Goal: Task Accomplishment & Management: Manage account settings

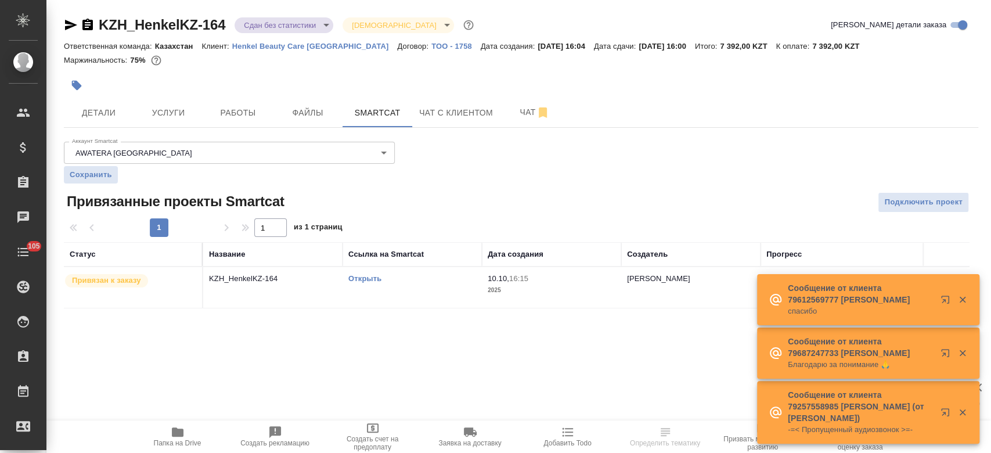
click at [261, 46] on p "Henkel Beauty Care [GEOGRAPHIC_DATA]" at bounding box center [334, 46] width 204 height 9
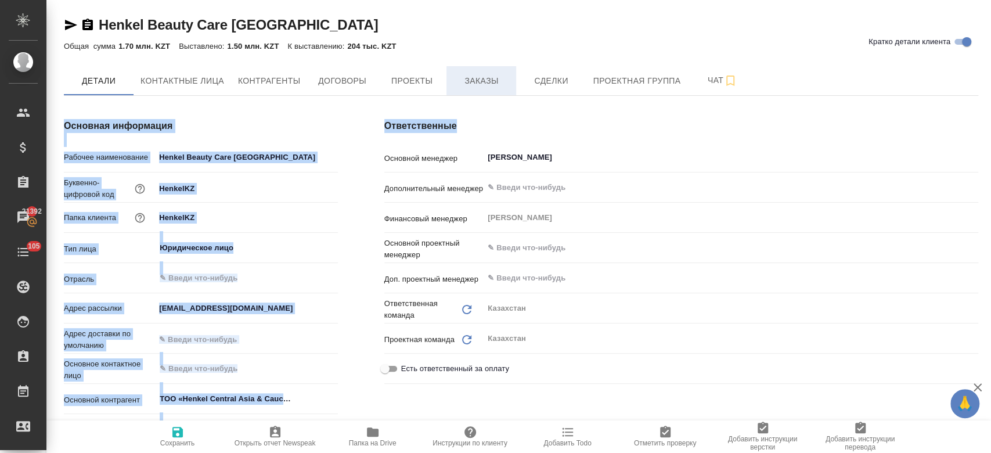
drag, startPoint x: 483, startPoint y: 98, endPoint x: 480, endPoint y: 89, distance: 9.4
click at [480, 89] on button "Заказы" at bounding box center [482, 80] width 70 height 29
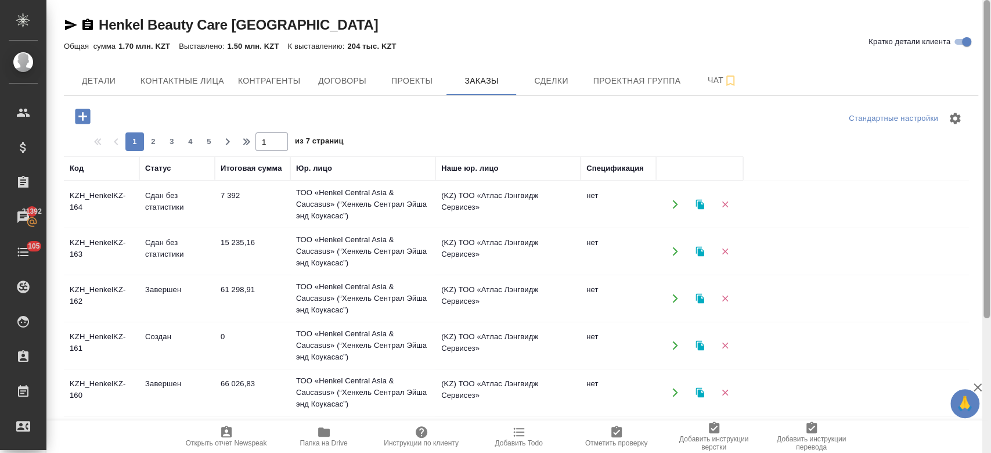
drag, startPoint x: 990, startPoint y: 159, endPoint x: 990, endPoint y: -67, distance: 225.9
click at [990, 0] on html "🙏 .cls-1 fill:#fff; AWATERA Kosherbayeva Nazerke Клиенты Спецификации Заказы 21…" at bounding box center [495, 226] width 991 height 453
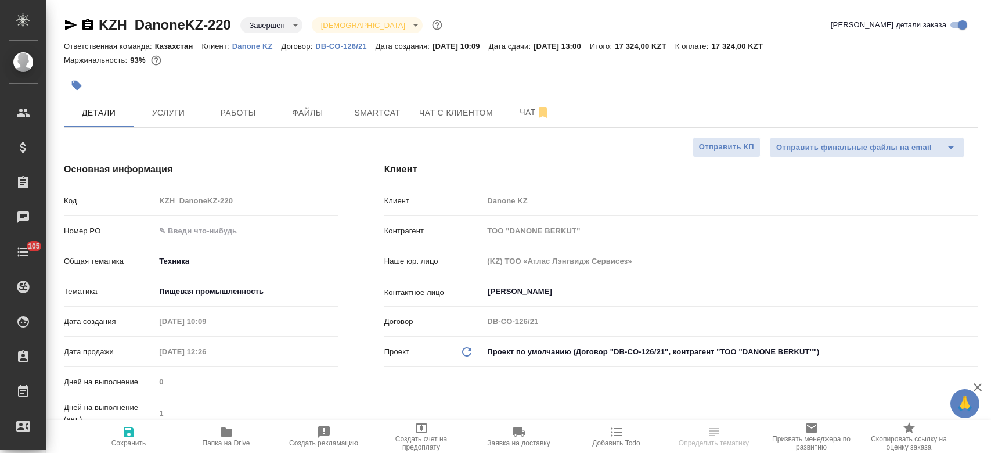
select select "RU"
click at [264, 44] on p "Danone KZ" at bounding box center [256, 46] width 49 height 9
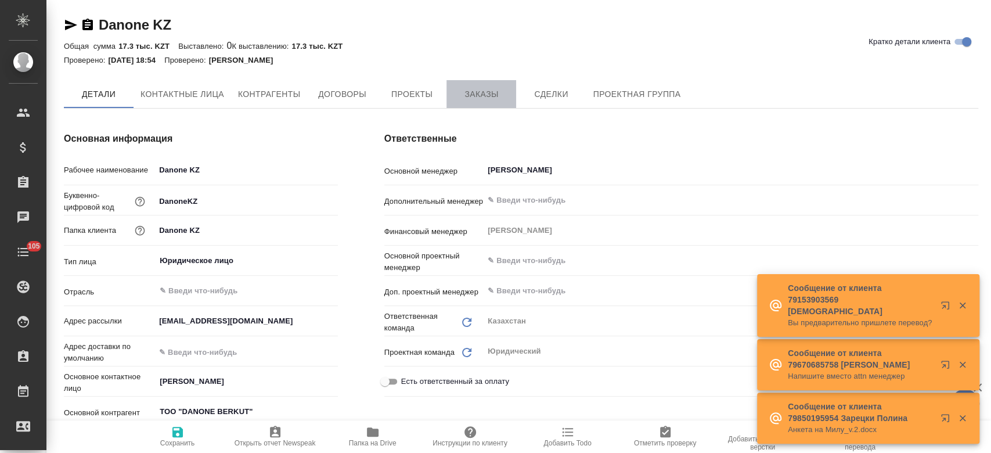
click at [474, 99] on span "Заказы" at bounding box center [482, 94] width 56 height 15
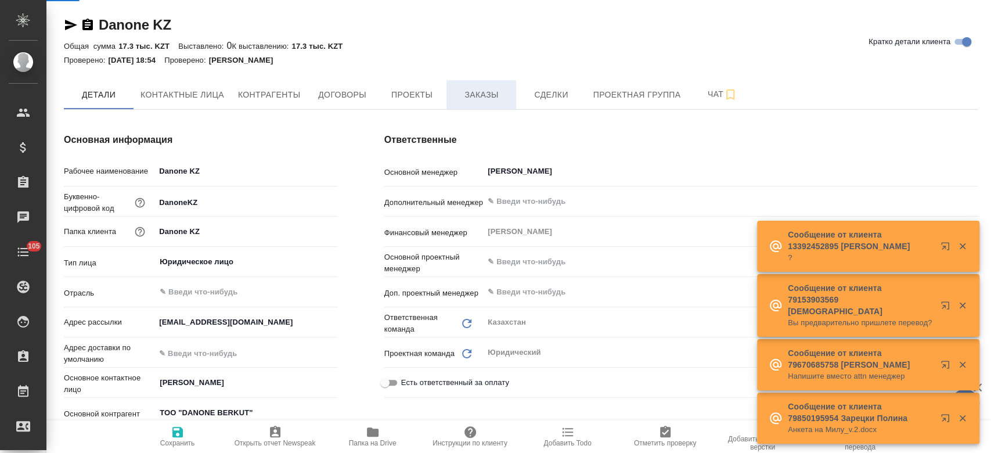
type textarea "x"
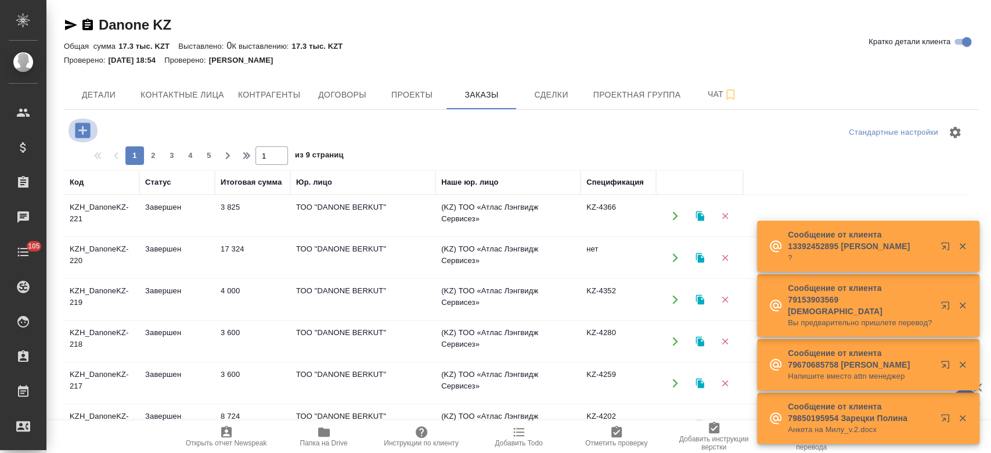
click at [83, 134] on icon "button" at bounding box center [83, 130] width 20 height 20
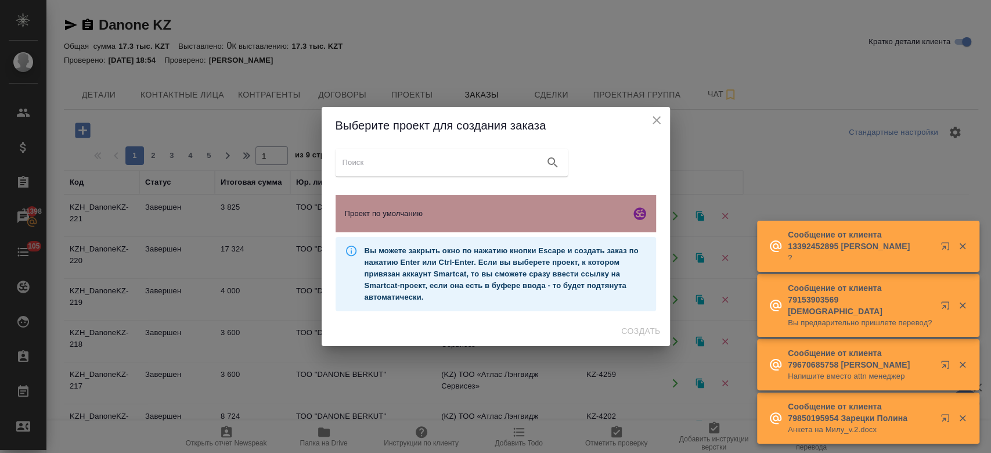
click at [422, 209] on span "Проект по умолчанию" at bounding box center [485, 214] width 281 height 12
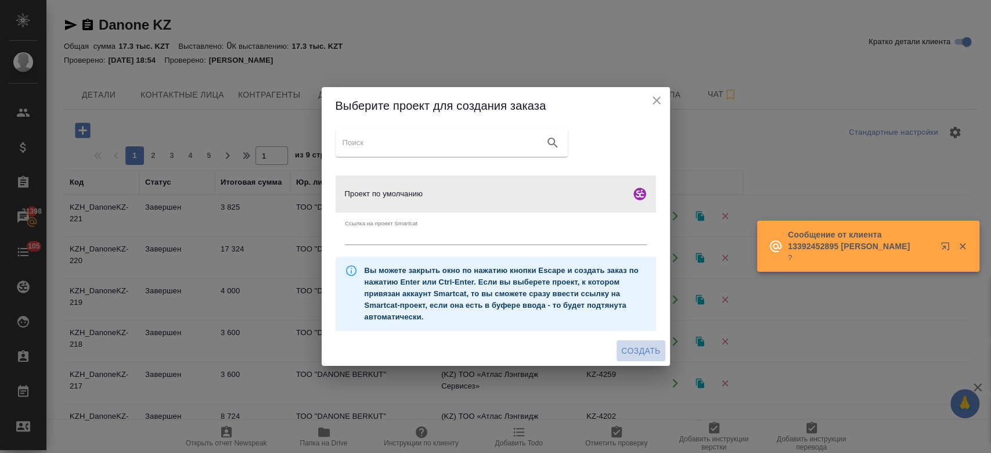
click at [636, 344] on span "Создать" at bounding box center [640, 351] width 39 height 15
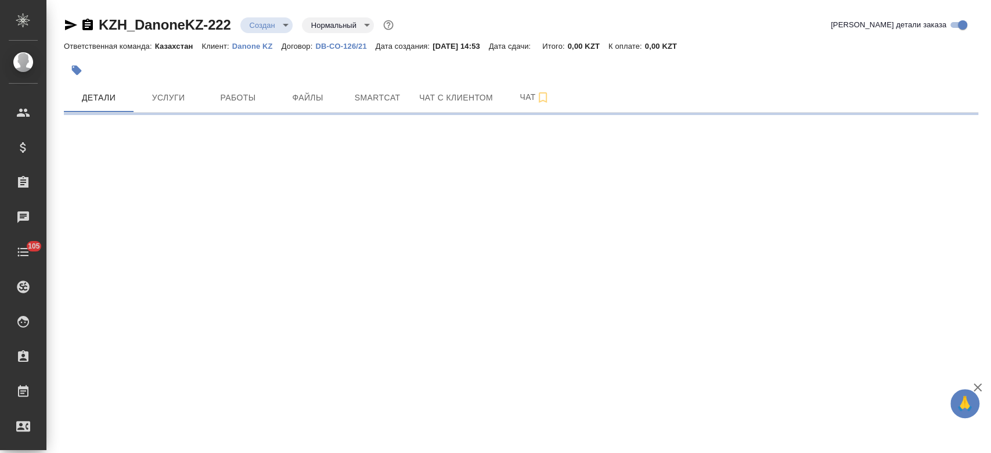
select select "RU"
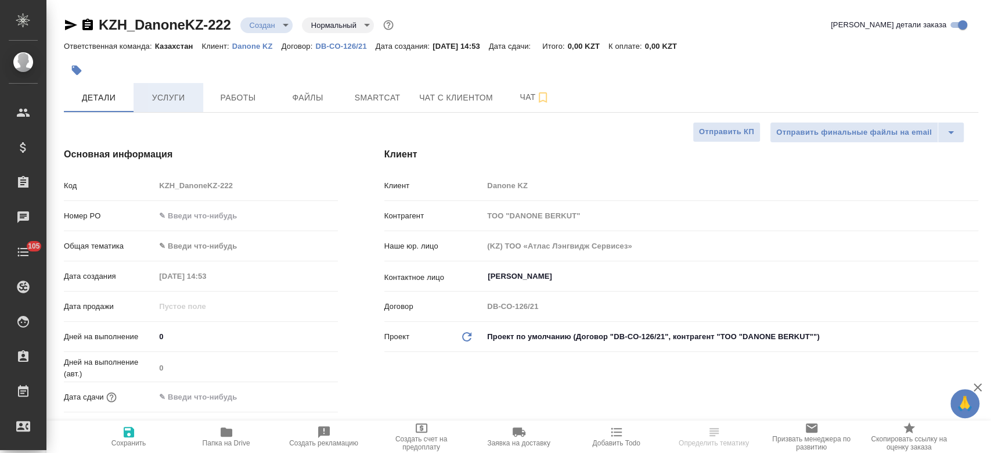
type textarea "x"
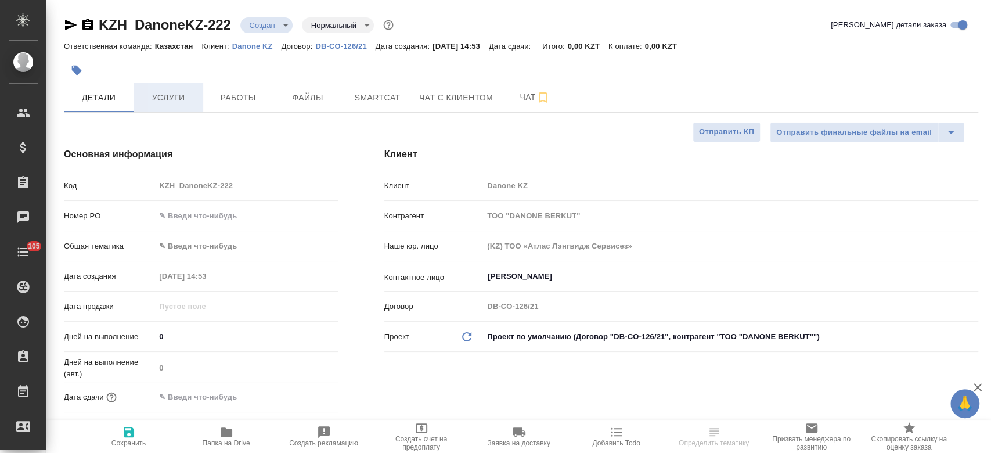
type textarea "x"
click at [324, 106] on button "Файлы" at bounding box center [308, 97] width 70 height 29
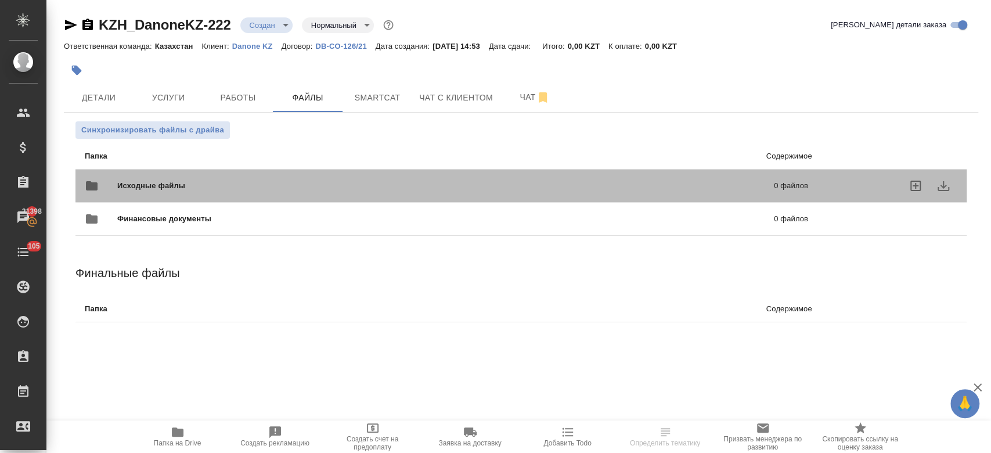
click at [170, 189] on span "Исходные файлы" at bounding box center [298, 186] width 362 height 12
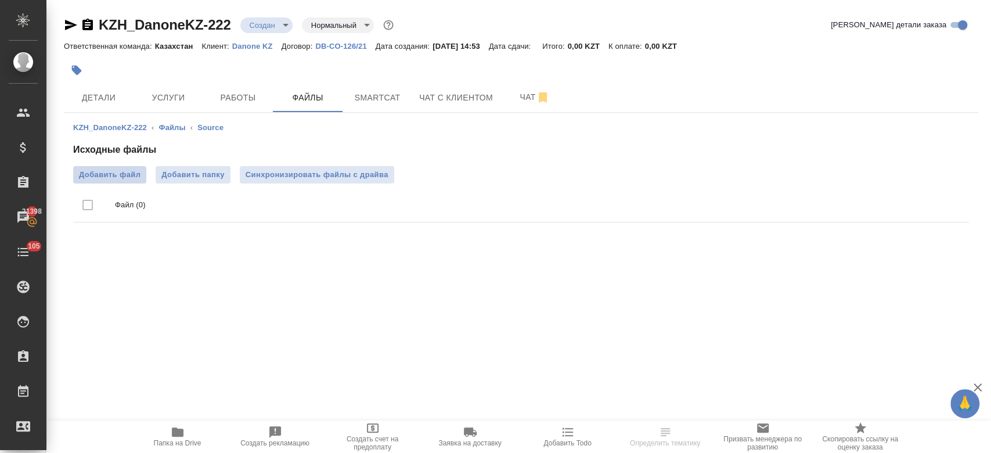
click at [121, 175] on span "Добавить файл" at bounding box center [110, 175] width 62 height 12
click at [0, 0] on input "Добавить файл" at bounding box center [0, 0] width 0 height 0
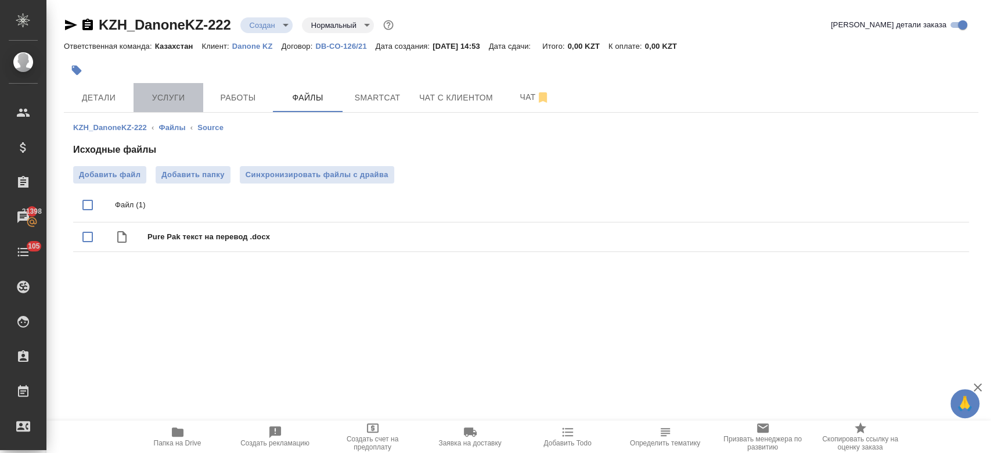
click at [157, 96] on span "Услуги" at bounding box center [169, 98] width 56 height 15
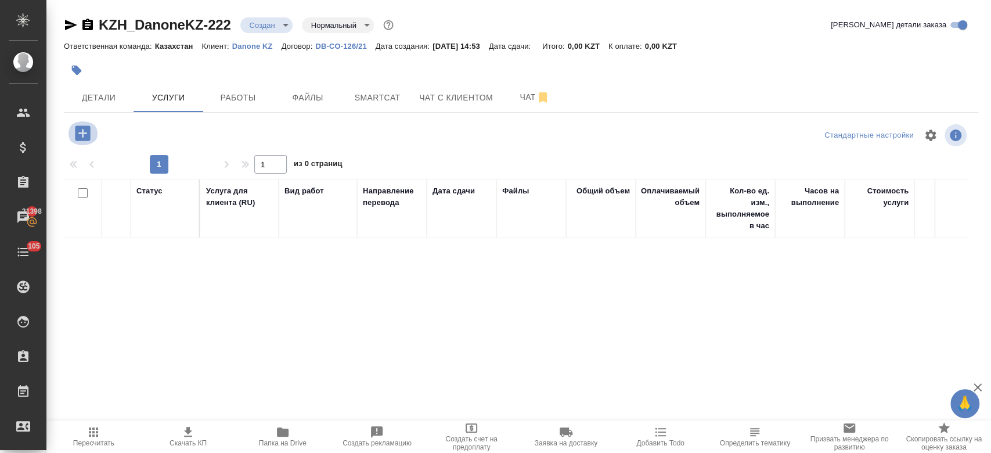
click at [88, 134] on icon "button" at bounding box center [82, 132] width 15 height 15
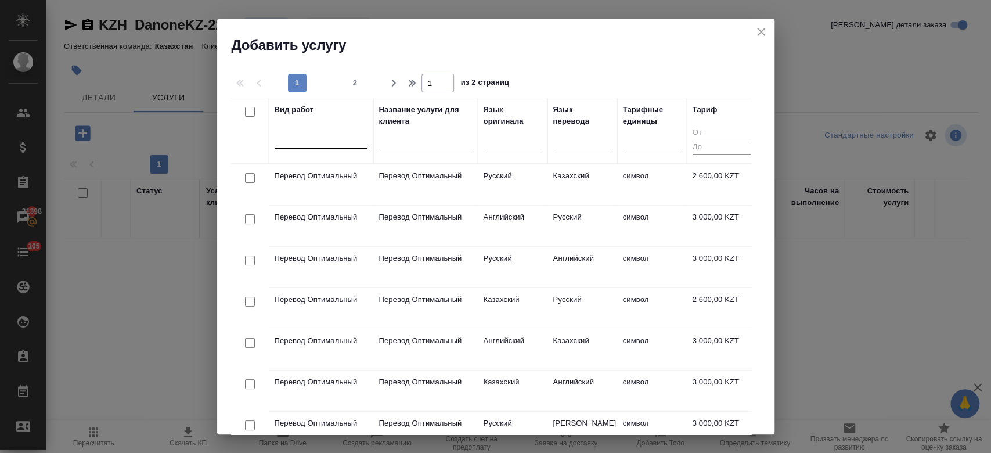
click at [339, 127] on div at bounding box center [321, 138] width 93 height 22
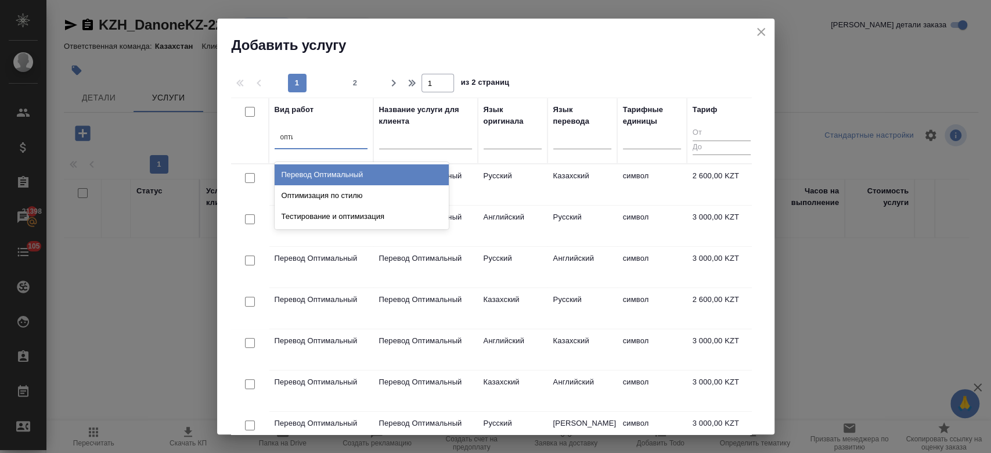
type input "оптим"
click at [344, 170] on div "Перевод Оптимальный" at bounding box center [362, 174] width 174 height 21
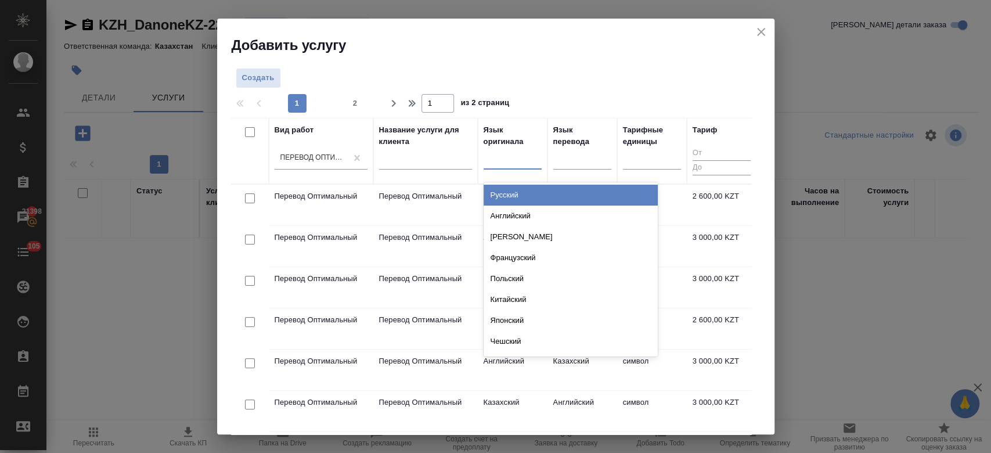
click at [512, 167] on div at bounding box center [513, 159] width 58 height 22
type input "рус"
click at [523, 191] on div "Русский" at bounding box center [571, 195] width 174 height 21
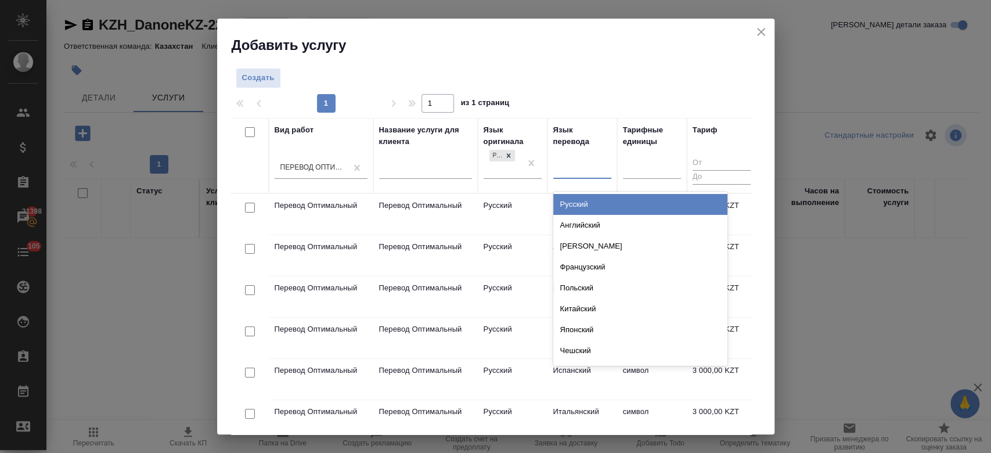
click at [571, 159] on div at bounding box center [582, 168] width 58 height 22
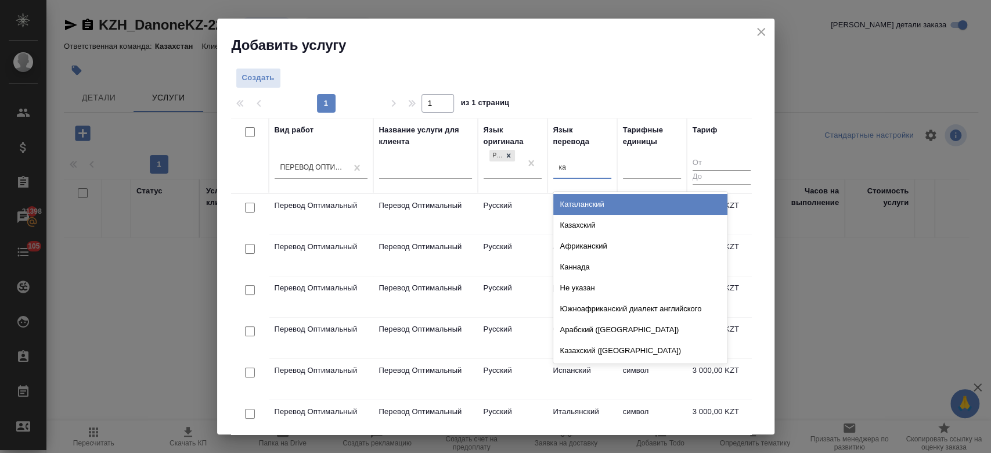
type input "каз"
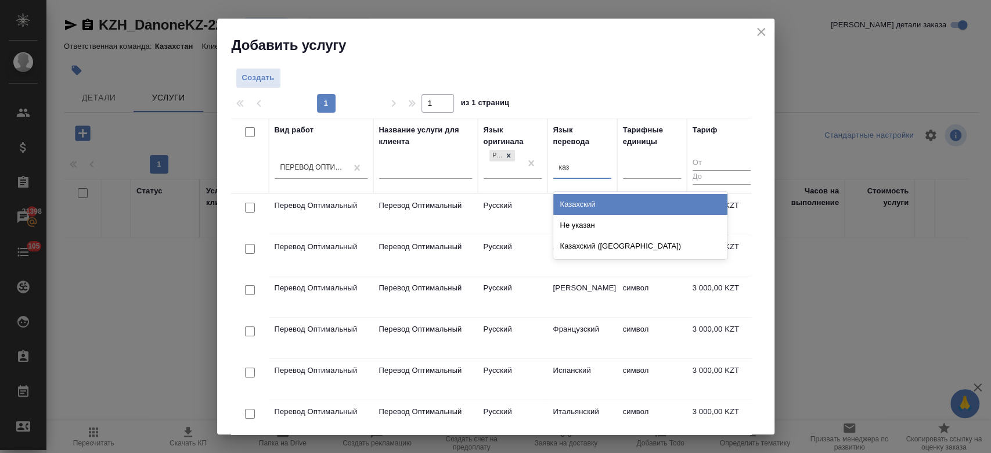
click at [574, 206] on div "Казахский" at bounding box center [640, 204] width 174 height 21
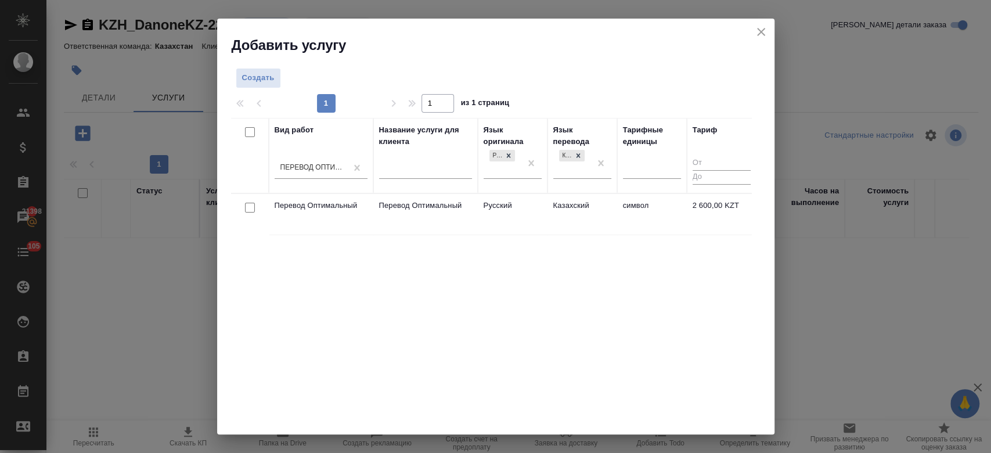
click at [531, 211] on td "Русский" at bounding box center [513, 214] width 70 height 41
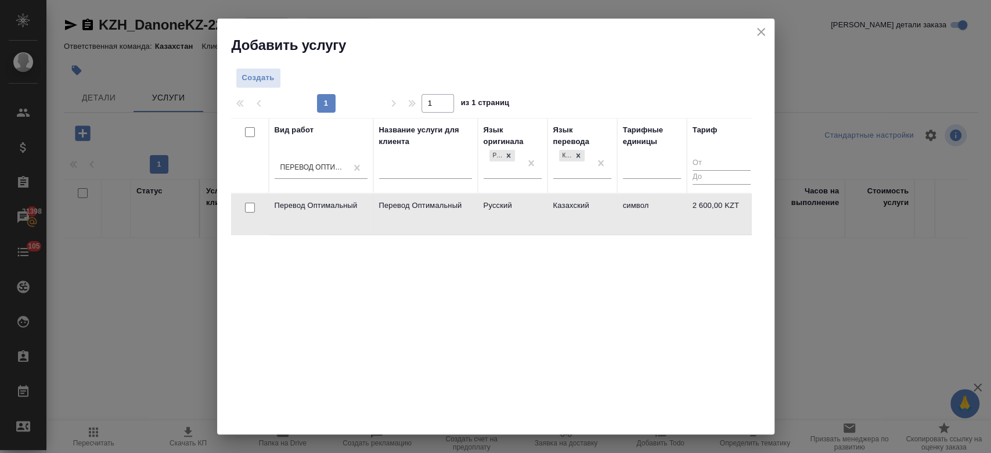
click at [531, 211] on td "Русский" at bounding box center [513, 214] width 70 height 41
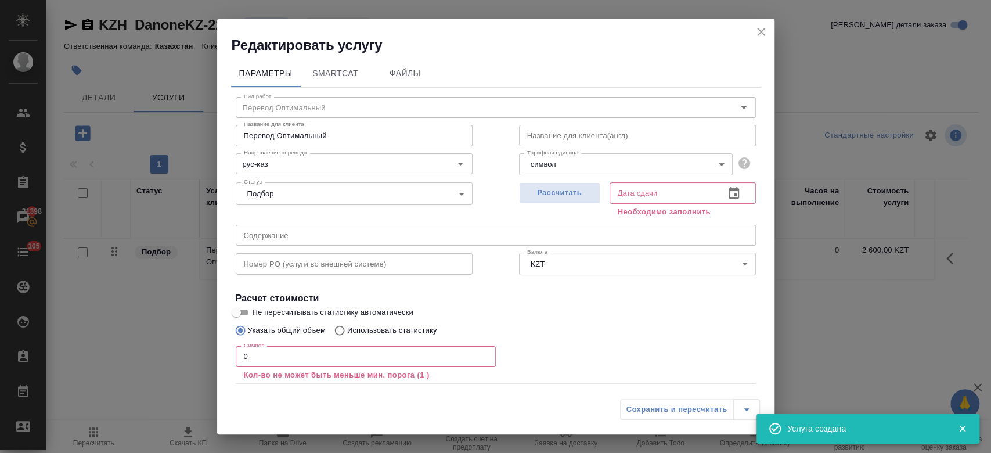
scroll to position [64, 0]
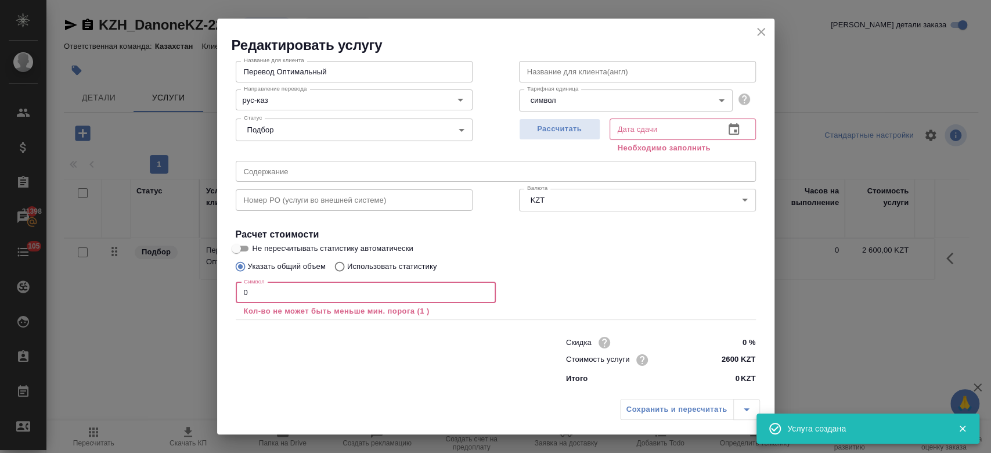
click at [280, 284] on input "0" at bounding box center [366, 292] width 260 height 21
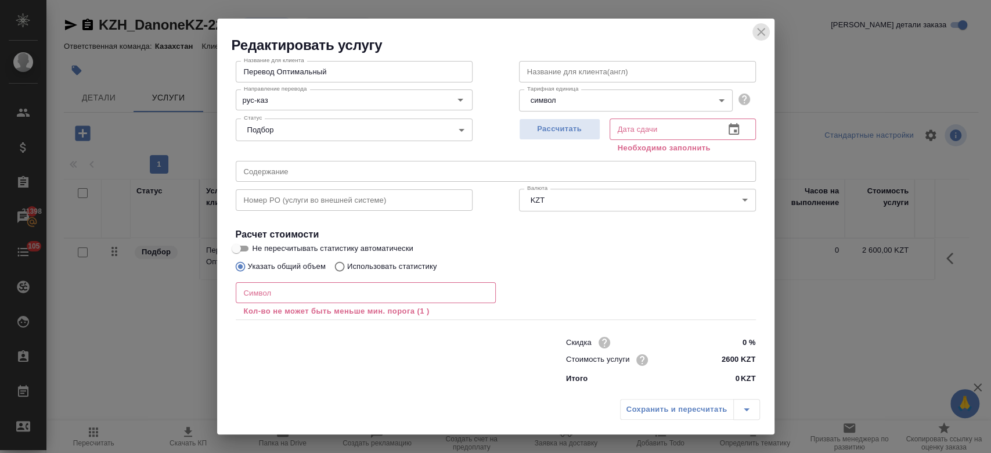
click at [758, 37] on icon "close" at bounding box center [761, 32] width 14 height 14
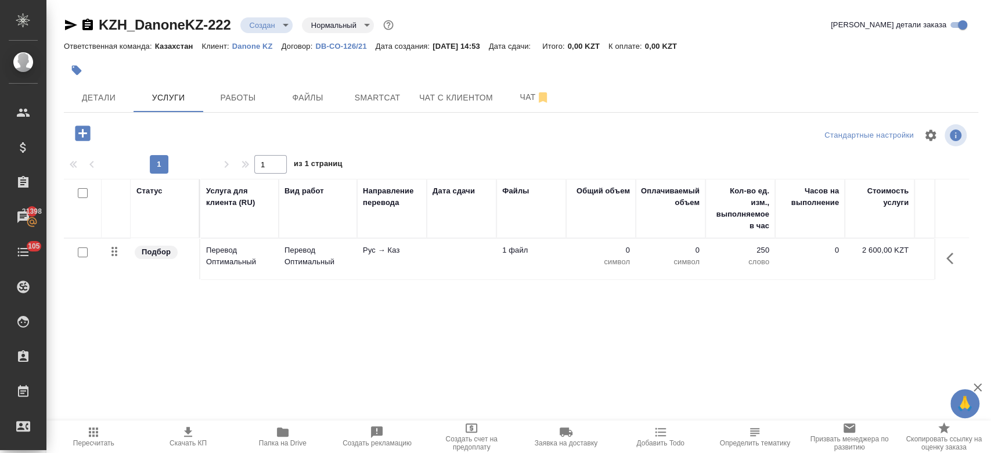
click at [82, 253] on input "checkbox" at bounding box center [83, 252] width 10 height 10
checkbox input "true"
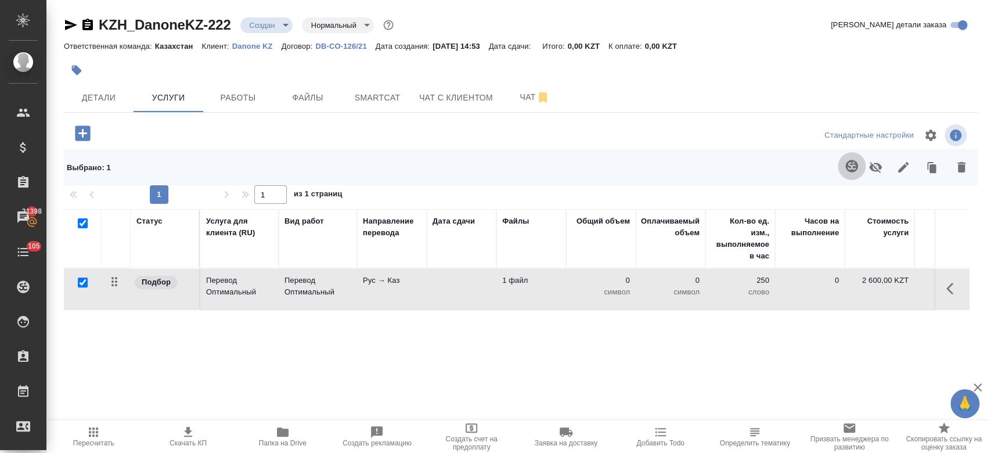
click at [852, 165] on icon "button" at bounding box center [852, 166] width 14 height 14
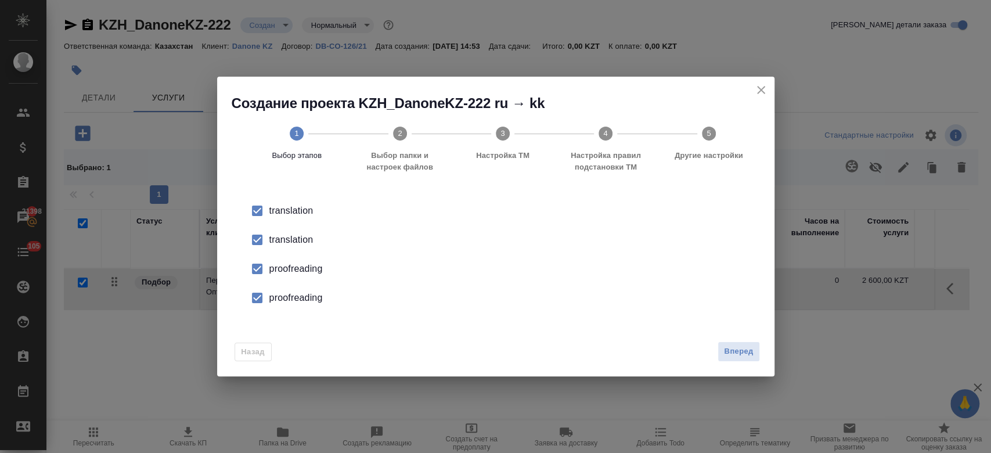
click at [288, 242] on div "translation" at bounding box center [507, 240] width 477 height 14
click at [291, 269] on div "proofreading" at bounding box center [507, 269] width 477 height 14
click at [298, 298] on div "proofreading" at bounding box center [507, 298] width 477 height 14
click at [750, 357] on span "Вперед" at bounding box center [738, 351] width 29 height 13
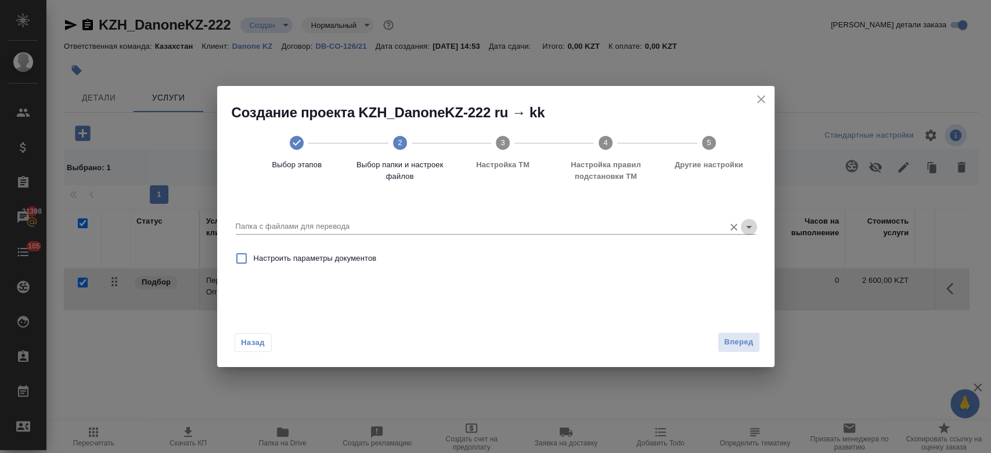
click at [748, 224] on icon "Open" at bounding box center [749, 227] width 14 height 14
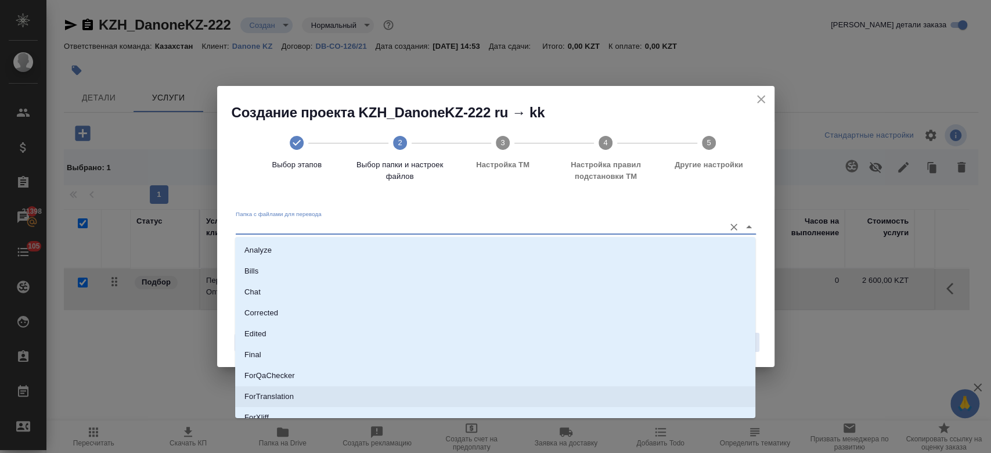
scroll to position [93, 0]
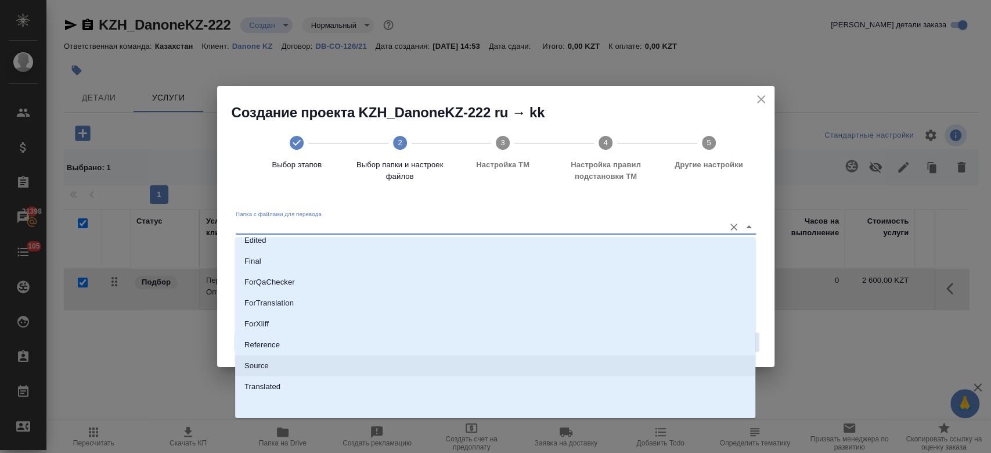
click at [390, 365] on li "Source" at bounding box center [495, 365] width 520 height 21
type input "Source"
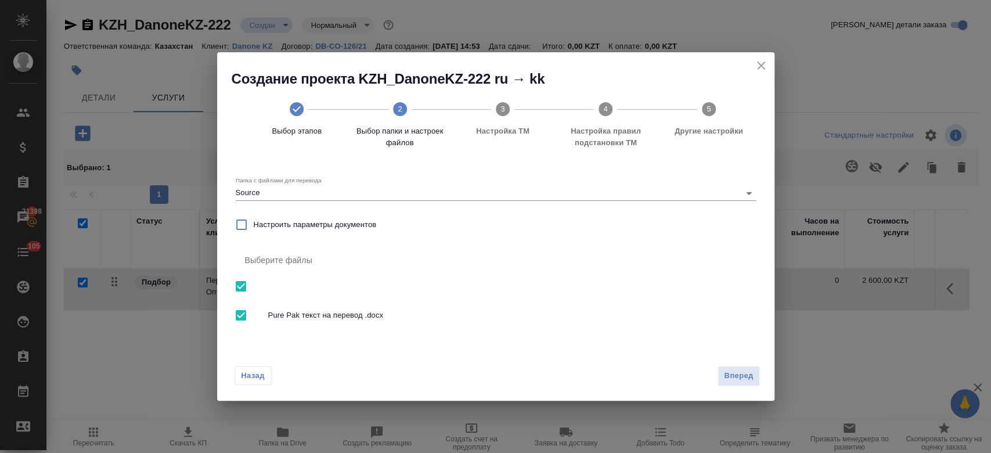
click at [732, 387] on div "Назад Вперед" at bounding box center [495, 373] width 557 height 55
click at [734, 382] on span "Вперед" at bounding box center [738, 375] width 29 height 13
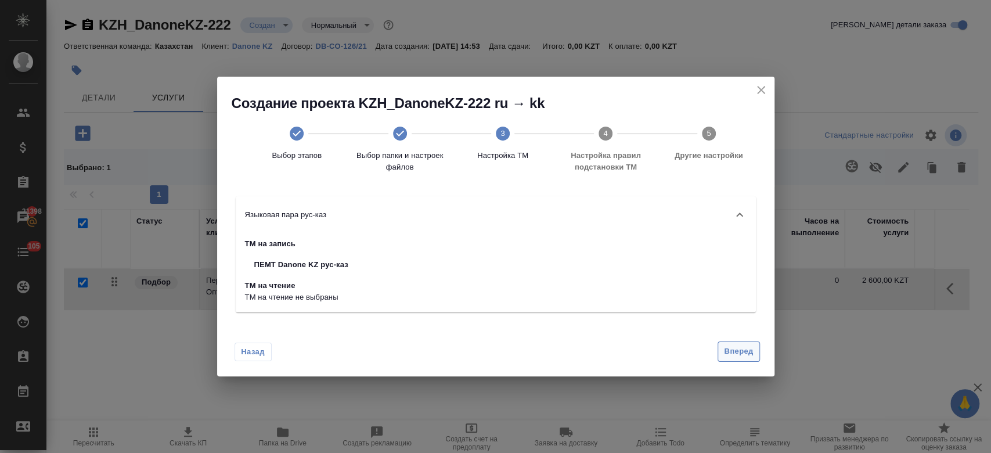
click at [744, 349] on span "Вперед" at bounding box center [738, 351] width 29 height 13
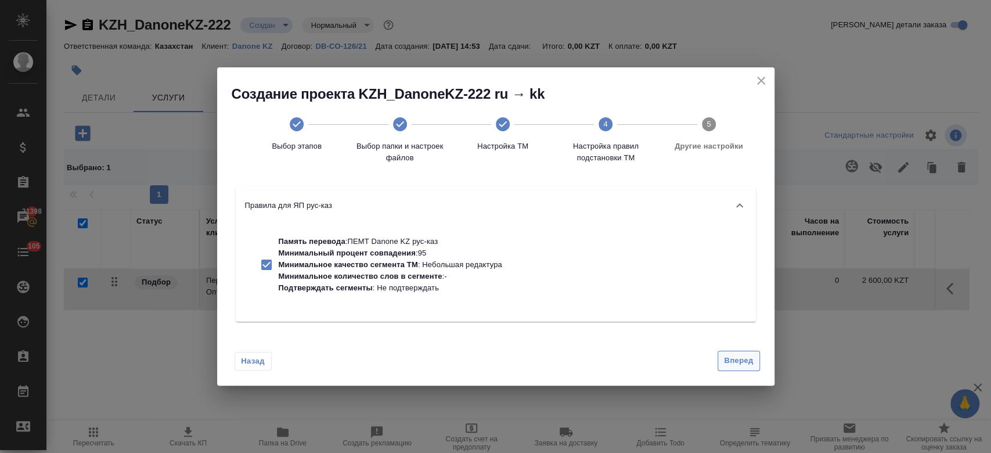
click at [744, 349] on div "Назад Вперед" at bounding box center [495, 358] width 557 height 55
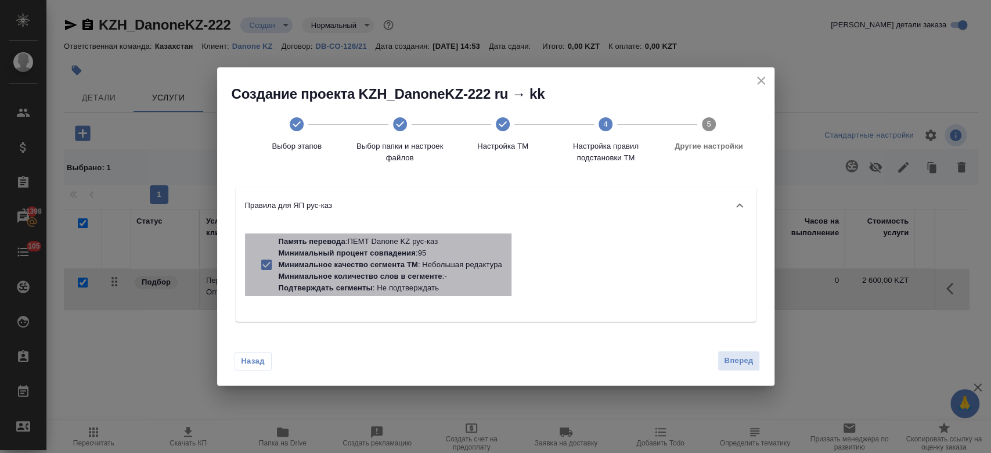
click at [431, 274] on p "Минимальное количество слов в сегменте" at bounding box center [361, 276] width 164 height 9
checkbox input "false"
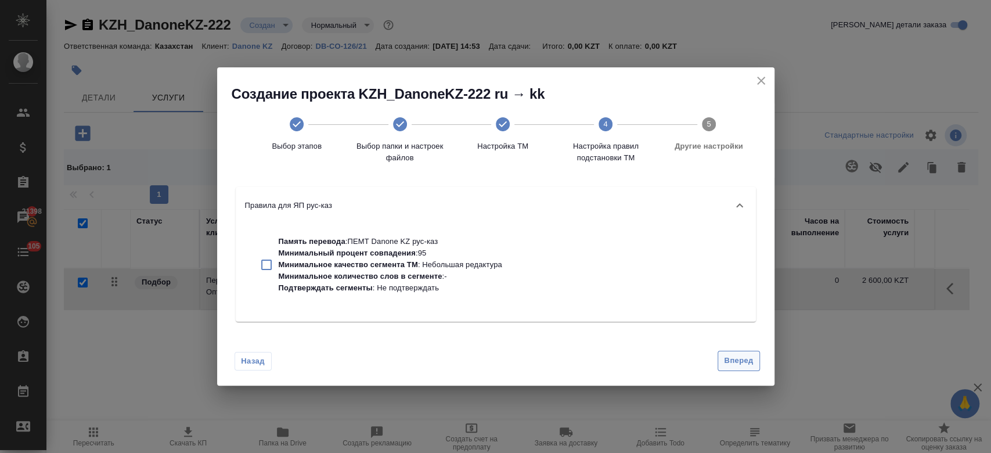
drag, startPoint x: 742, startPoint y: 347, endPoint x: 741, endPoint y: 355, distance: 8.2
click at [741, 355] on div "Назад Вперед" at bounding box center [495, 358] width 557 height 55
click at [741, 355] on span "Вперед" at bounding box center [738, 360] width 29 height 13
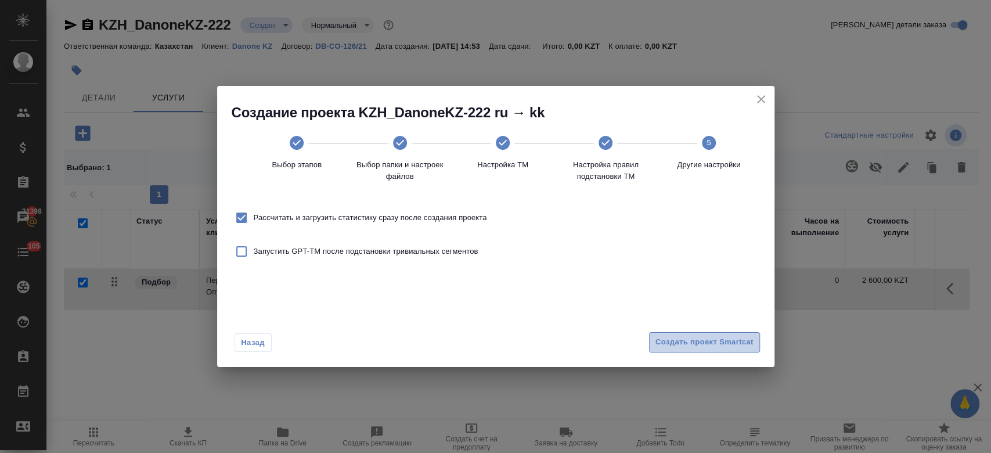
click at [708, 337] on span "Создать проект Smartcat" at bounding box center [705, 342] width 98 height 13
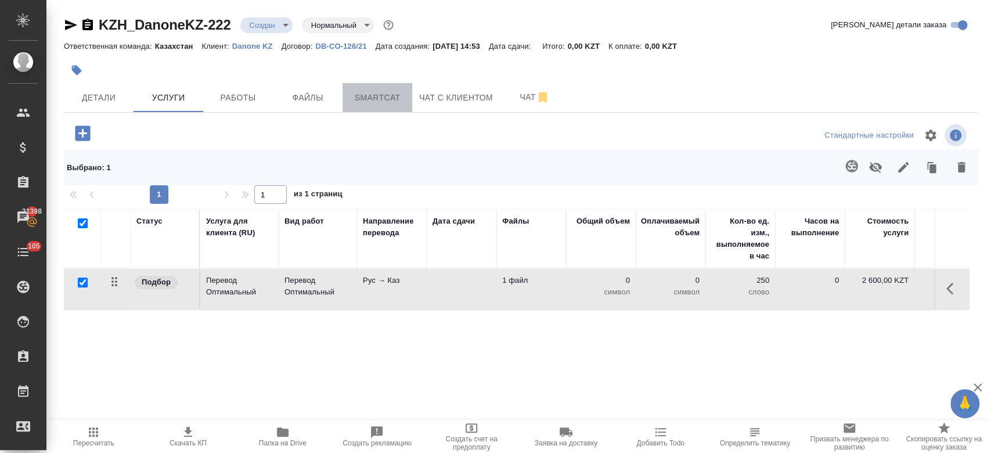
click at [384, 102] on span "Smartcat" at bounding box center [378, 98] width 56 height 15
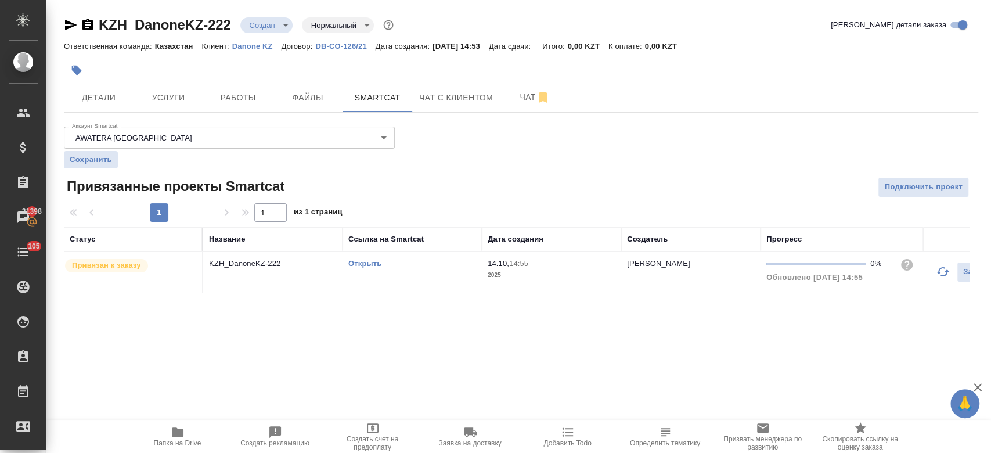
click at [380, 261] on link "Открыть" at bounding box center [364, 263] width 33 height 9
click at [154, 91] on span "Услуги" at bounding box center [169, 98] width 56 height 15
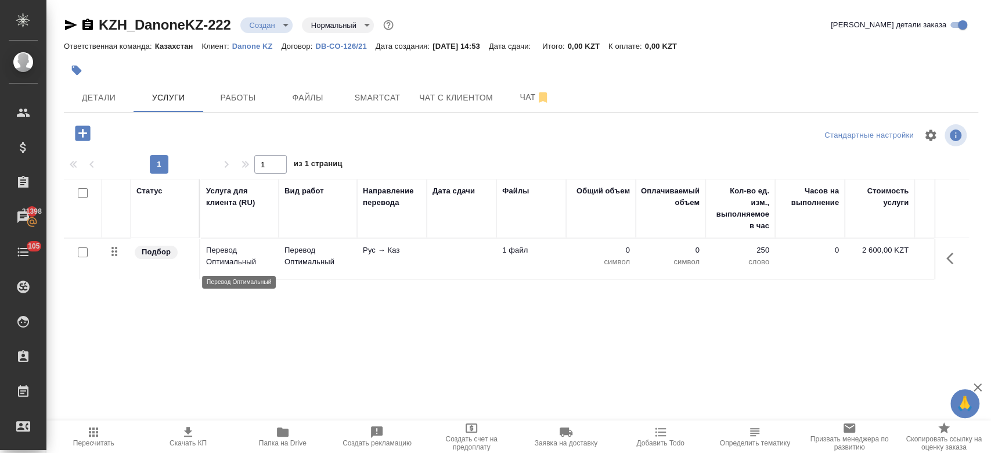
click at [261, 249] on p "Перевод Оптимальный" at bounding box center [239, 255] width 67 height 23
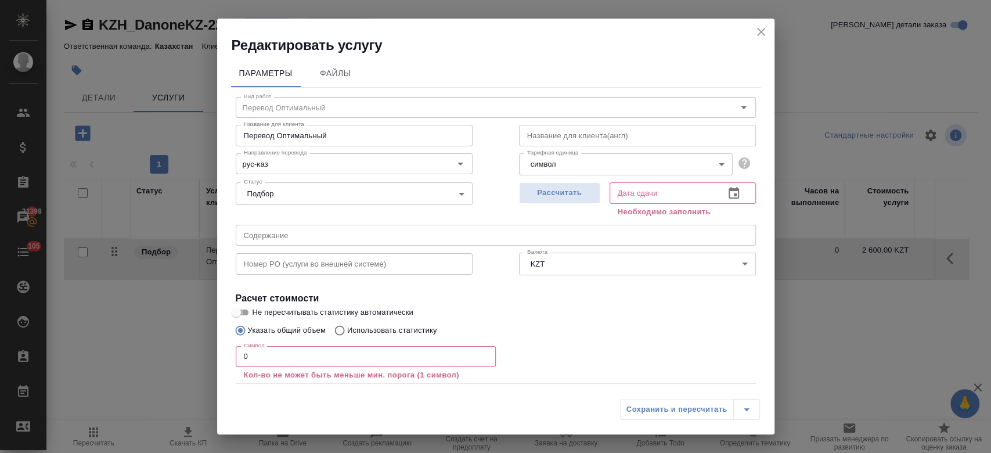
click at [242, 308] on input "Не пересчитывать статистику автоматически" at bounding box center [236, 312] width 42 height 14
checkbox input "true"
click at [271, 360] on input "0" at bounding box center [366, 356] width 260 height 21
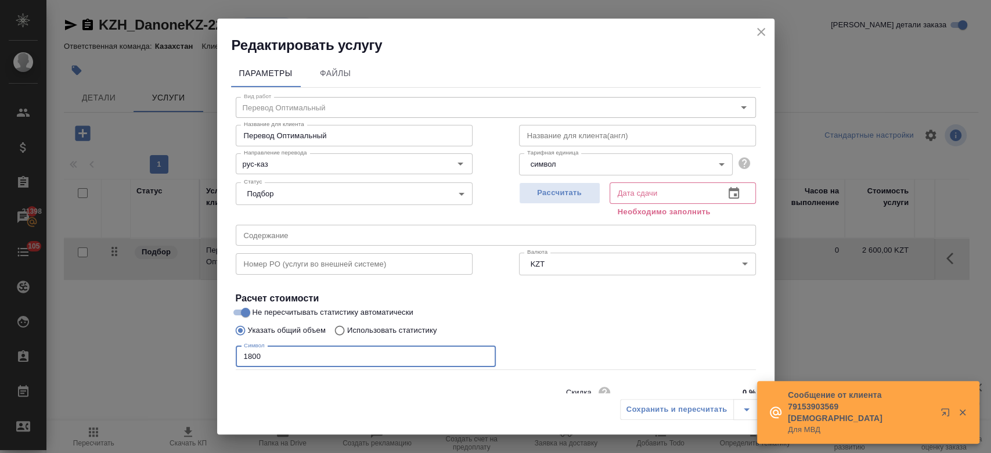
type input "1800"
click at [591, 307] on label "Не пересчитывать статистику автоматически" at bounding box center [488, 312] width 518 height 14
click at [267, 307] on input "Не пересчитывать статистику автоматически" at bounding box center [246, 312] width 42 height 14
checkbox input "false"
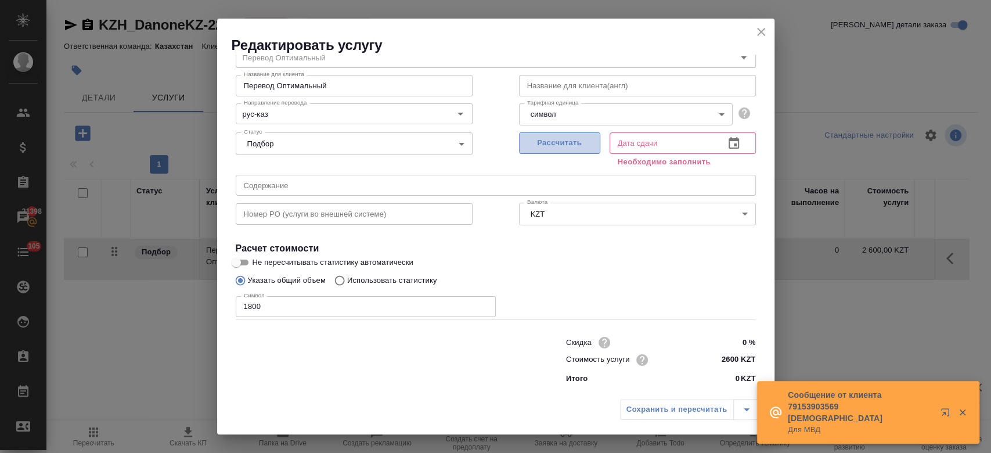
click at [557, 139] on span "Рассчитать" at bounding box center [560, 142] width 69 height 13
type input "14.10.2025 15:55"
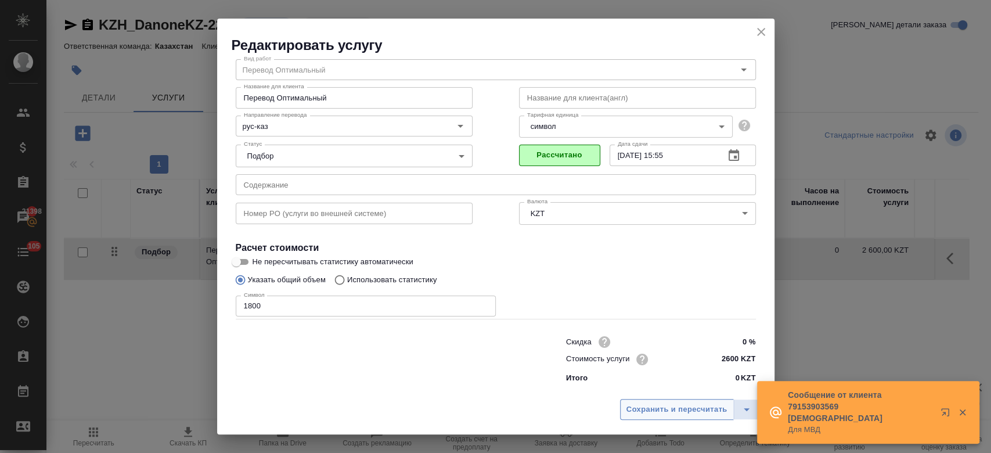
scroll to position [37, 0]
click at [651, 406] on span "Сохранить и пересчитать" at bounding box center [677, 409] width 101 height 13
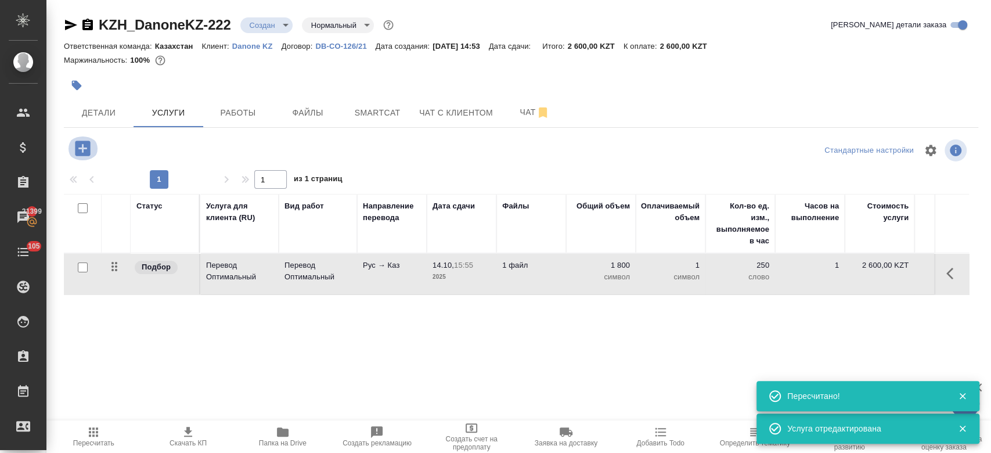
click at [79, 137] on button "button" at bounding box center [83, 148] width 32 height 24
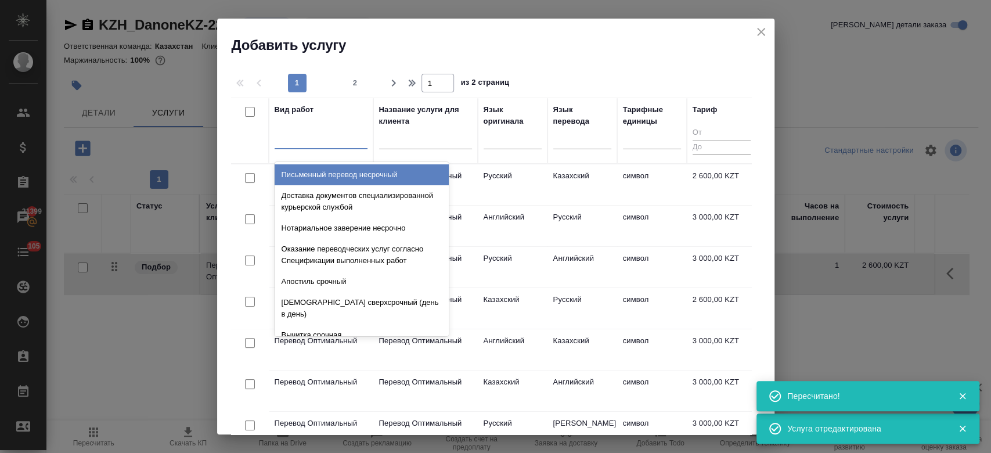
click at [321, 142] on div at bounding box center [321, 137] width 93 height 17
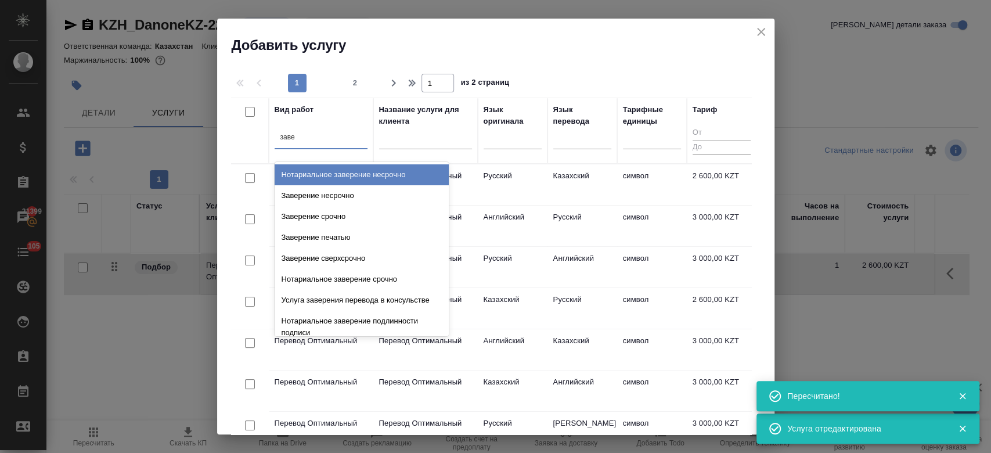
type input "завер"
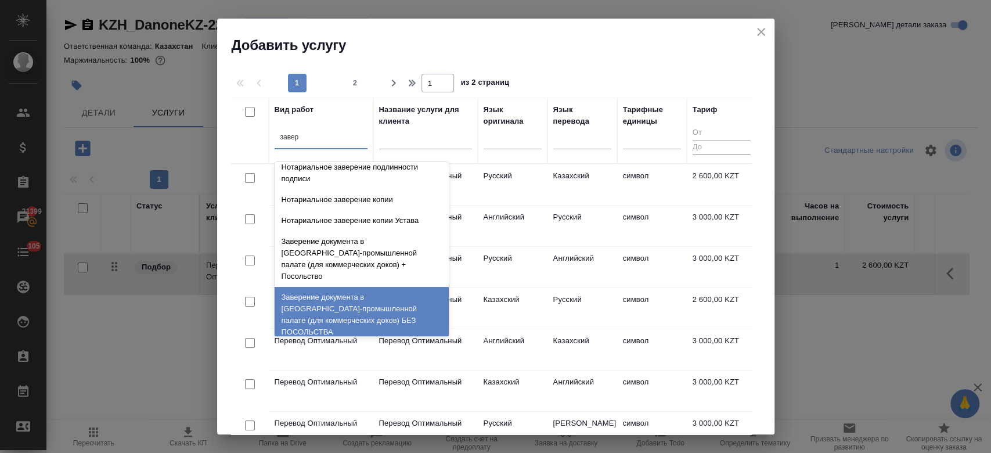
scroll to position [321, 0]
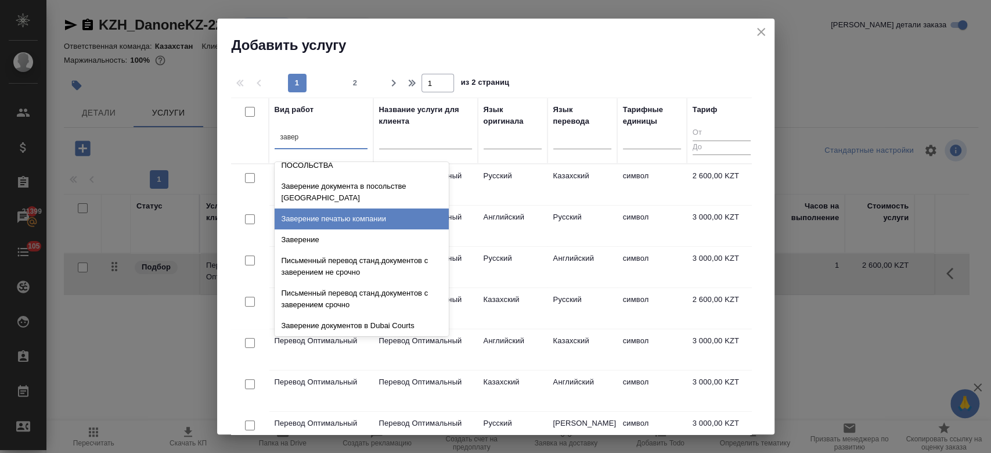
click at [339, 208] on div "Заверение печатью компании" at bounding box center [362, 218] width 174 height 21
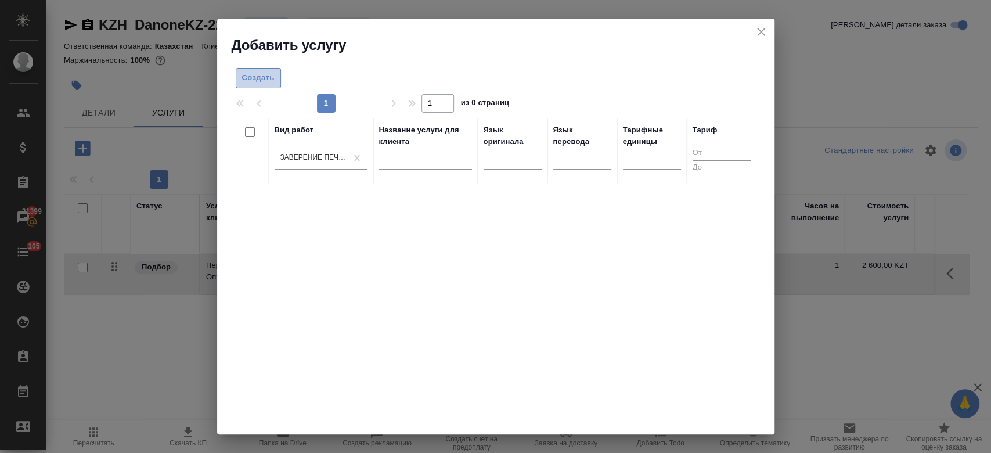
click at [247, 80] on span "Создать" at bounding box center [258, 77] width 33 height 13
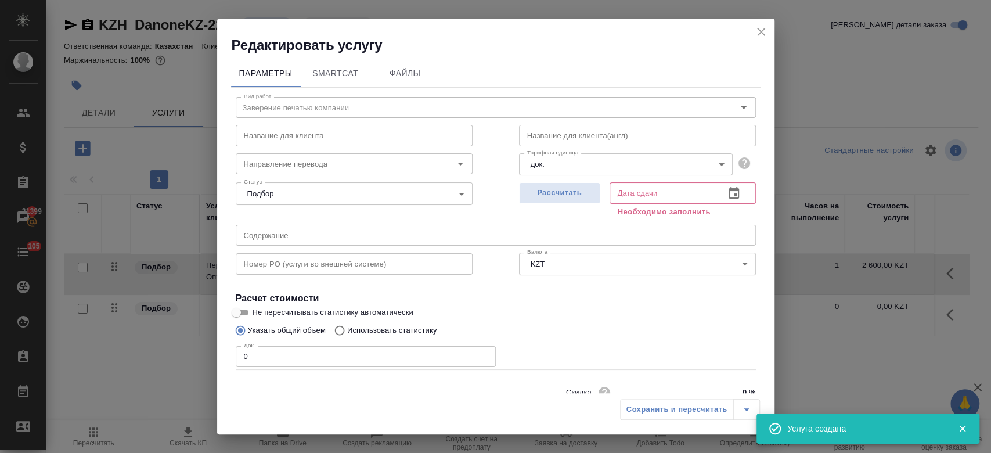
scroll to position [50, 0]
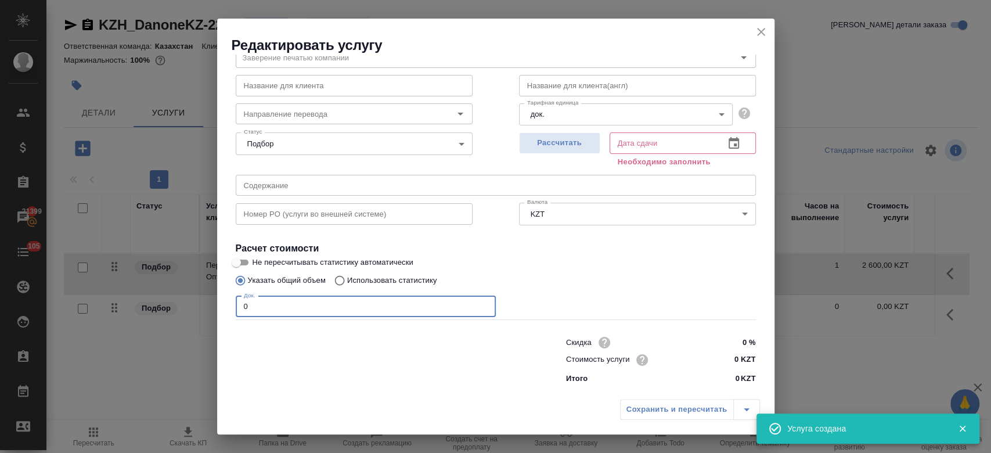
click at [341, 307] on input "0" at bounding box center [366, 306] width 260 height 21
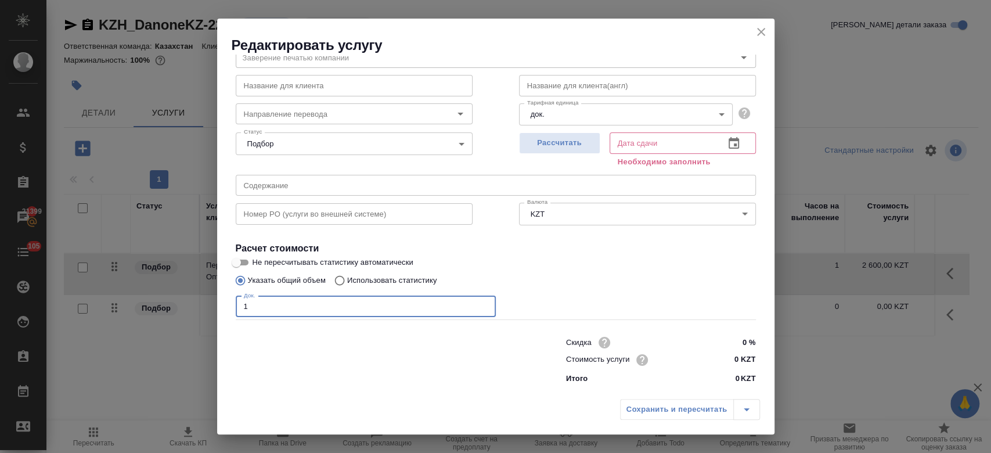
type input "1"
click at [735, 364] on input "0 KZT" at bounding box center [734, 360] width 42 height 17
type input "1000 KZT"
click at [648, 286] on div "Указать общий объем Использовать статистику" at bounding box center [496, 280] width 520 height 22
click at [547, 135] on button "Рассчитать" at bounding box center [559, 142] width 81 height 21
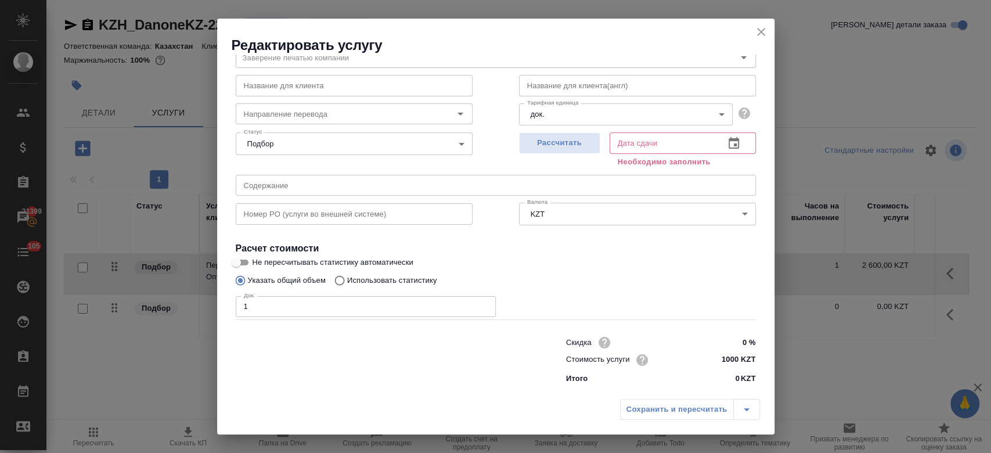
type input "14.10.2025 14:58"
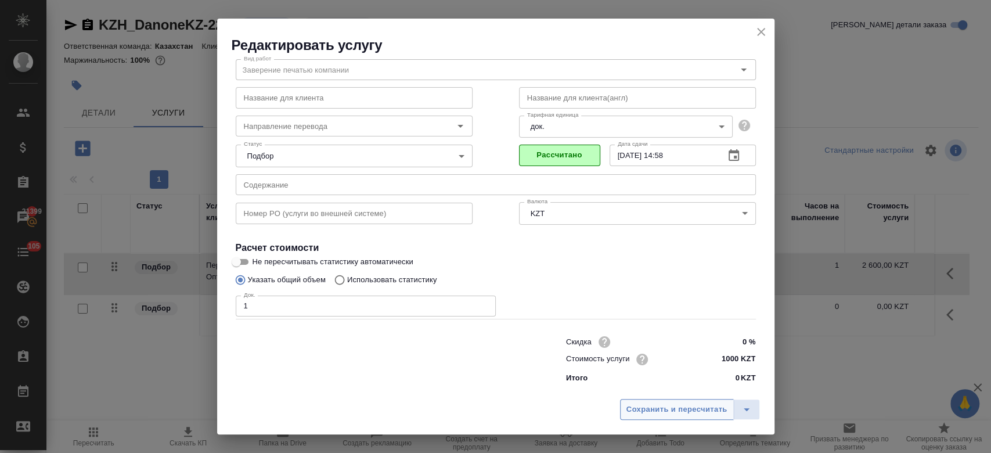
scroll to position [37, 0]
click at [638, 400] on button "Сохранить и пересчитать" at bounding box center [677, 409] width 114 height 21
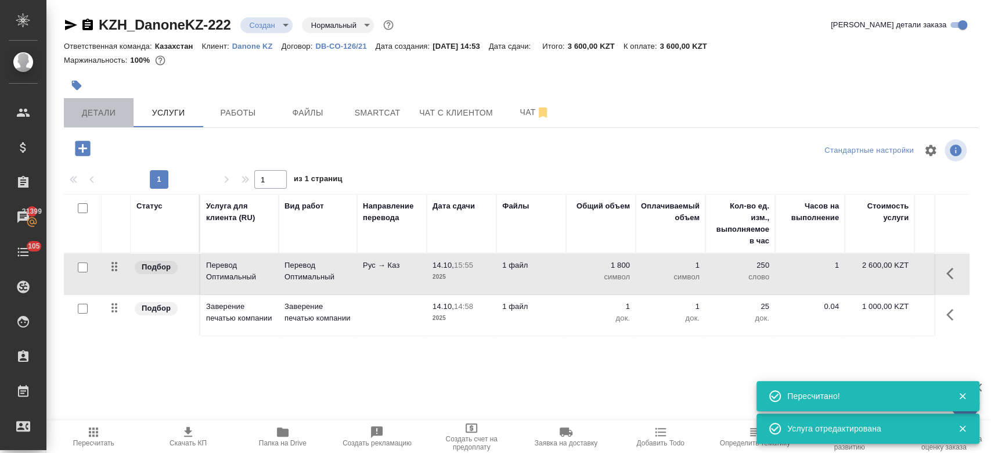
click at [89, 119] on span "Детали" at bounding box center [99, 113] width 56 height 15
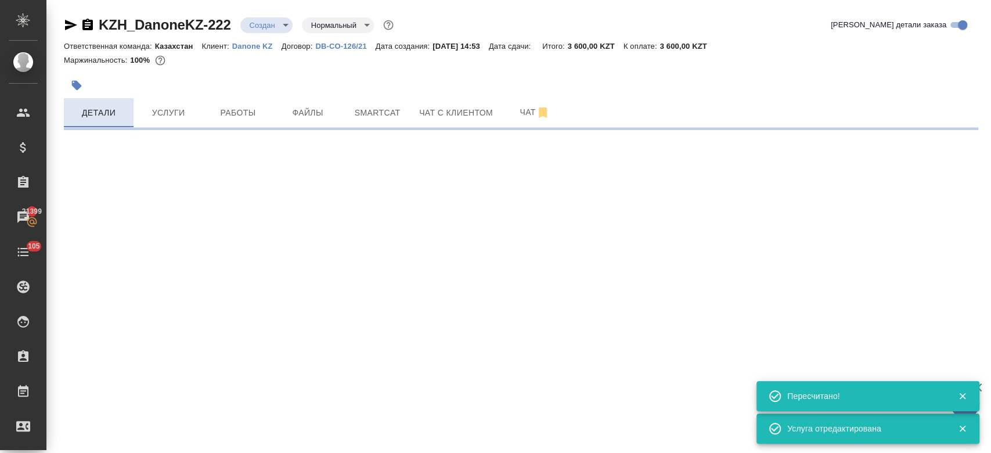
select select "RU"
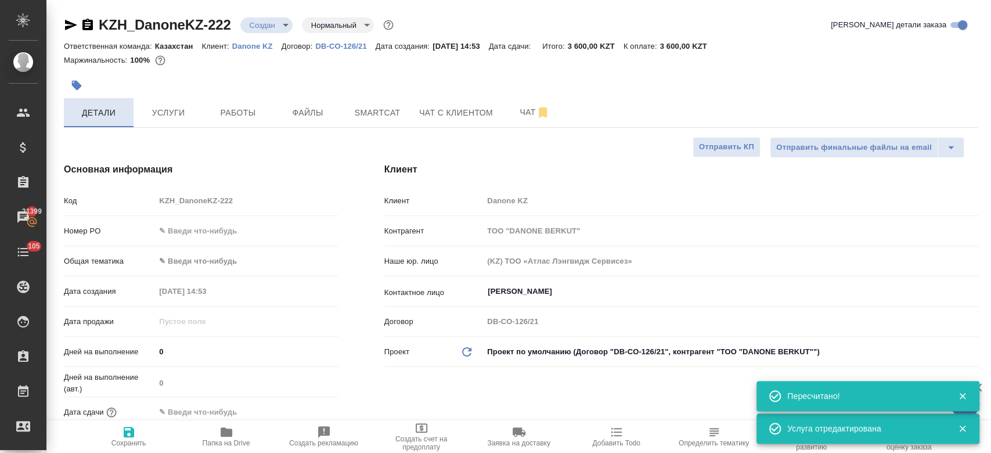
type textarea "x"
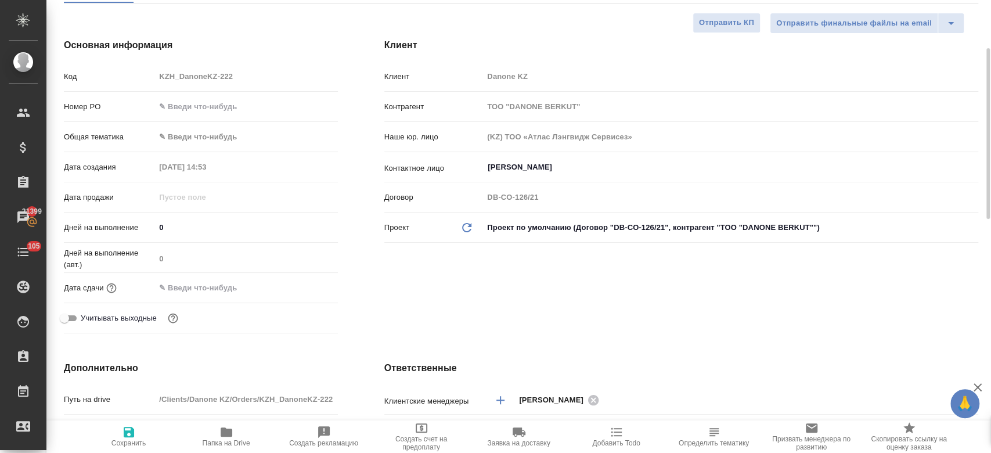
scroll to position [125, 0]
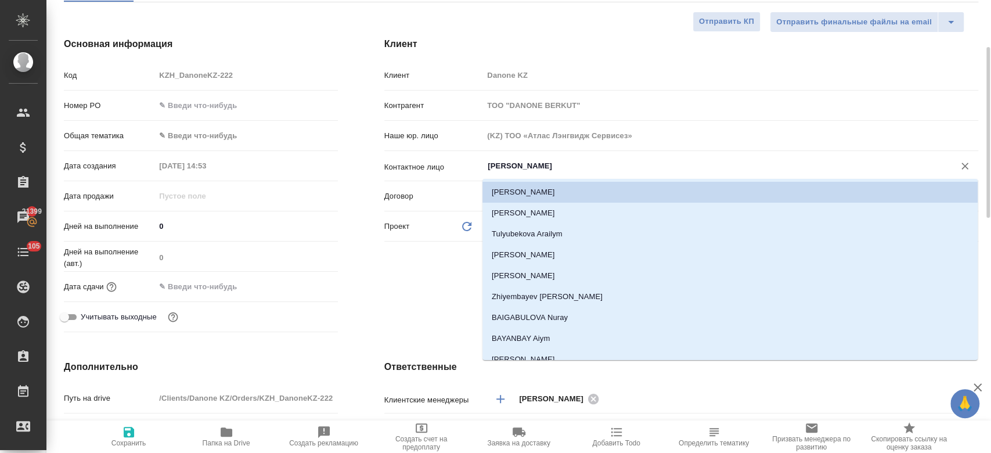
click at [517, 163] on input "Файзуллаева Акбота" at bounding box center [711, 166] width 449 height 14
type textarea "x"
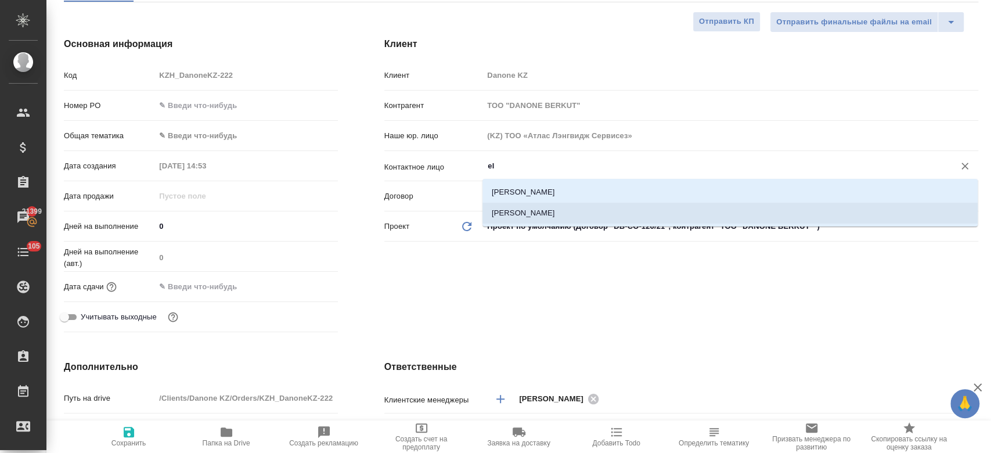
click at [533, 213] on li "[PERSON_NAME]" at bounding box center [730, 213] width 495 height 21
type input "[PERSON_NAME]"
type textarea "x"
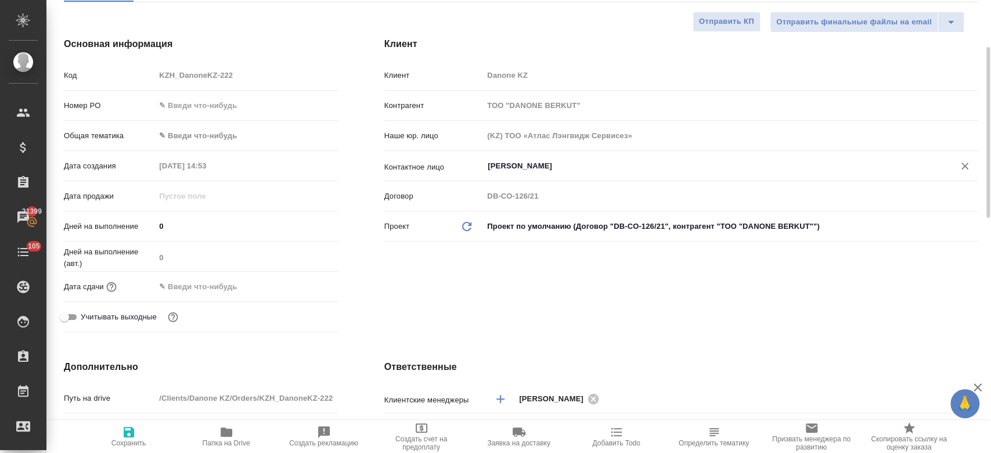
type input "[PERSON_NAME]"
click at [135, 441] on span "Сохранить" at bounding box center [128, 443] width 35 height 8
type textarea "x"
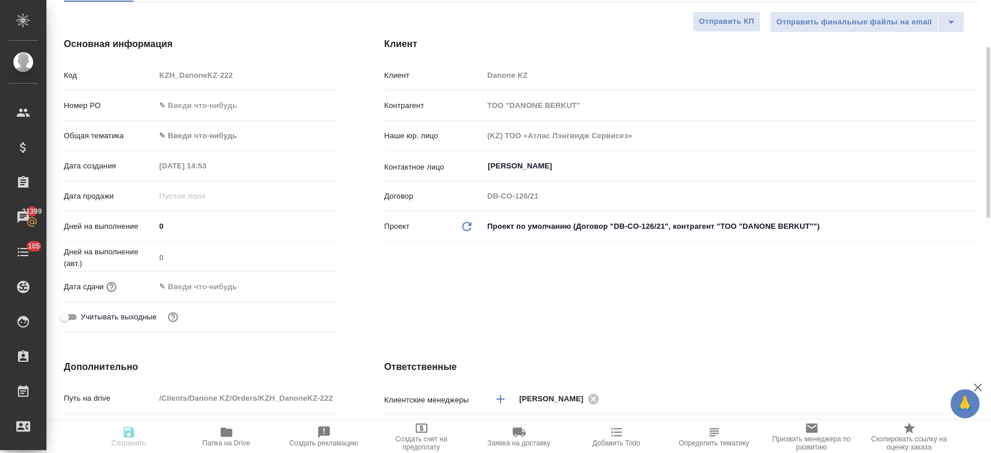
type textarea "x"
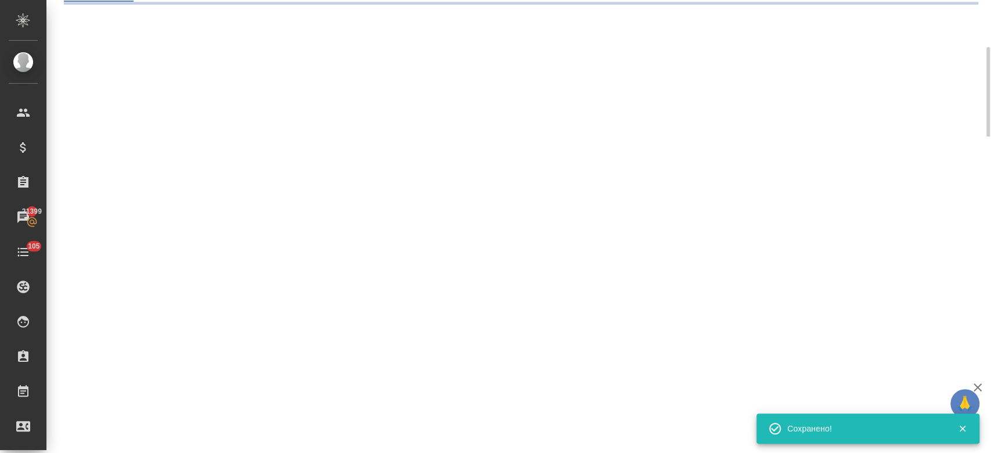
select select "RU"
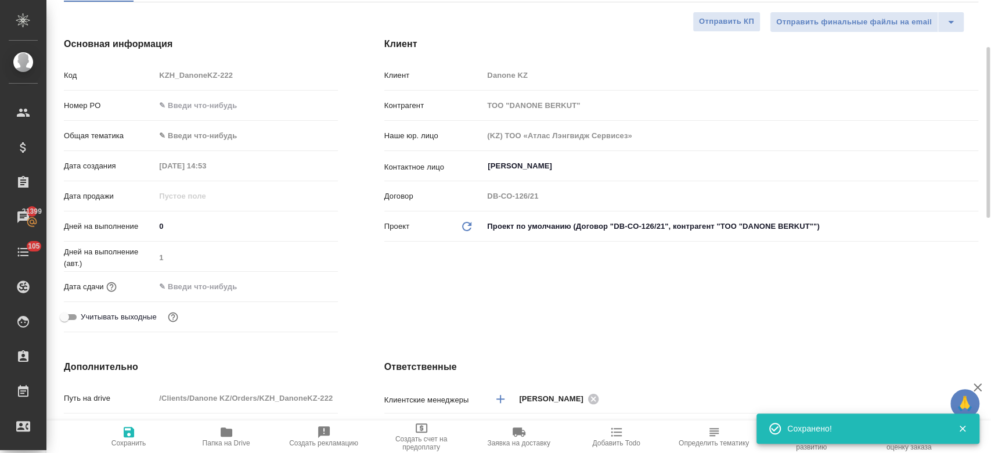
type textarea "x"
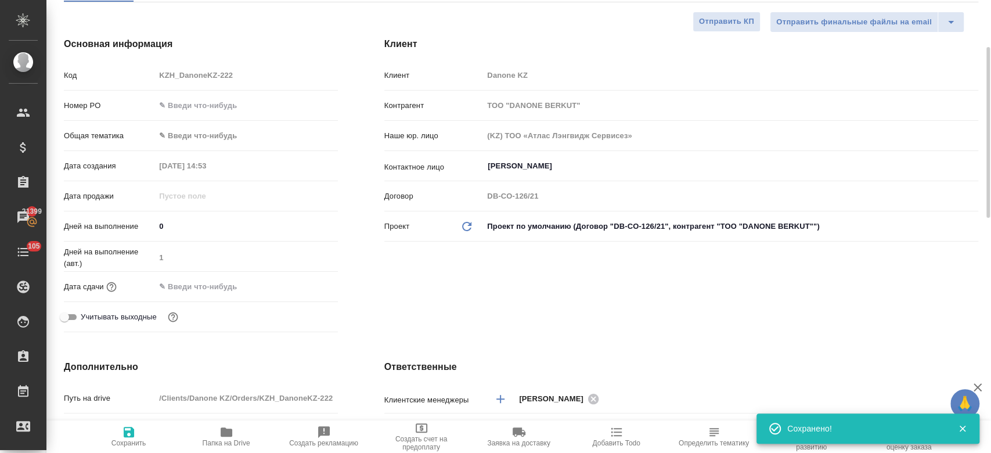
type textarea "x"
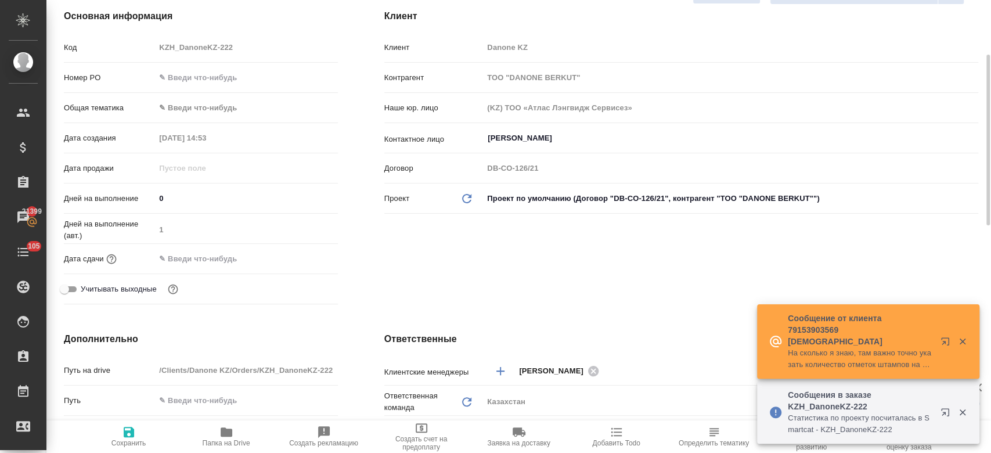
scroll to position [161, 0]
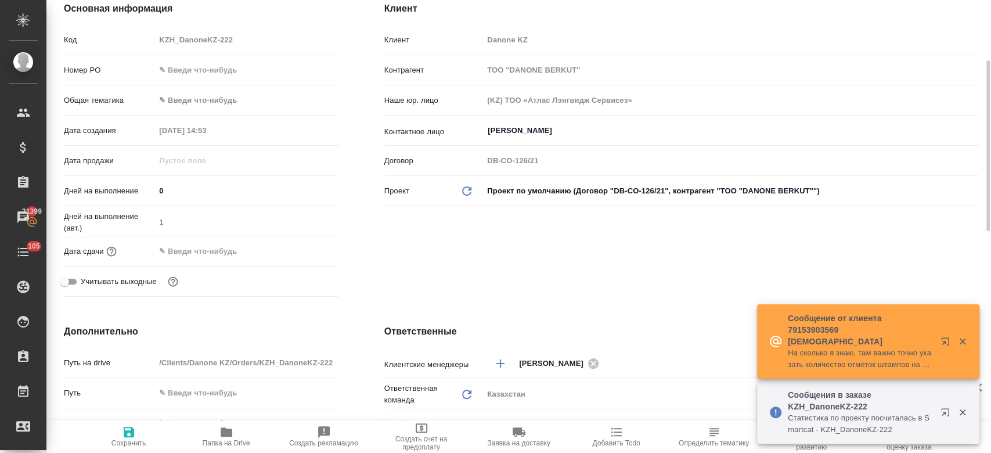
click at [204, 257] on input "text" at bounding box center [206, 251] width 102 height 17
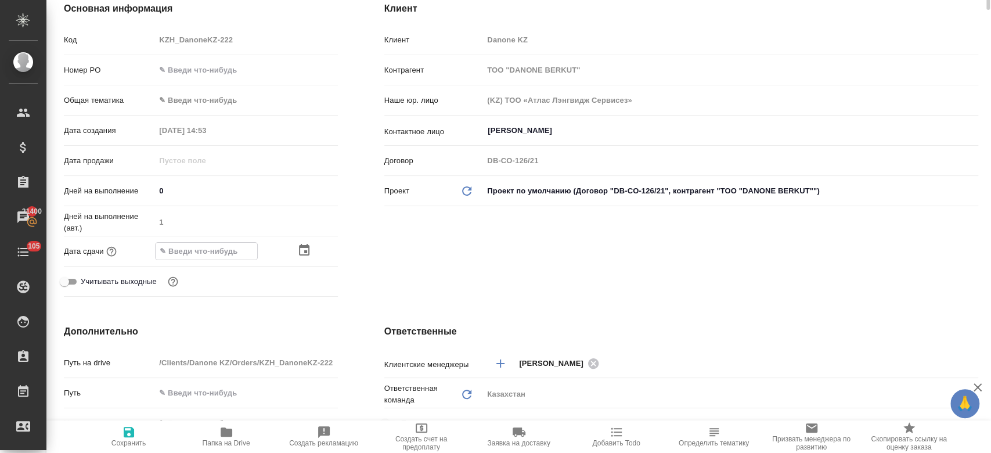
scroll to position [0, 0]
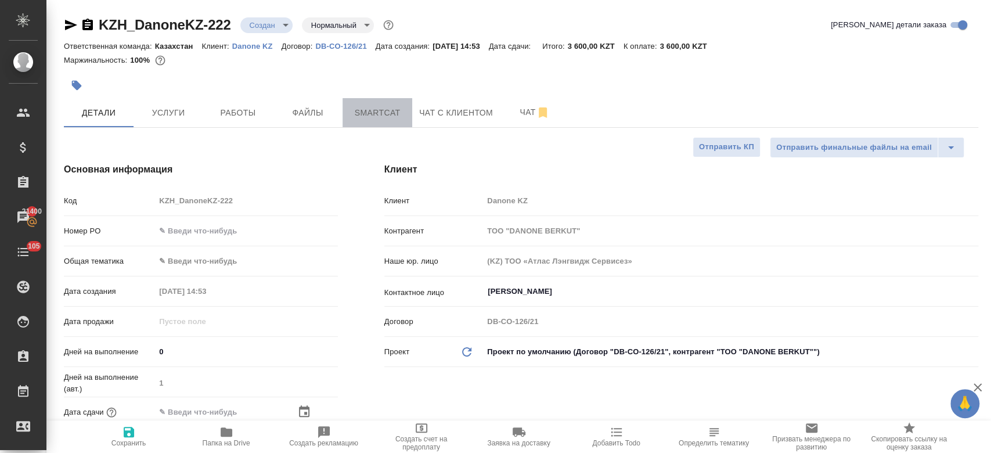
click at [384, 107] on span "Smartcat" at bounding box center [378, 113] width 56 height 15
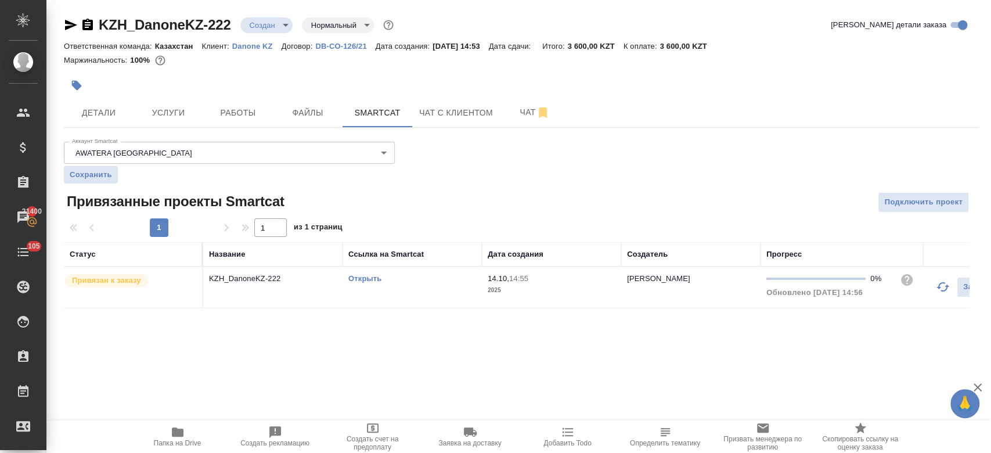
click at [373, 276] on link "Открыть" at bounding box center [364, 278] width 33 height 9
click at [110, 114] on span "Детали" at bounding box center [99, 113] width 56 height 15
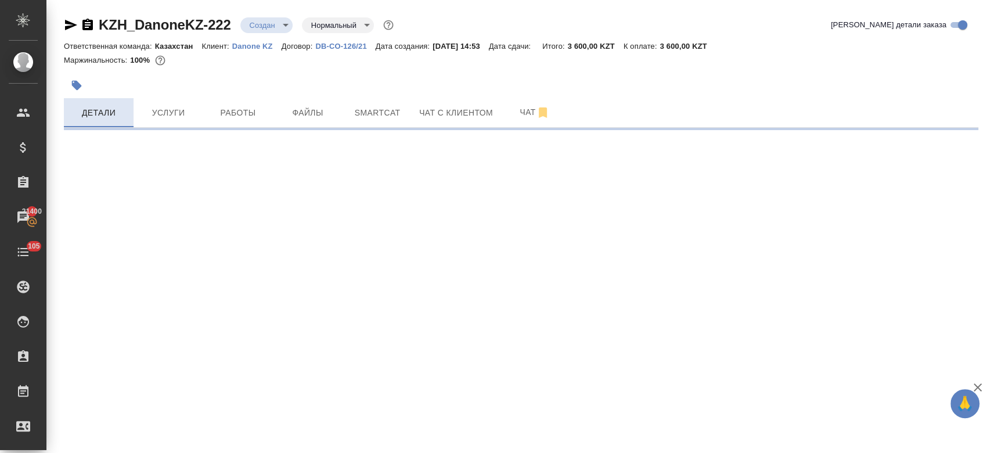
select select "RU"
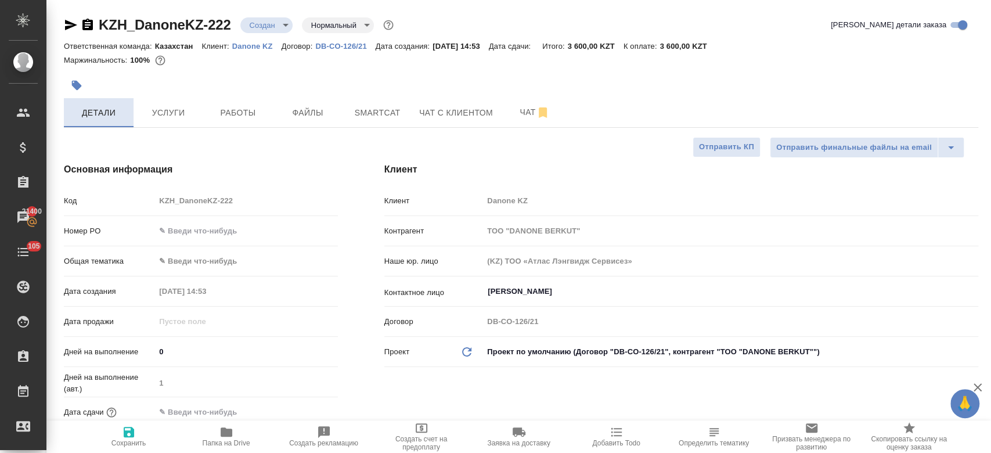
type textarea "x"
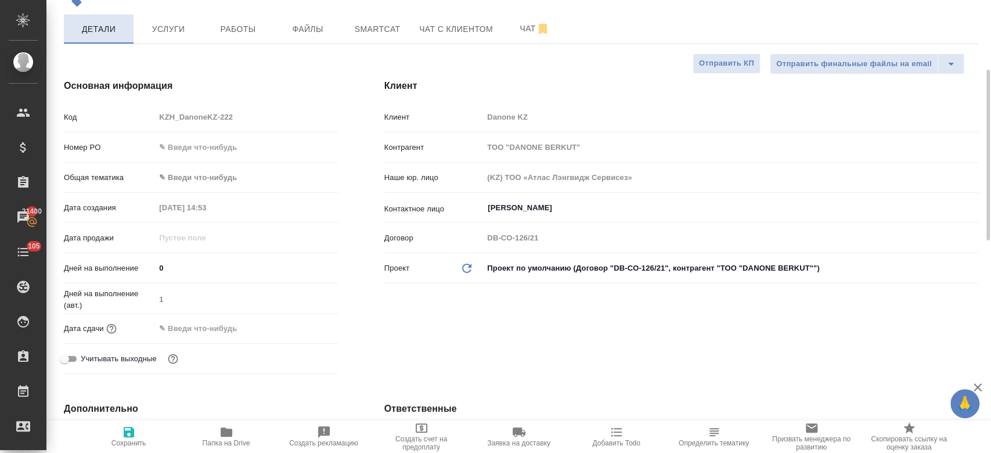
scroll to position [117, 0]
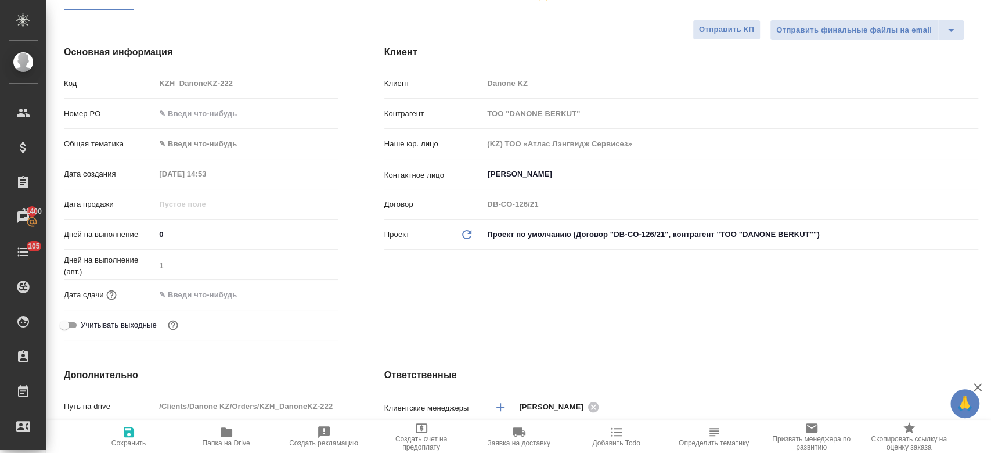
click at [197, 298] on input "text" at bounding box center [206, 294] width 102 height 17
click at [308, 291] on icon "button" at bounding box center [304, 294] width 10 height 12
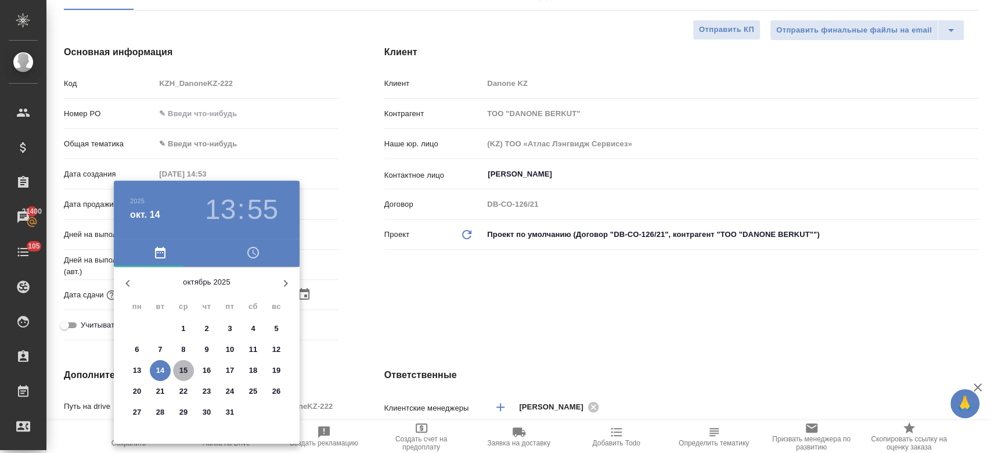
click at [183, 365] on p "15" at bounding box center [183, 371] width 9 height 12
type input "15.10.2025 13:55"
type textarea "x"
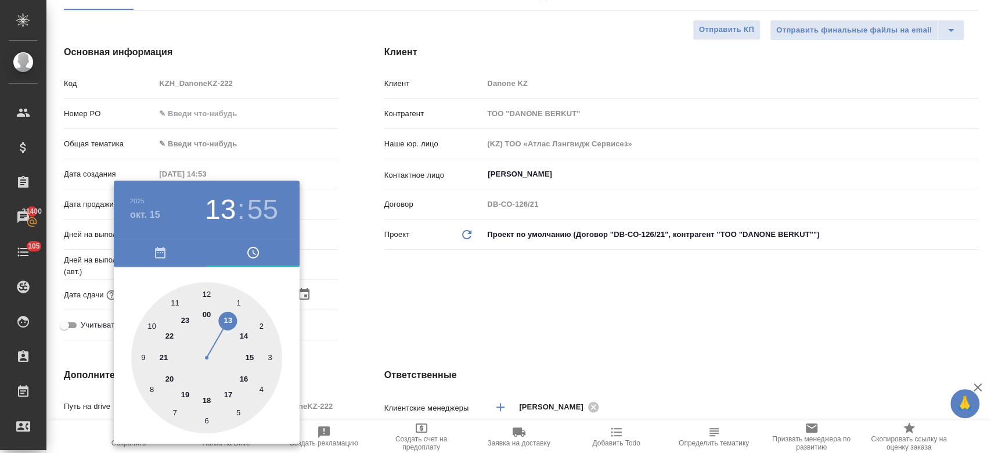
click at [154, 325] on div at bounding box center [206, 357] width 151 height 151
type input "15.10.2025 10:55"
type textarea "x"
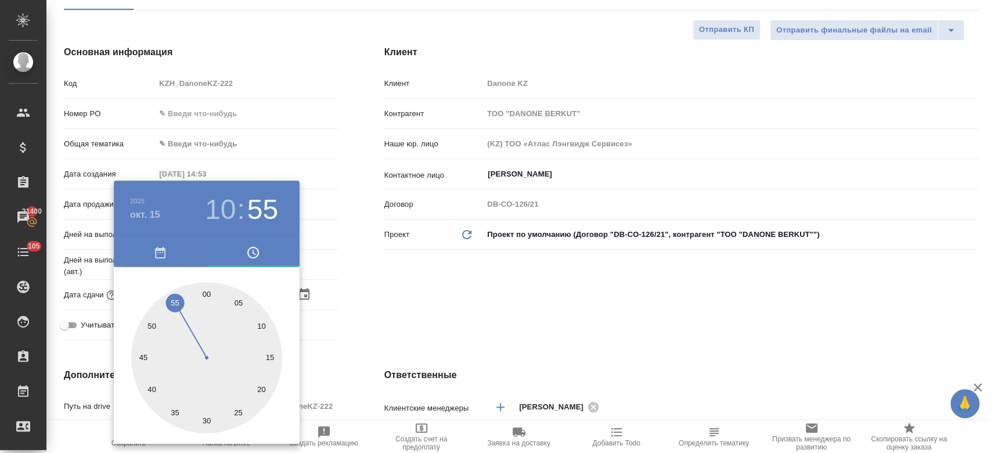
click at [207, 293] on div at bounding box center [206, 357] width 151 height 151
type input "15.10.2025 10:00"
type textarea "x"
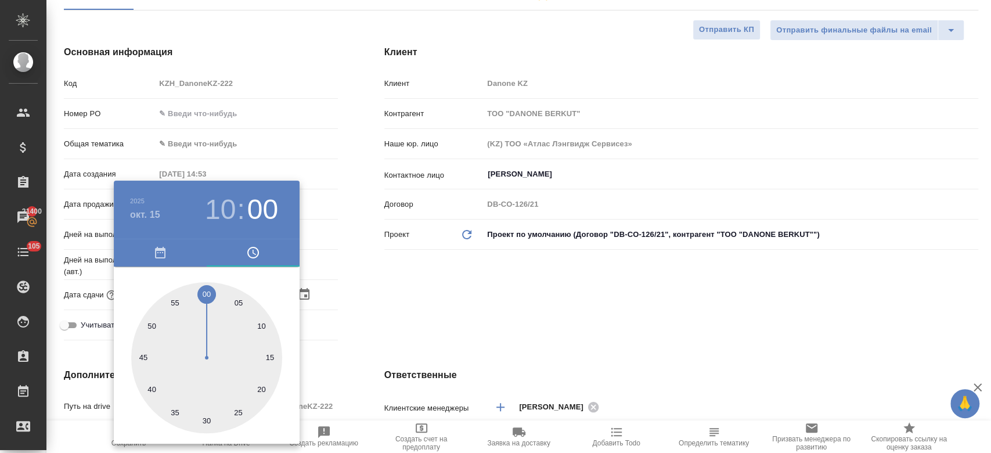
click at [442, 287] on div at bounding box center [495, 226] width 991 height 453
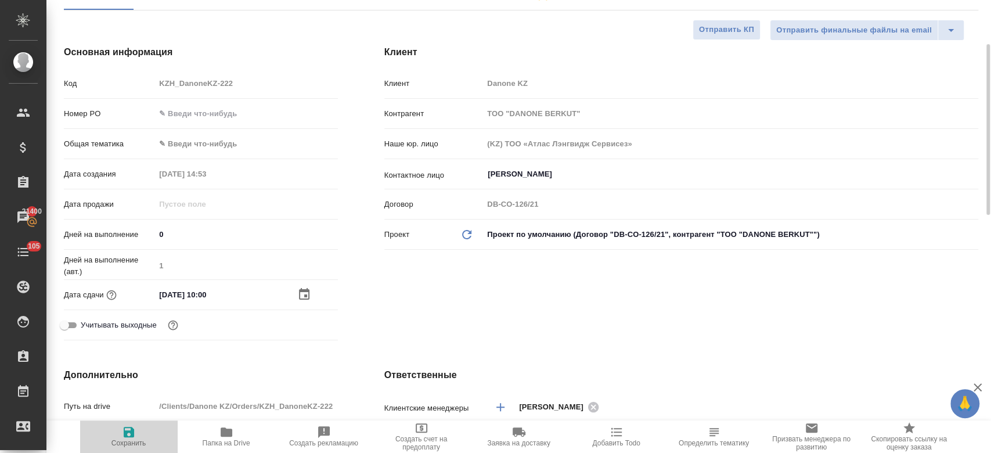
click at [125, 442] on span "Сохранить" at bounding box center [128, 443] width 35 height 8
type textarea "x"
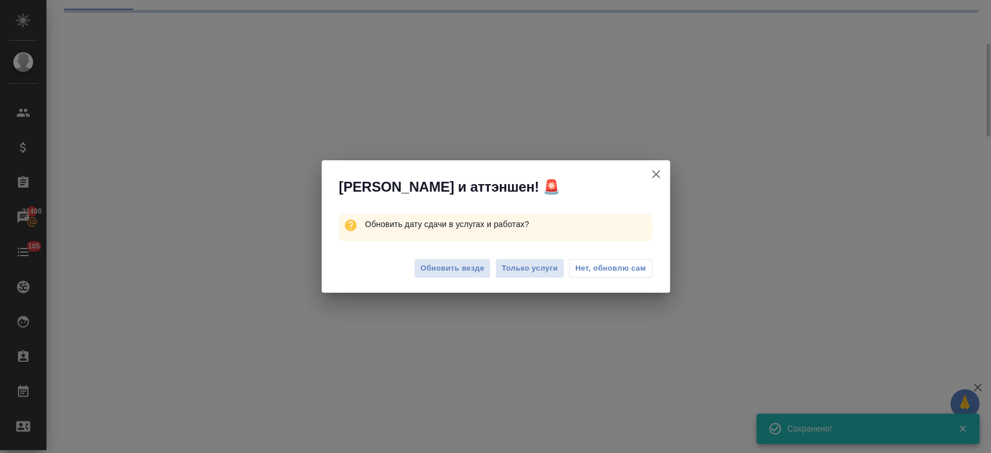
click at [287, 301] on div "Алоха и аттэншен! 🚨 Обновить дату сдачи в услугах и работах? Обновить везде Тол…" at bounding box center [495, 226] width 991 height 453
select select "RU"
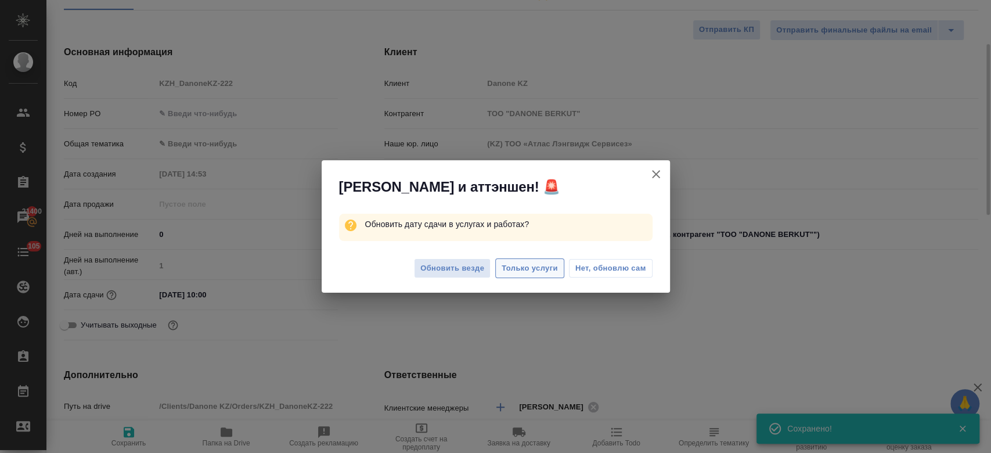
type textarea "x"
click at [539, 264] on span "Только услуги" at bounding box center [530, 268] width 56 height 13
type textarea "x"
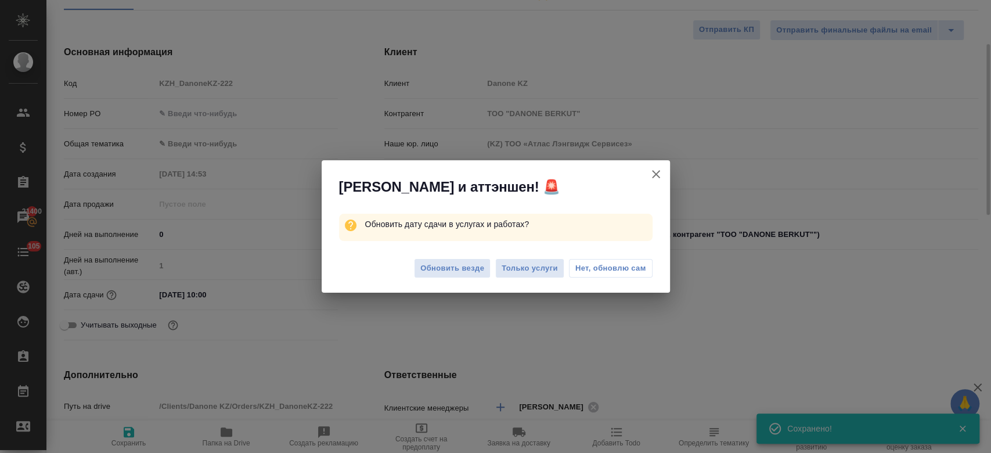
type textarea "x"
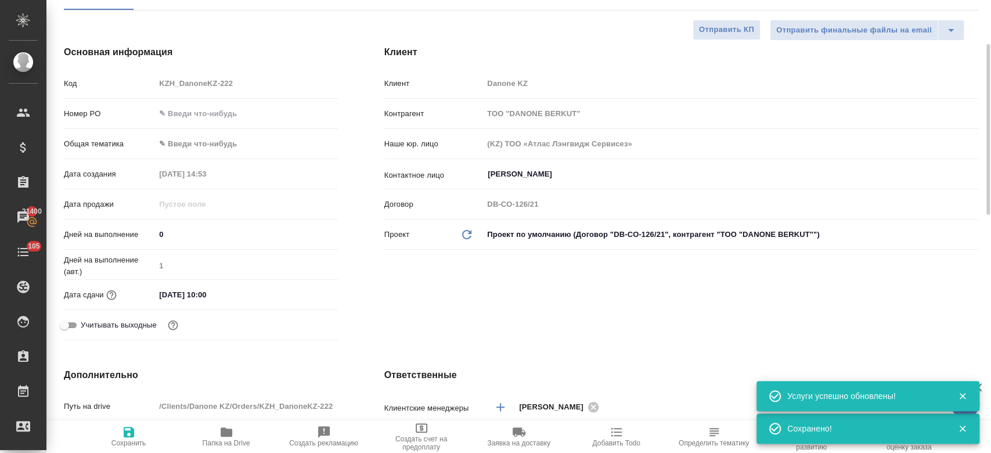
scroll to position [0, 0]
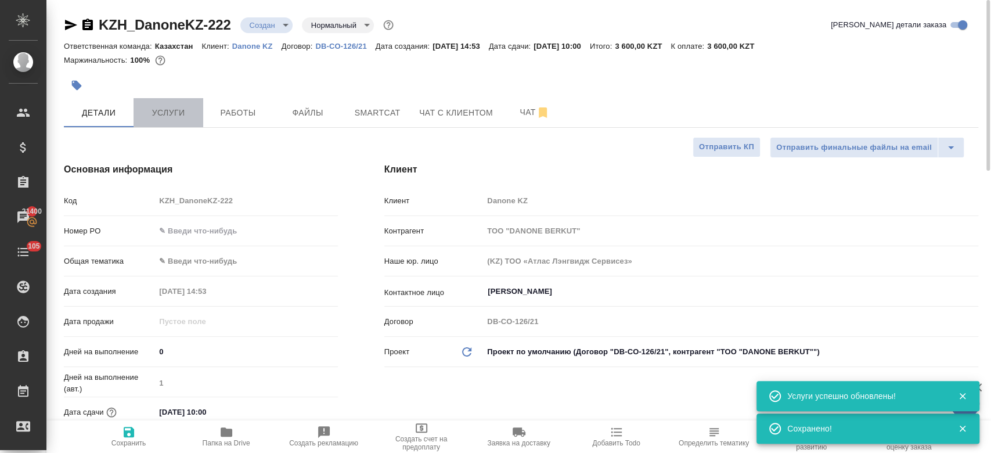
click at [162, 109] on span "Услуги" at bounding box center [169, 113] width 56 height 15
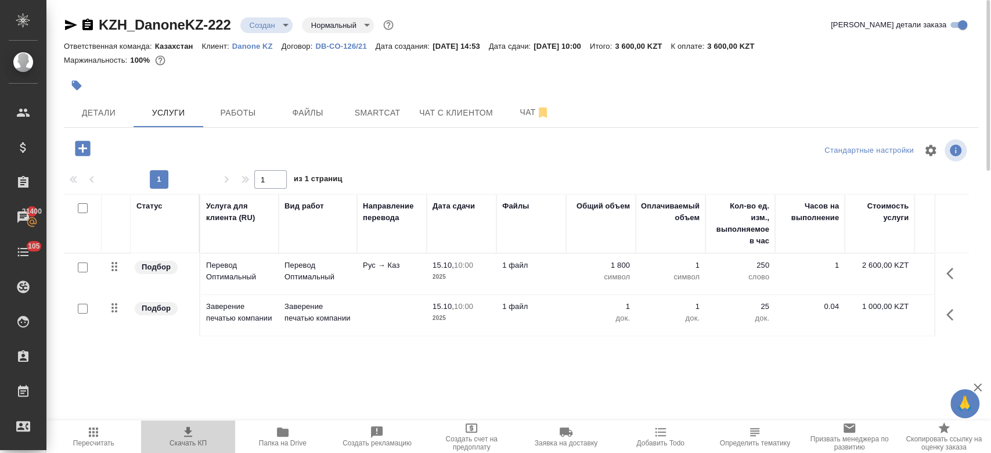
click at [190, 431] on icon "button" at bounding box center [188, 432] width 8 height 10
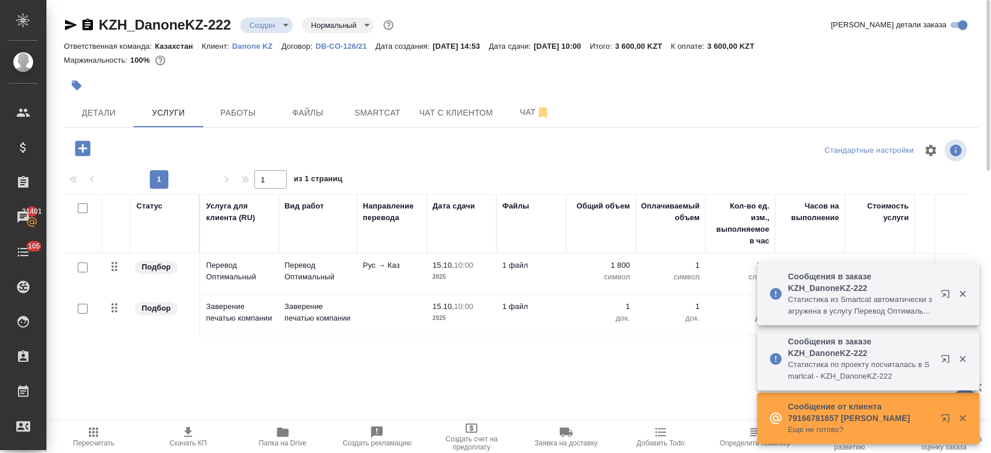
click at [327, 64] on div "Маржинальность: 100%" at bounding box center [521, 60] width 915 height 15
click at [114, 115] on span "Детали" at bounding box center [99, 113] width 56 height 15
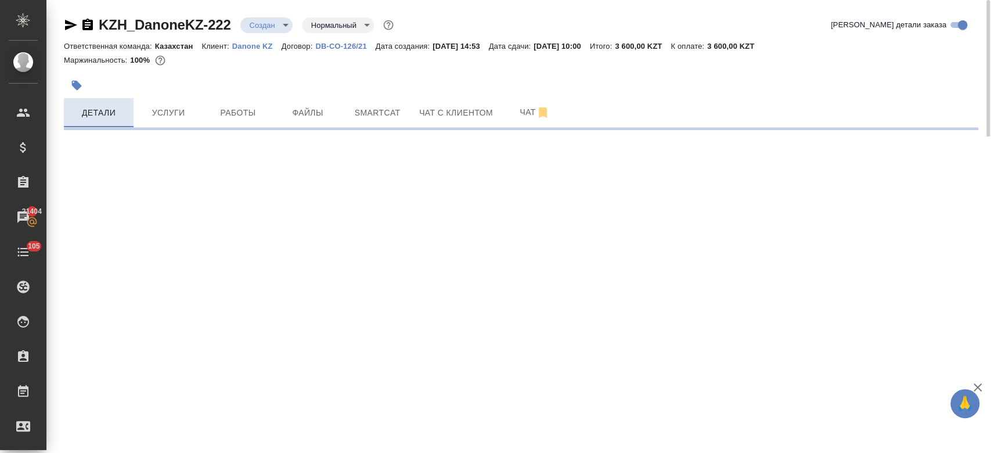
select select "RU"
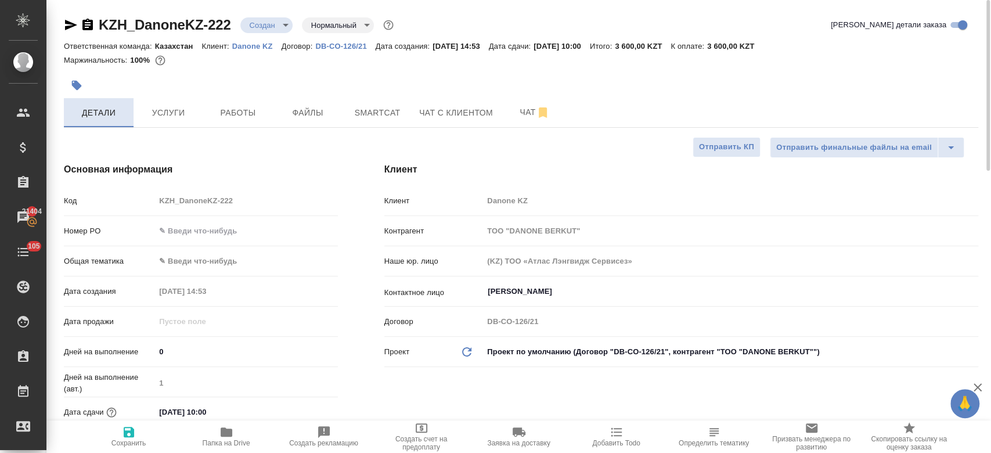
type textarea "x"
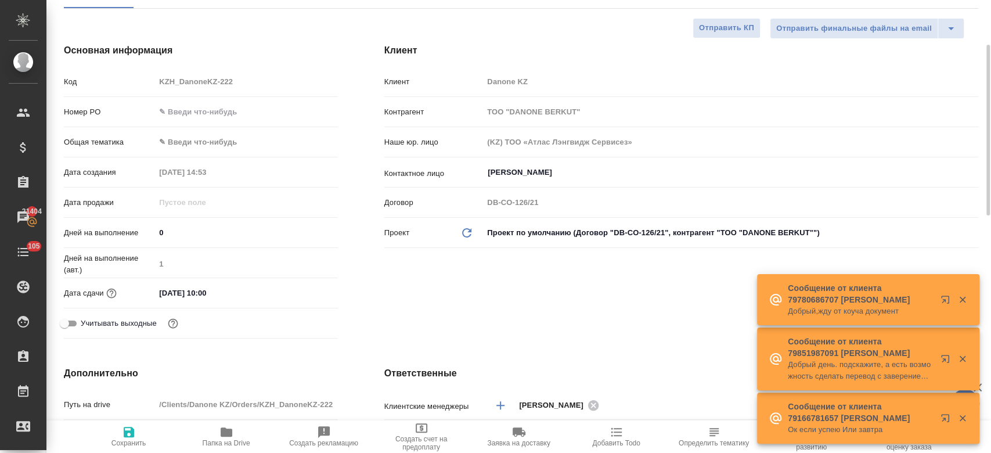
scroll to position [124, 0]
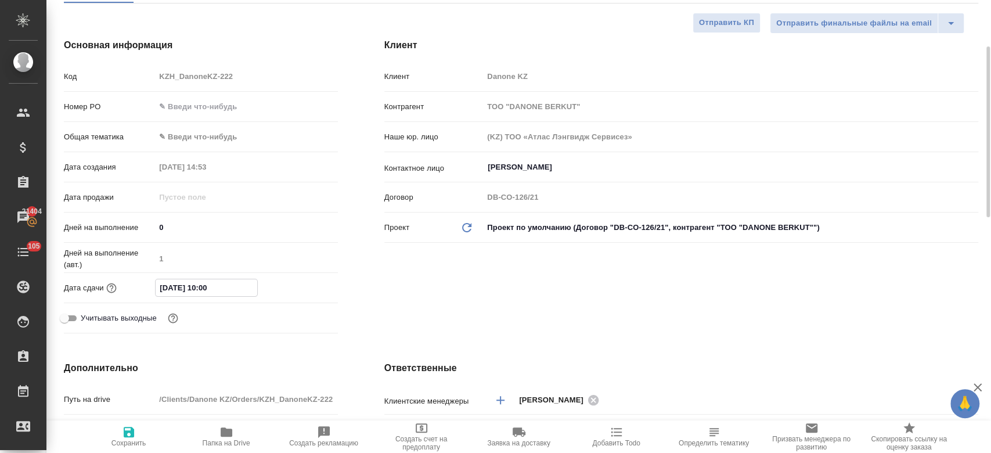
click at [200, 293] on input "15.10.2025 10:00" at bounding box center [207, 287] width 102 height 17
click at [310, 289] on icon "button" at bounding box center [304, 287] width 14 height 14
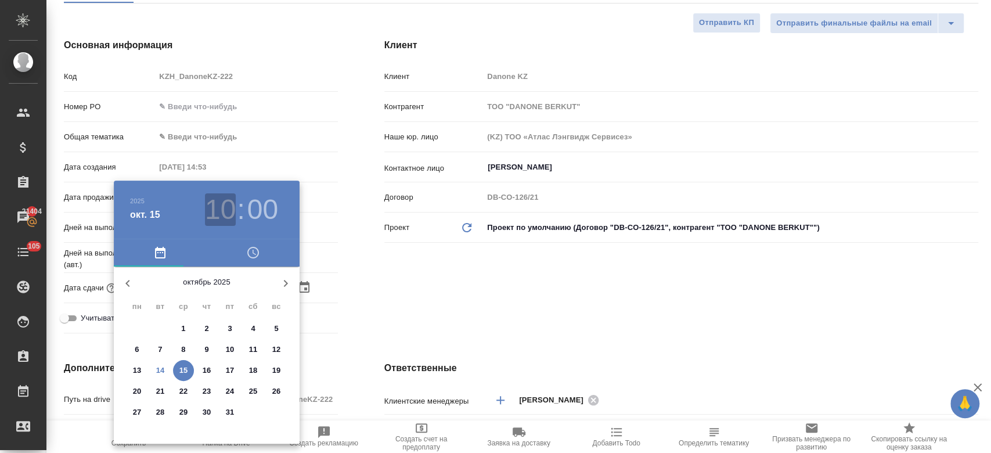
click at [221, 214] on h3 "10" at bounding box center [220, 209] width 31 height 33
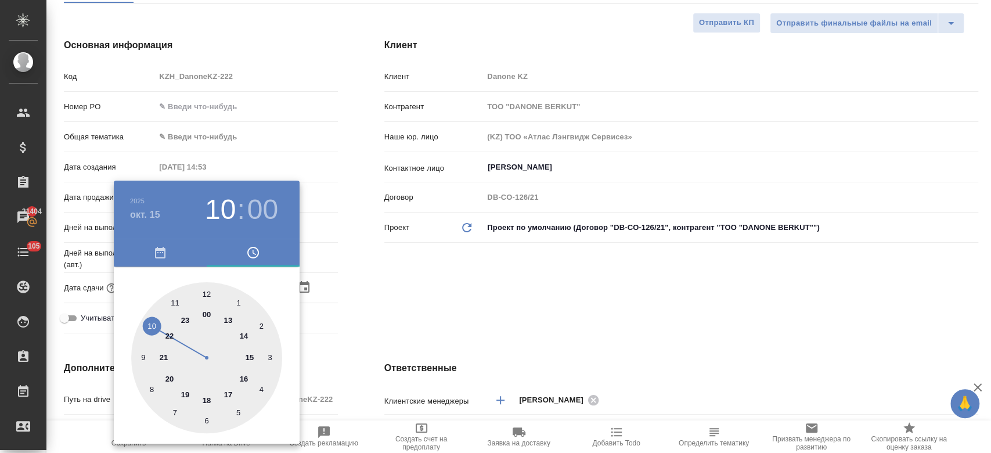
click at [174, 304] on div at bounding box center [206, 357] width 151 height 151
type input "[DATE] 11:00"
type textarea "x"
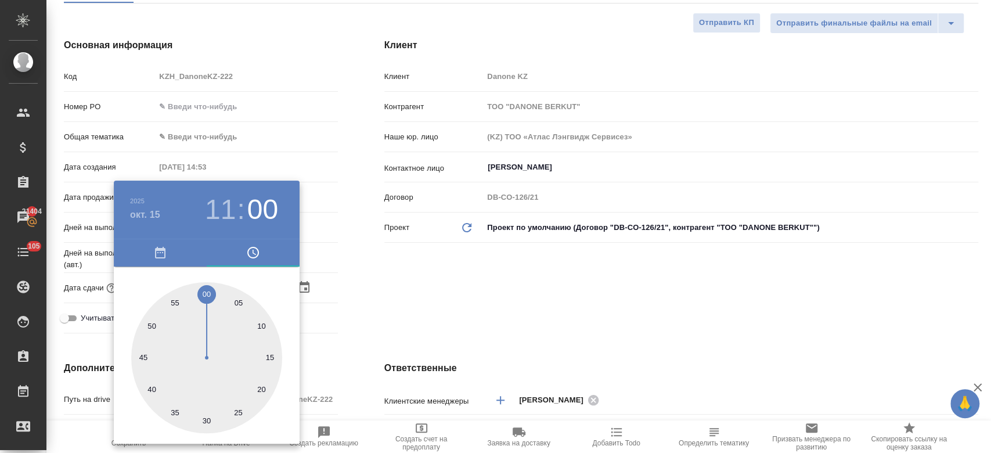
click at [377, 318] on div at bounding box center [495, 226] width 991 height 453
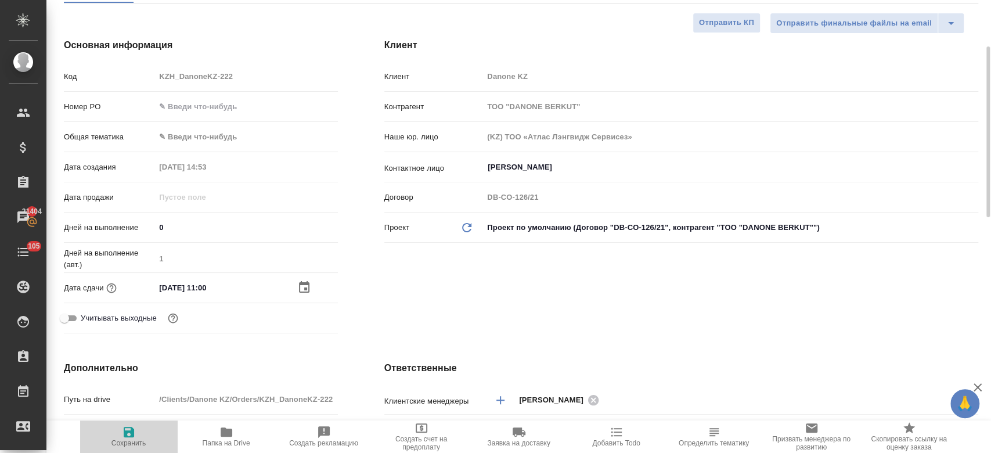
click at [122, 438] on icon "button" at bounding box center [129, 432] width 14 height 14
type textarea "x"
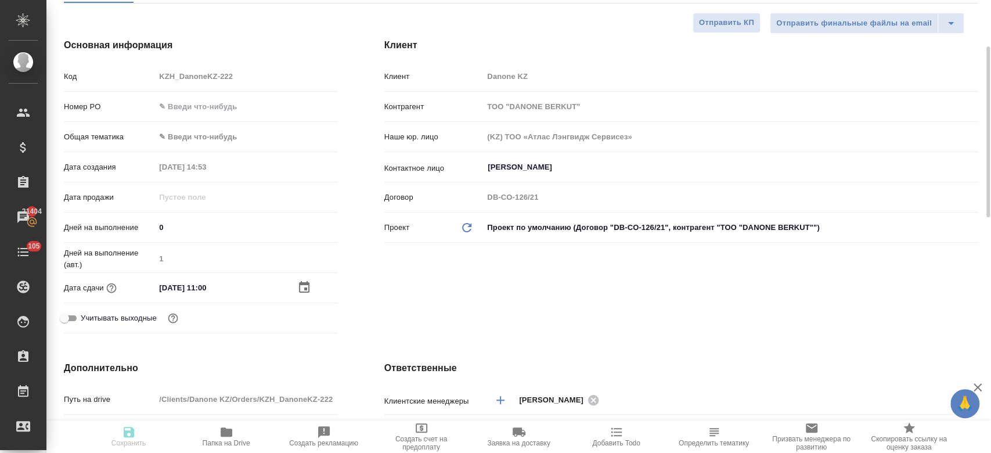
type textarea "x"
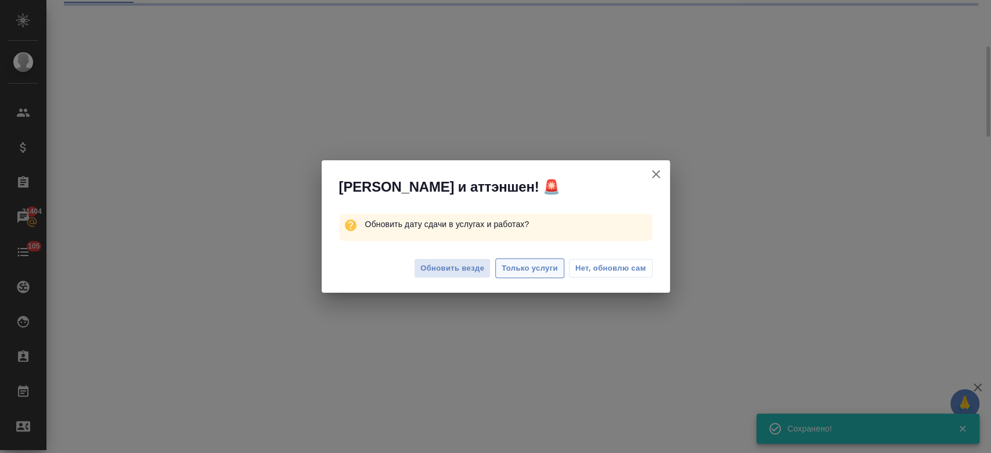
select select "RU"
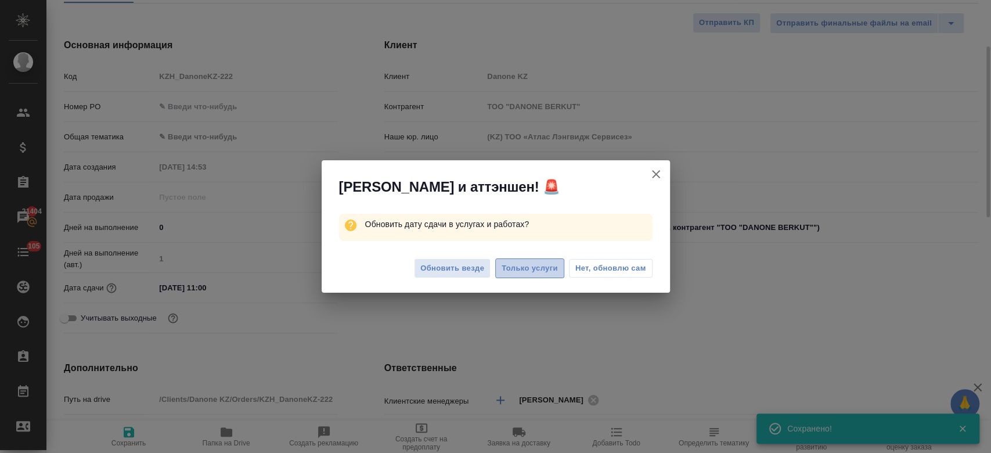
click at [516, 265] on span "Только услуги" at bounding box center [530, 268] width 56 height 13
type textarea "x"
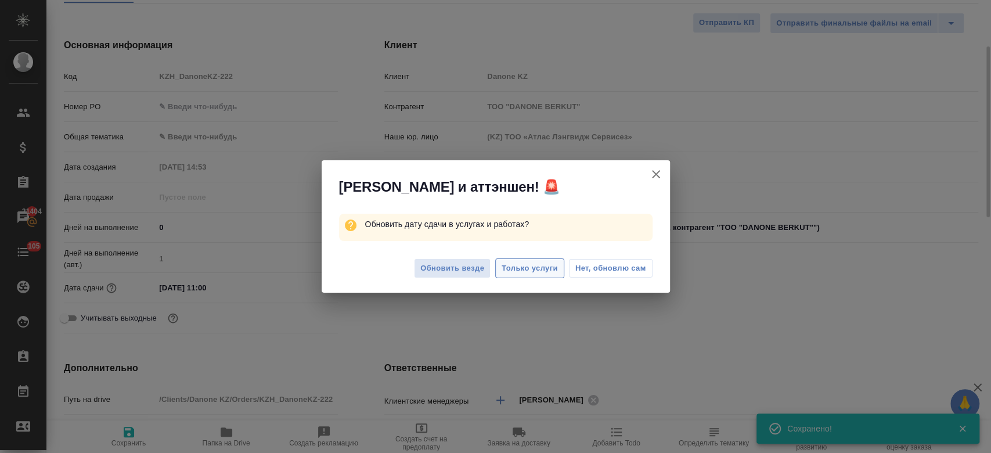
type textarea "x"
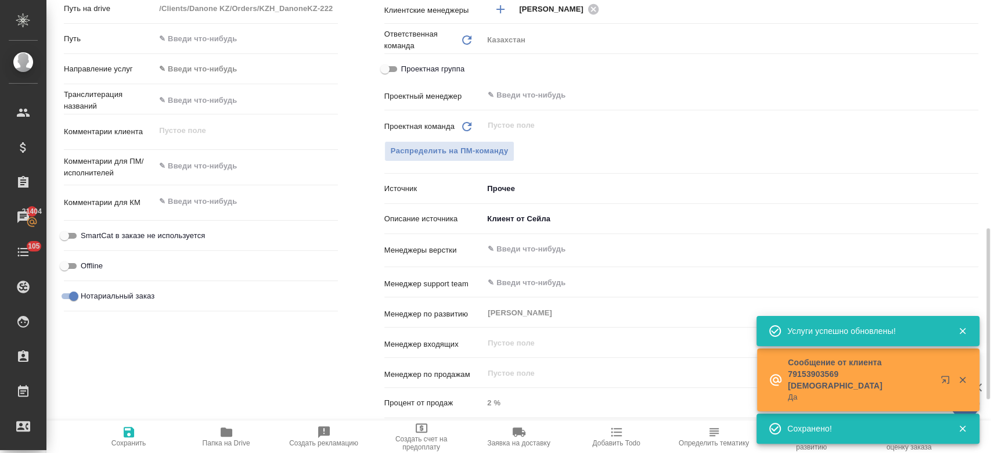
scroll to position [553, 0]
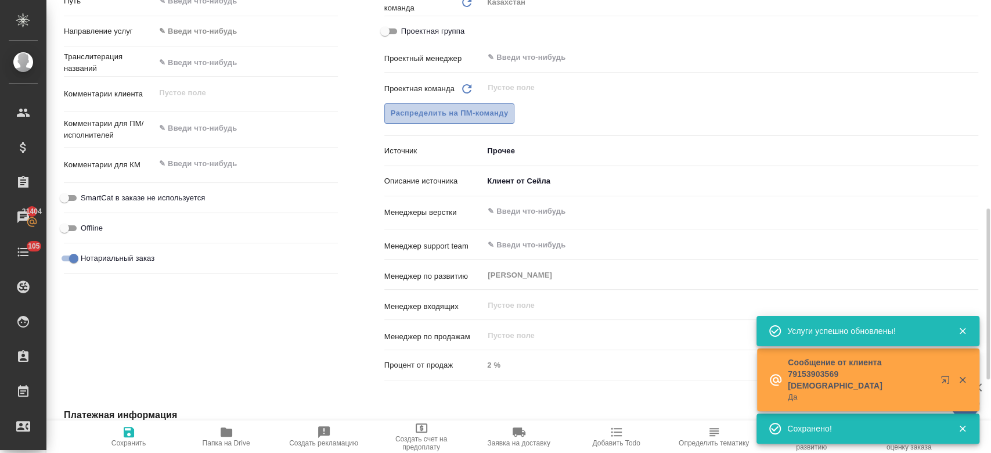
click at [501, 118] on span "Распределить на ПМ-команду" at bounding box center [450, 113] width 118 height 13
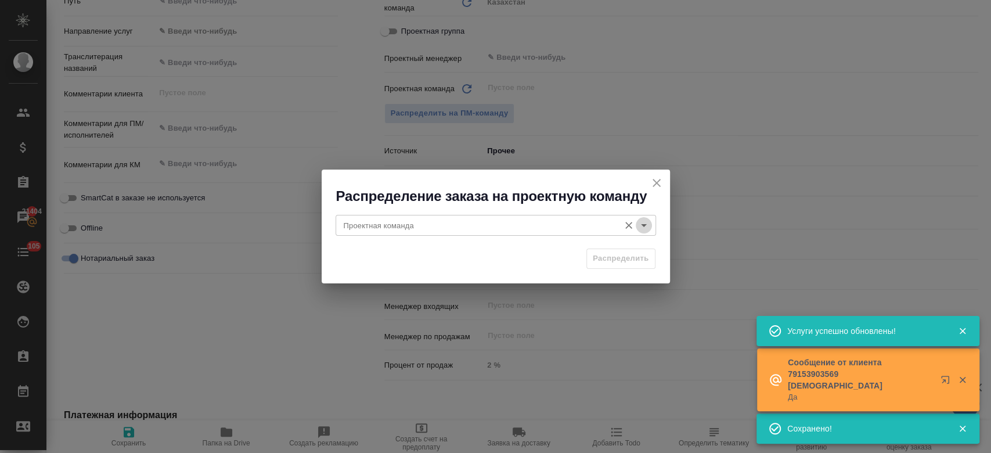
click at [642, 227] on icon "Open" at bounding box center [644, 225] width 14 height 14
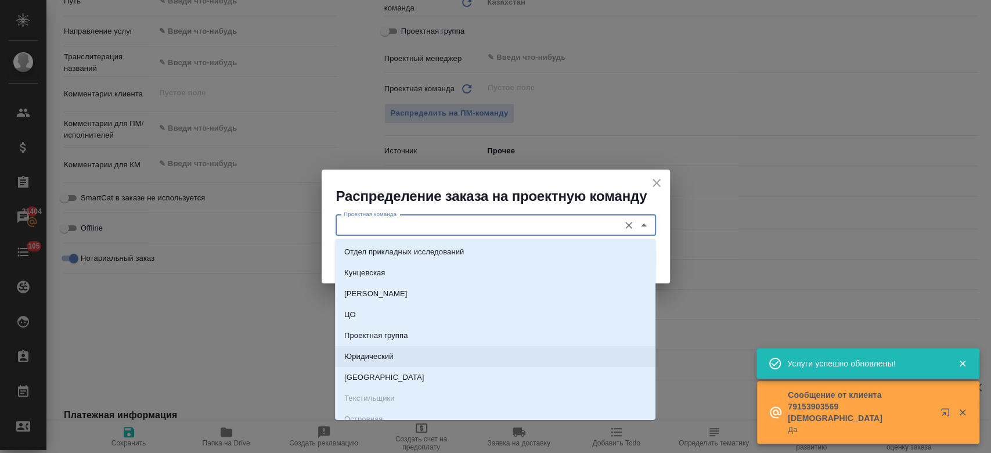
click at [473, 348] on li "Юридический" at bounding box center [495, 356] width 321 height 21
type input "Юридический"
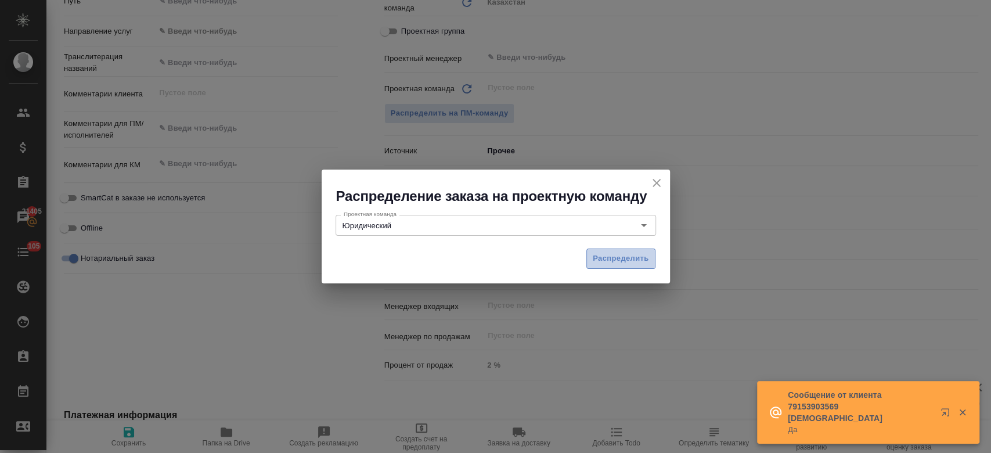
click at [609, 262] on span "Распределить" at bounding box center [621, 258] width 56 height 13
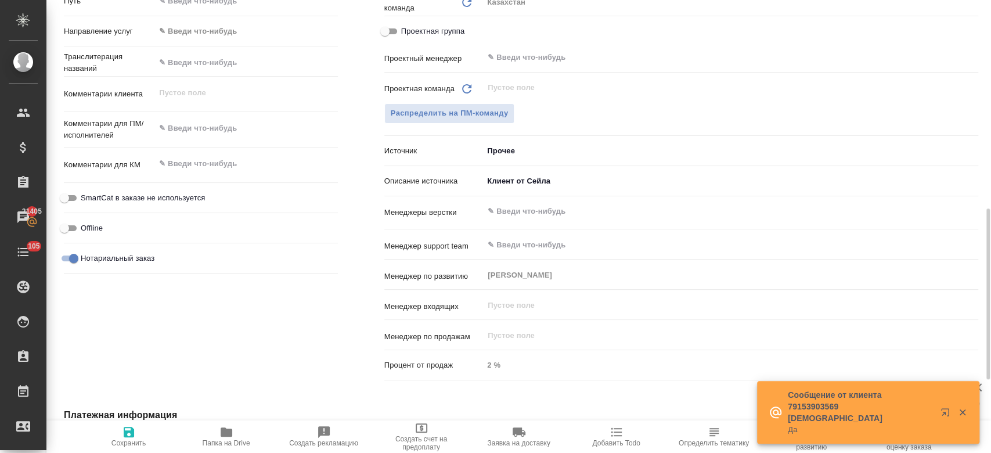
type textarea "x"
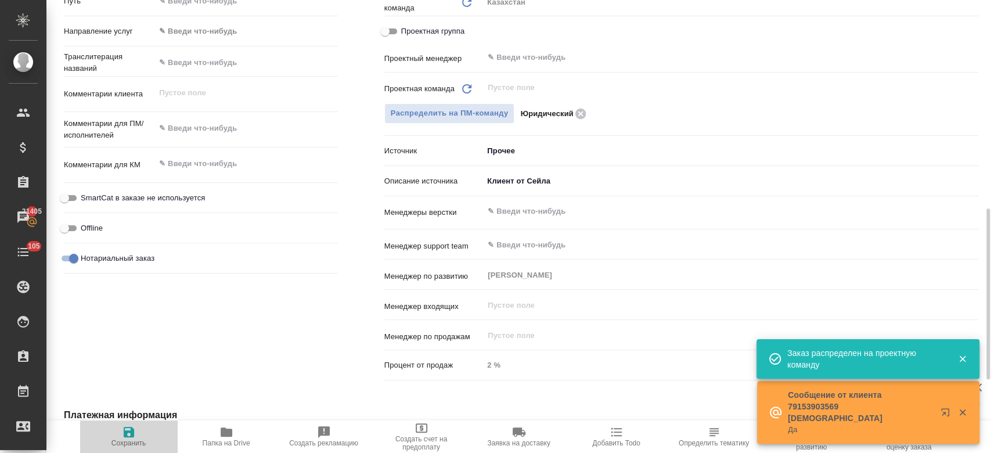
click at [121, 436] on span "Сохранить" at bounding box center [129, 436] width 84 height 22
type textarea "x"
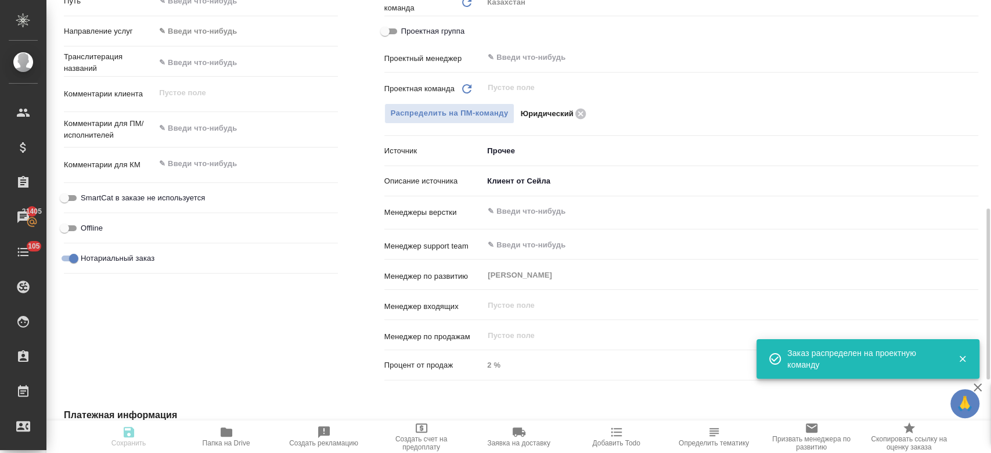
type textarea "x"
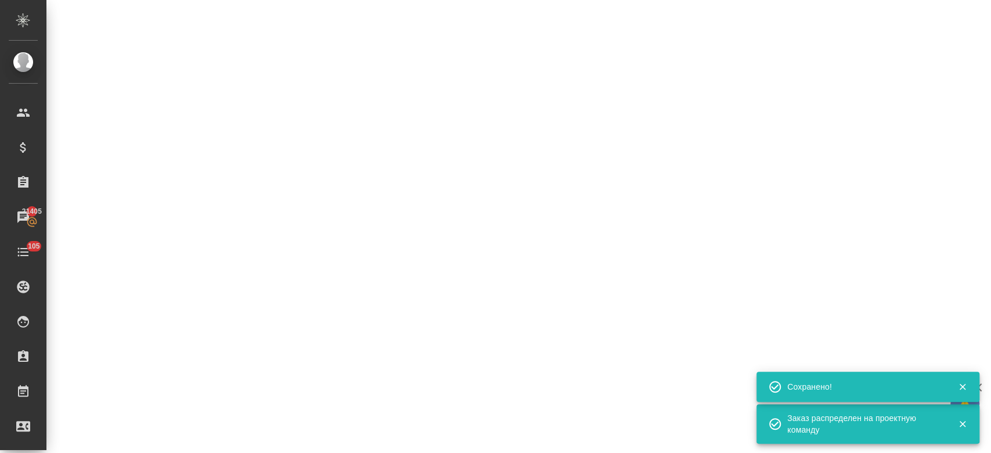
select select "RU"
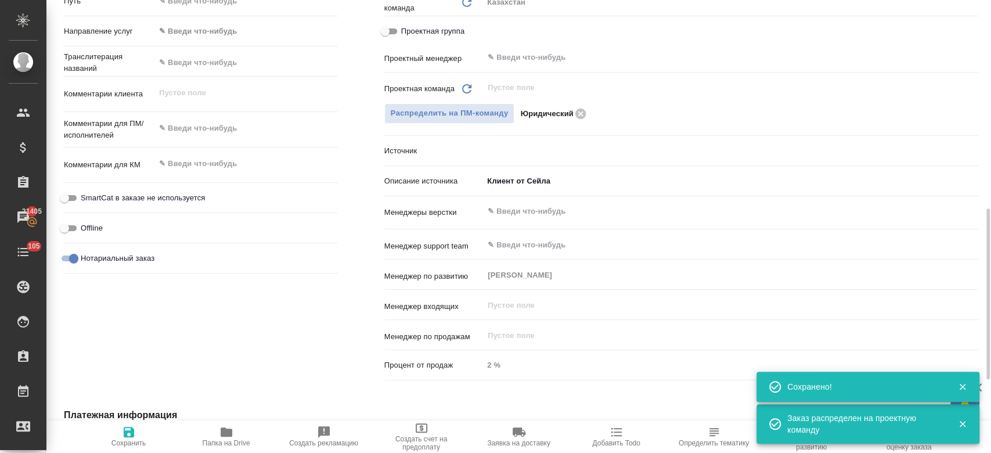
type textarea "x"
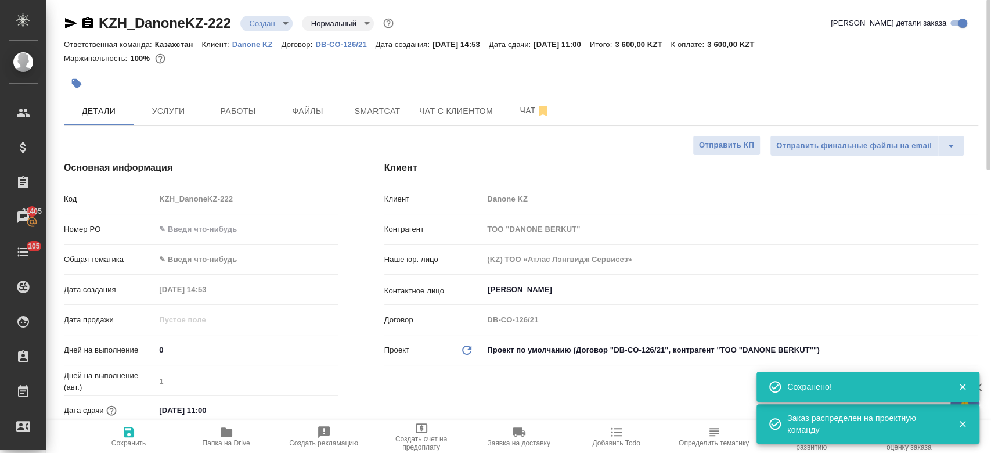
scroll to position [0, 0]
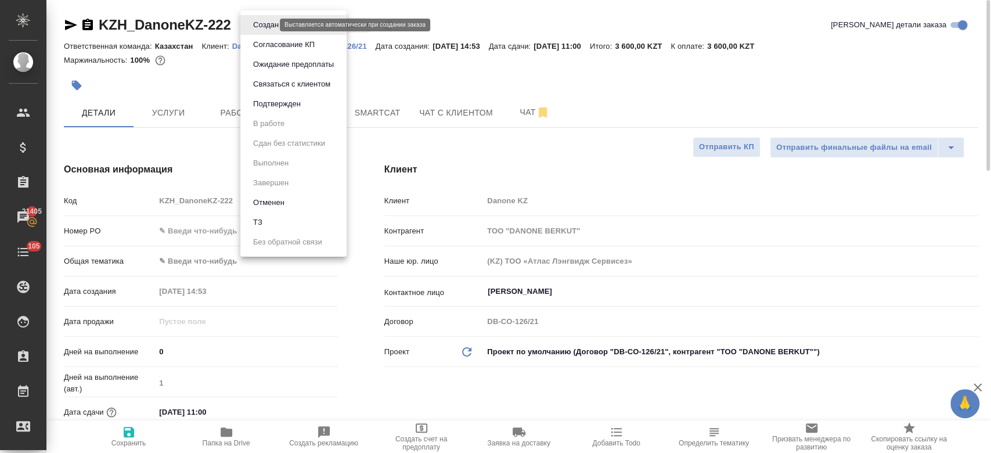
click at [256, 23] on body "🙏 .cls-1 fill:#fff; AWATERA Kosherbayeva Nazerke Клиенты Спецификации Заказы 21…" at bounding box center [495, 226] width 991 height 453
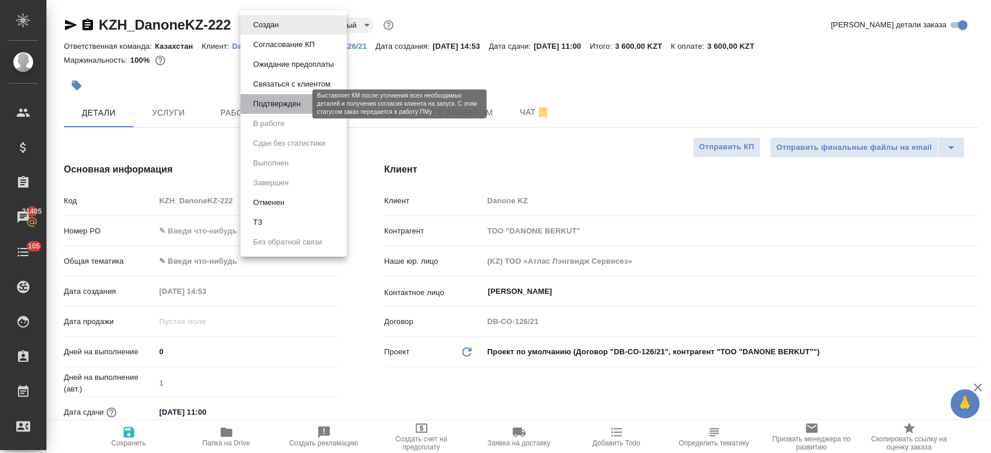
click at [271, 103] on button "Подтвержден" at bounding box center [277, 104] width 55 height 13
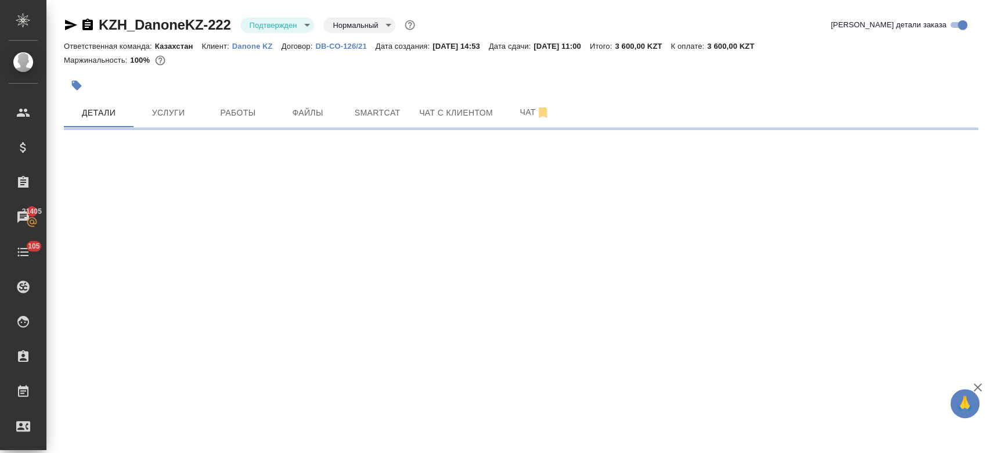
select select "RU"
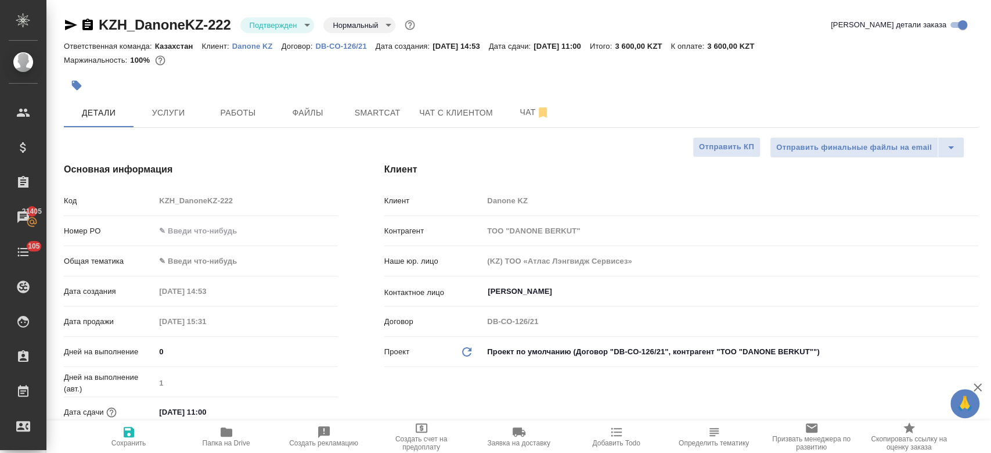
type textarea "x"
click at [70, 19] on icon "button" at bounding box center [71, 25] width 14 height 14
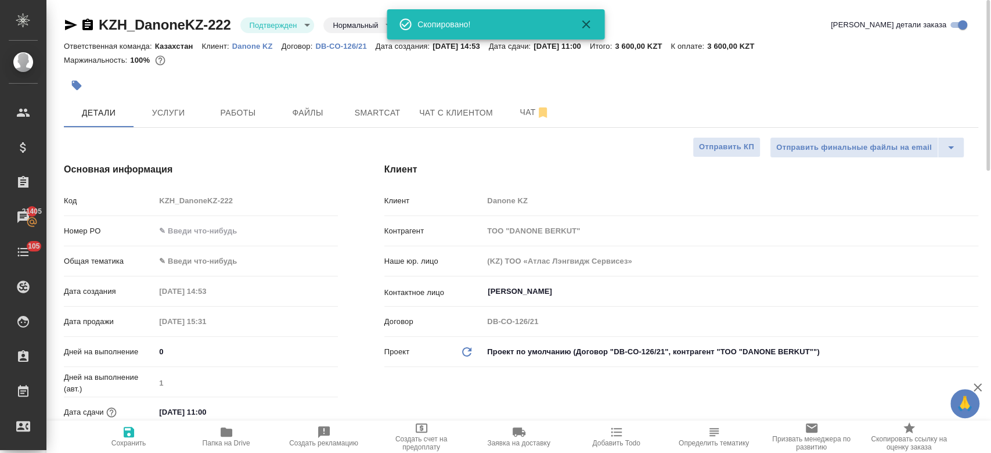
type textarea "x"
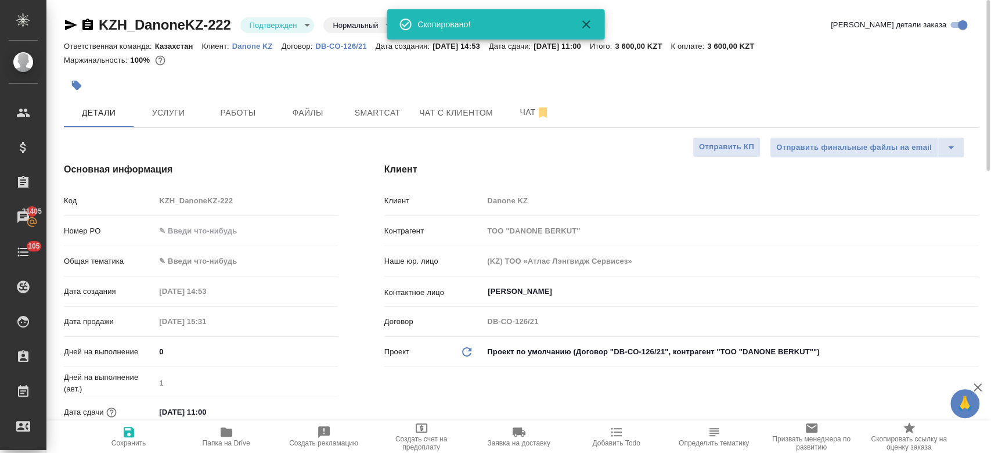
type textarea "x"
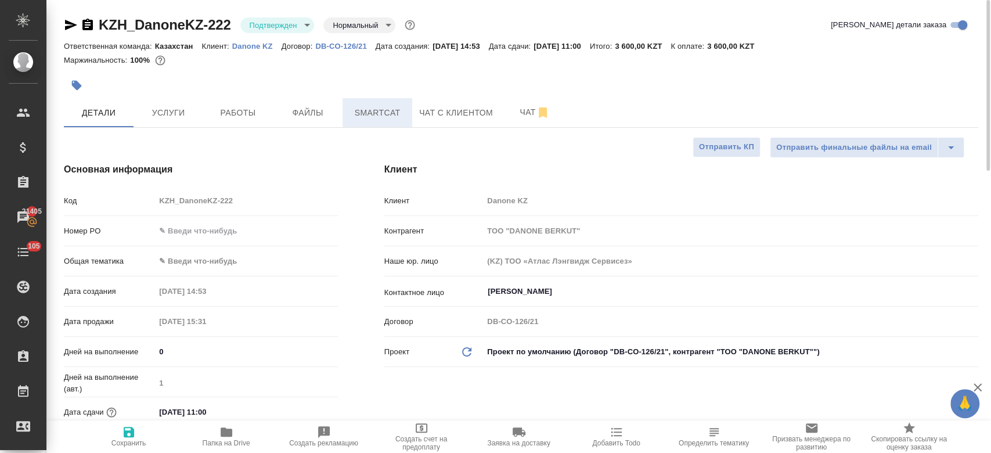
click at [380, 111] on span "Smartcat" at bounding box center [378, 113] width 56 height 15
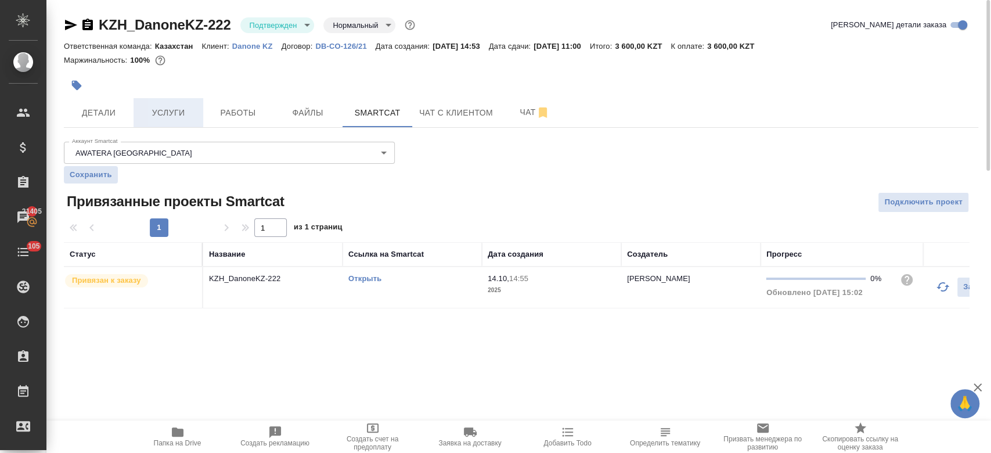
click at [174, 114] on span "Услуги" at bounding box center [169, 113] width 56 height 15
click at [109, 118] on span "Детали" at bounding box center [99, 113] width 56 height 15
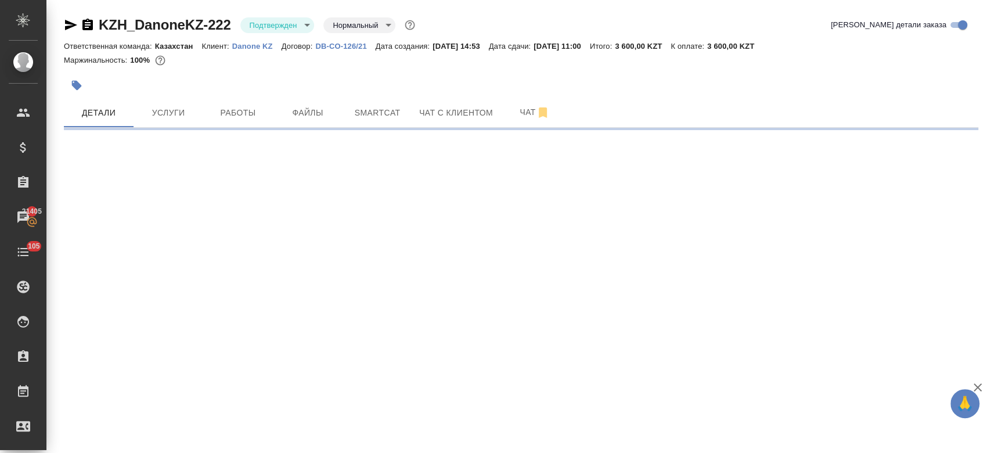
select select "RU"
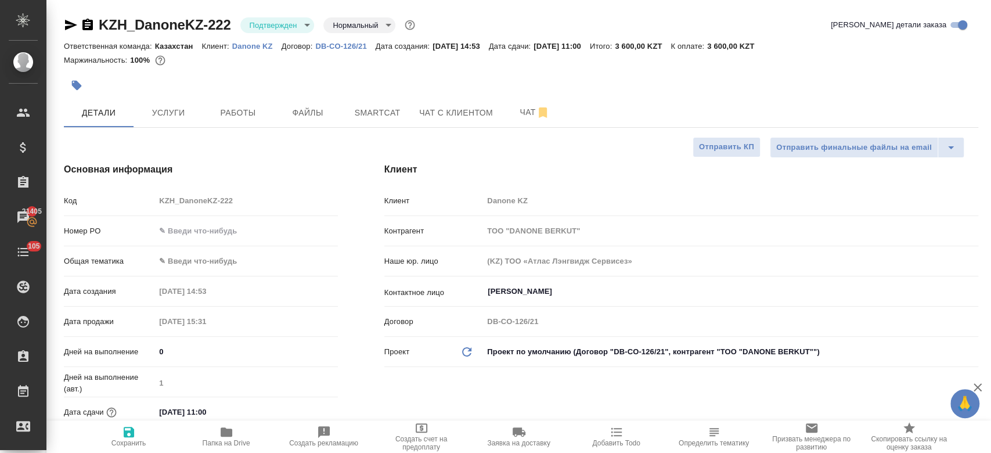
type textarea "x"
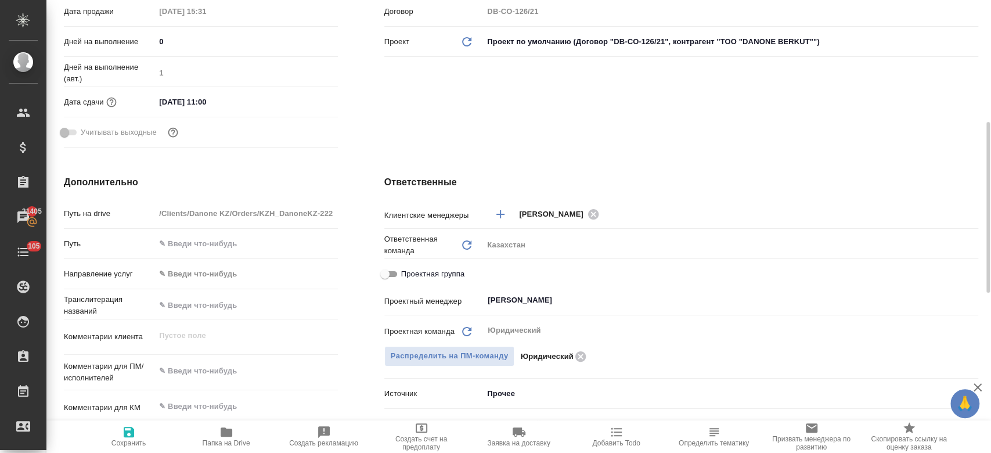
scroll to position [314, 0]
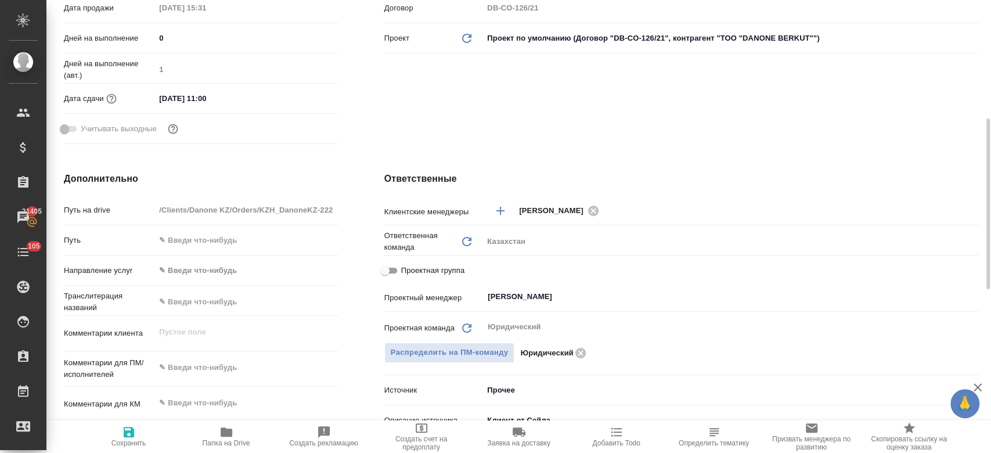
type textarea "x"
click at [200, 369] on textarea at bounding box center [246, 368] width 181 height 20
type textarea "п"
type textarea "x"
type textarea "пе"
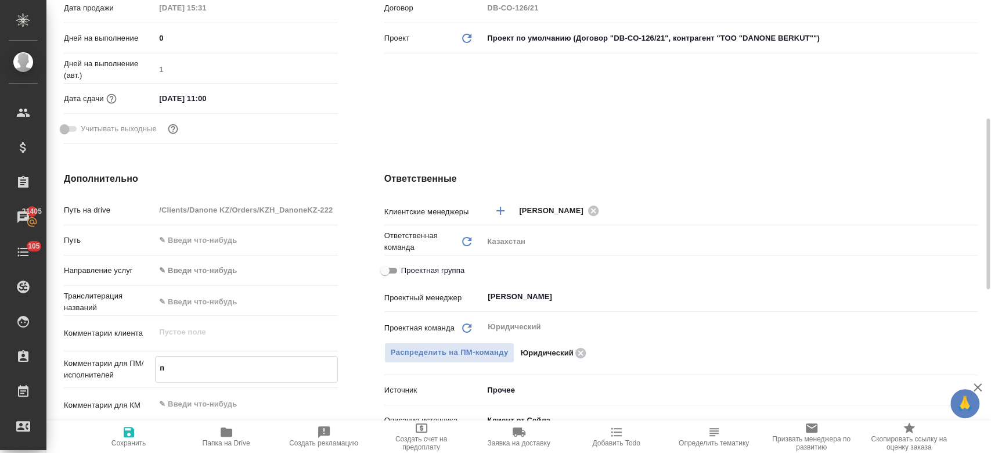
type textarea "x"
type textarea "пере"
type textarea "x"
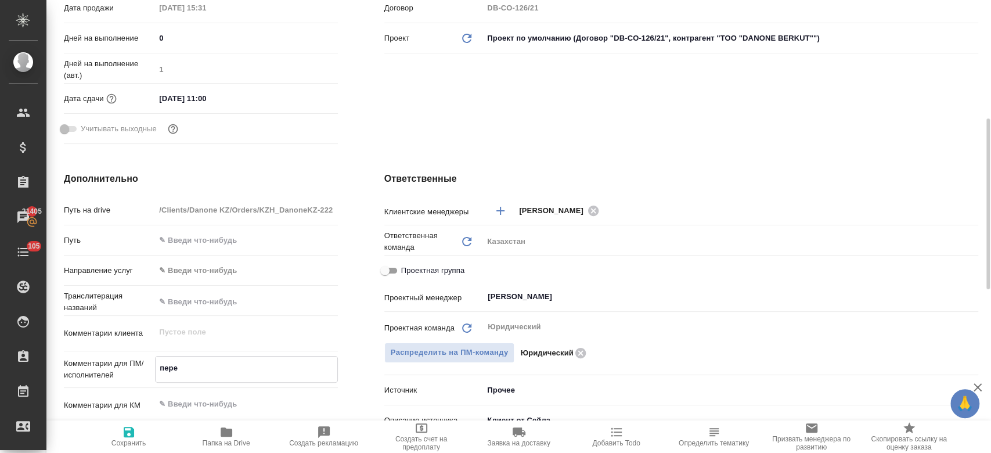
type textarea "x"
type textarea "перев"
type textarea "x"
type textarea "перево"
type textarea "x"
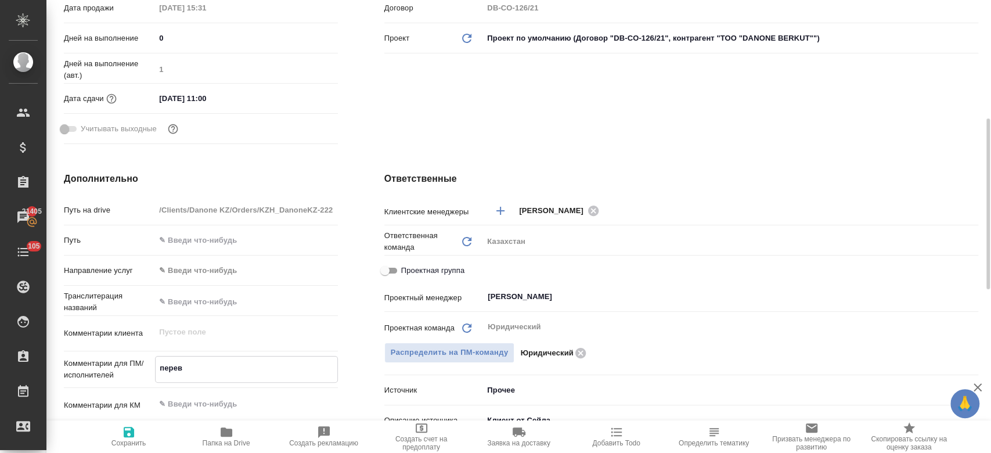
type textarea "x"
type textarea "перевод"
type textarea "x"
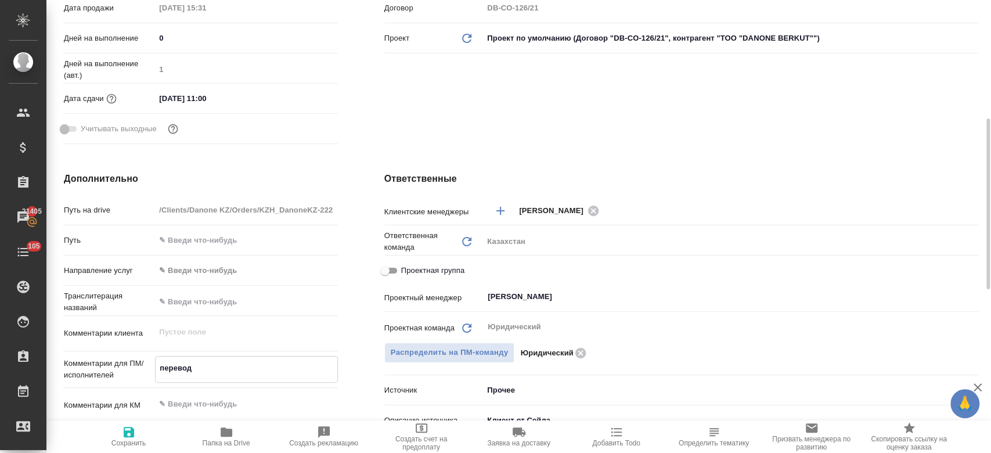
type textarea "перевод"
type textarea "x"
type textarea "перевод [PERSON_NAME]"
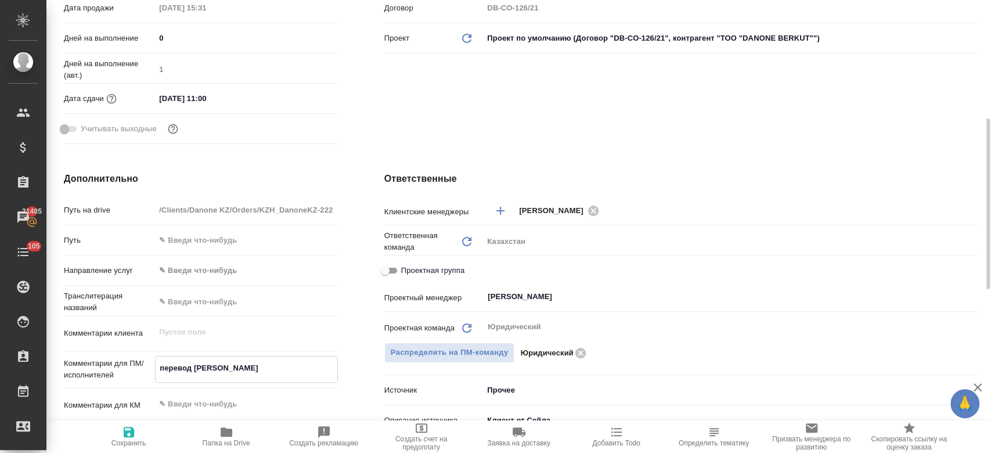
type textarea "x"
type textarea "перевод ру"
type textarea "x"
type textarea "перевод рус"
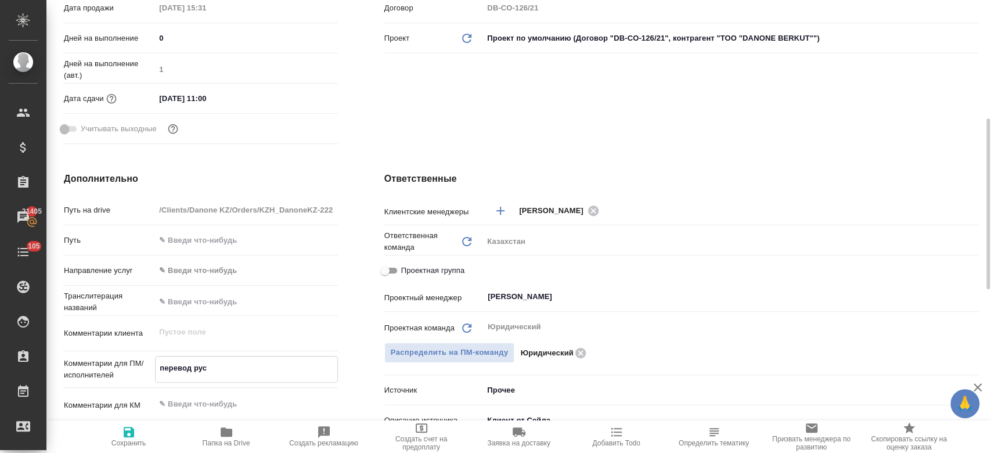
type textarea "x"
type textarea "перевод рус-"
type textarea "x"
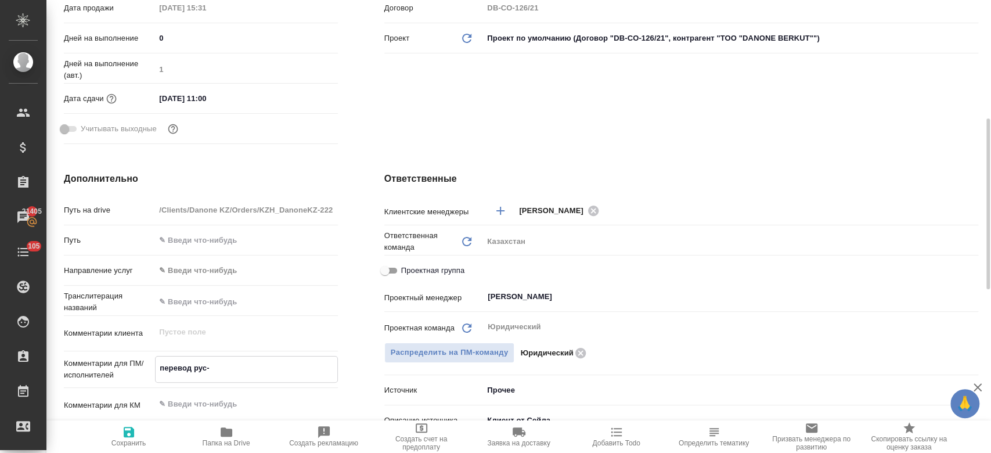
type textarea "перевод рус-[PERSON_NAME]"
type textarea "x"
type textarea "перевод рус-ка"
type textarea "x"
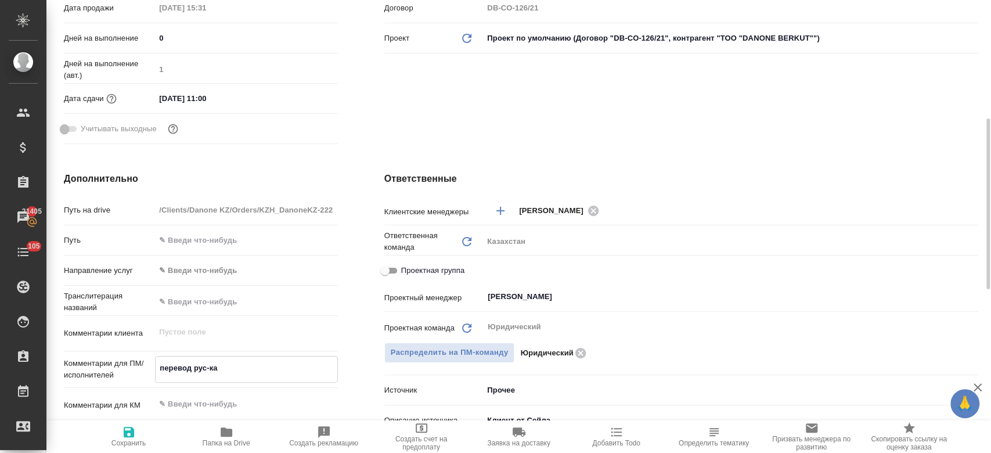
type textarea "перевод рус-каз"
type textarea "x"
type textarea "перевод рус-каз."
type textarea "x"
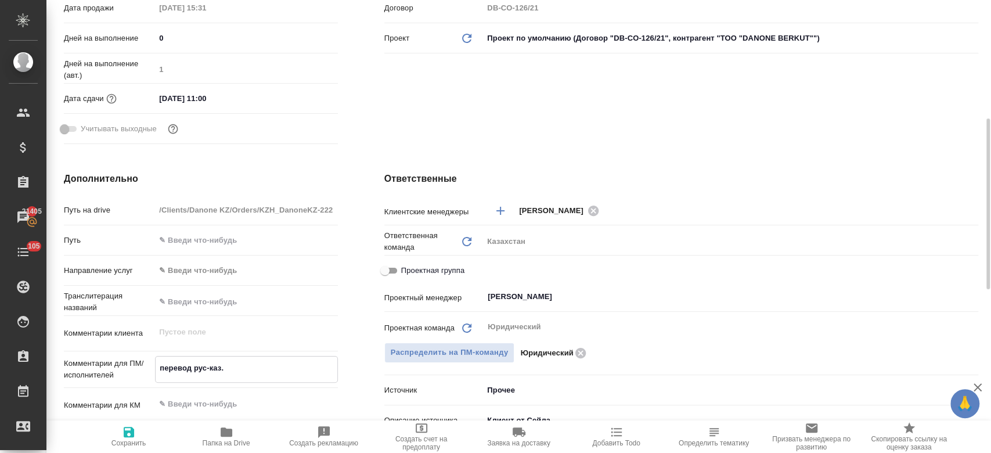
type textarea "x"
type textarea "перевод рус-каз."
type textarea "x"
click at [124, 429] on icon "button" at bounding box center [129, 432] width 10 height 10
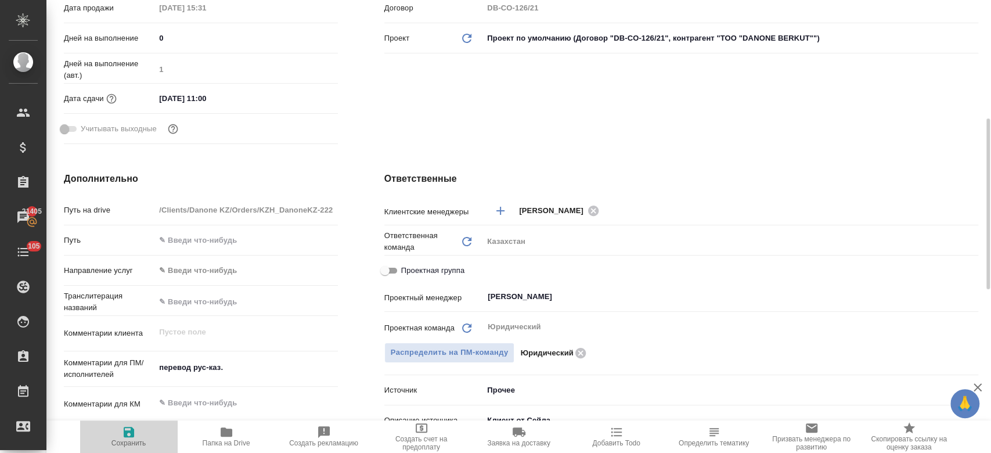
type textarea "x"
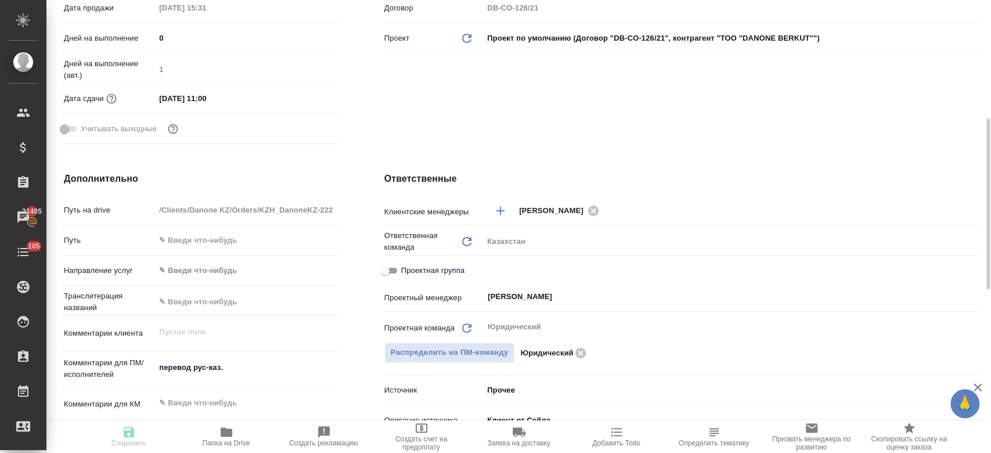
type textarea "x"
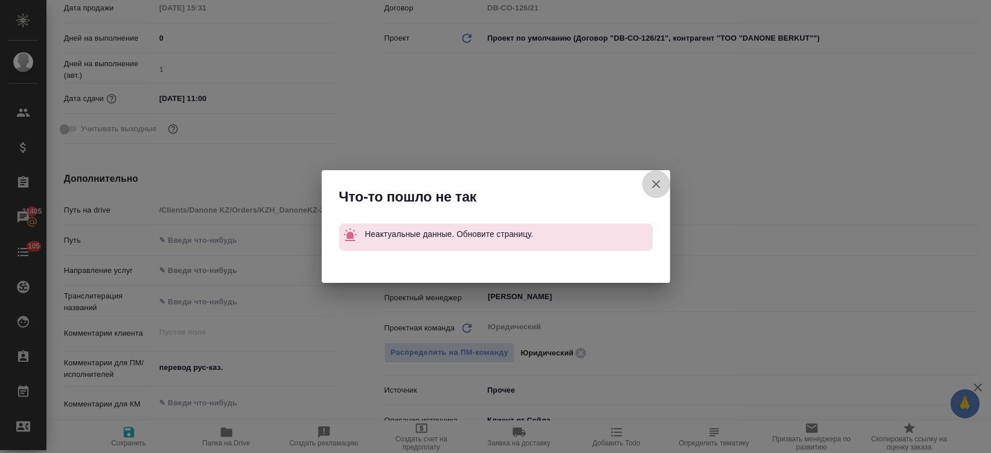
click at [659, 188] on icon "button" at bounding box center [656, 184] width 14 height 14
type textarea "x"
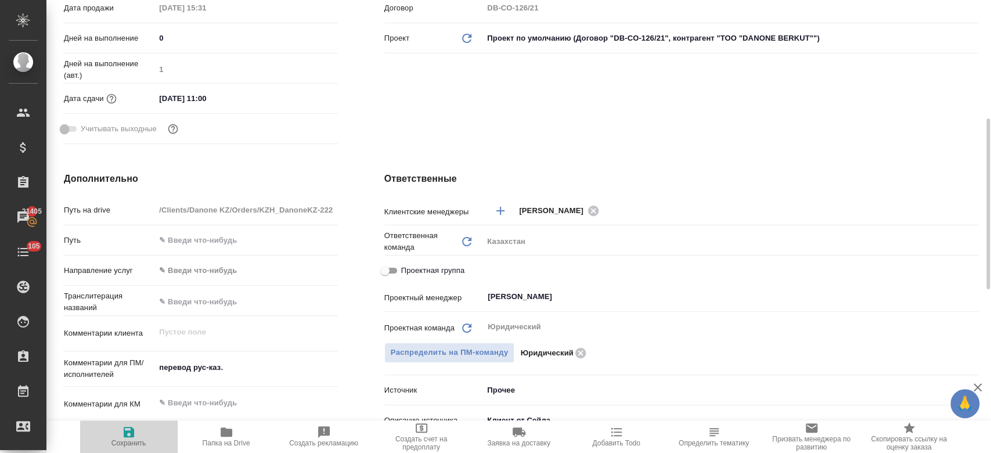
click at [114, 438] on span "Сохранить" at bounding box center [129, 436] width 84 height 22
type textarea "x"
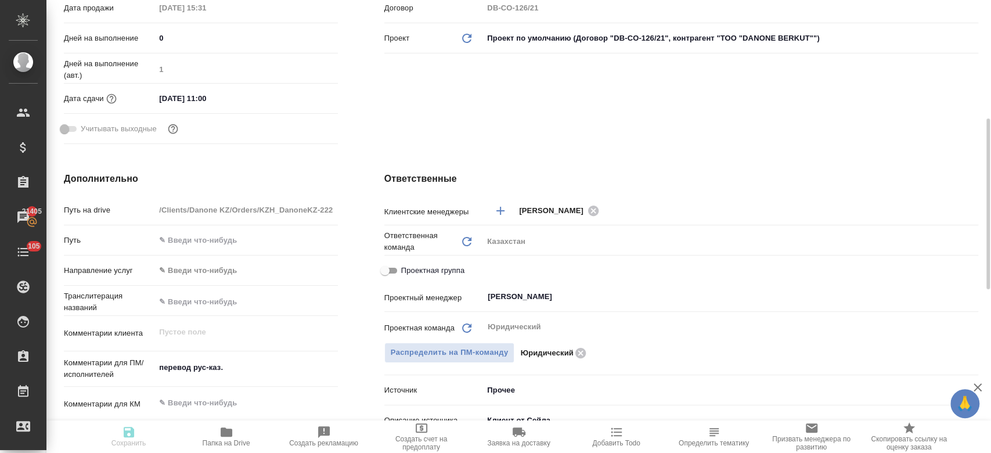
type textarea "x"
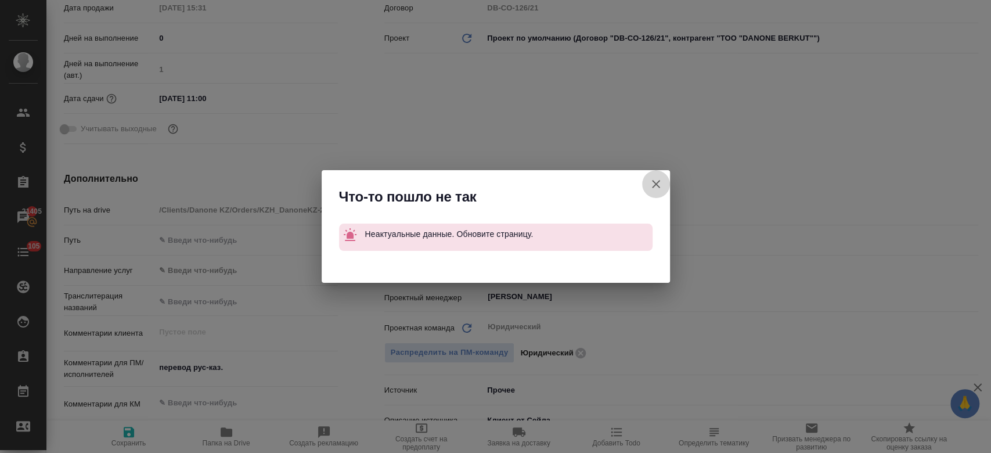
click at [656, 181] on icon "button" at bounding box center [656, 184] width 14 height 14
type textarea "x"
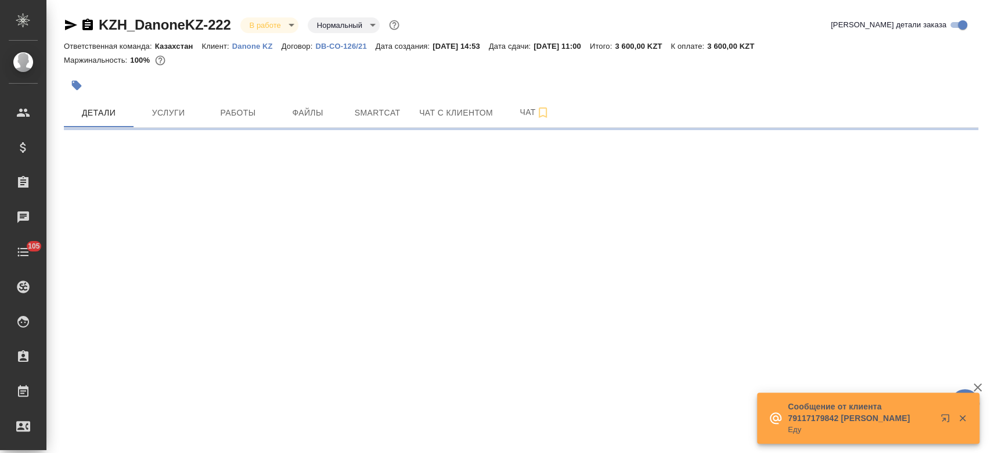
select select "RU"
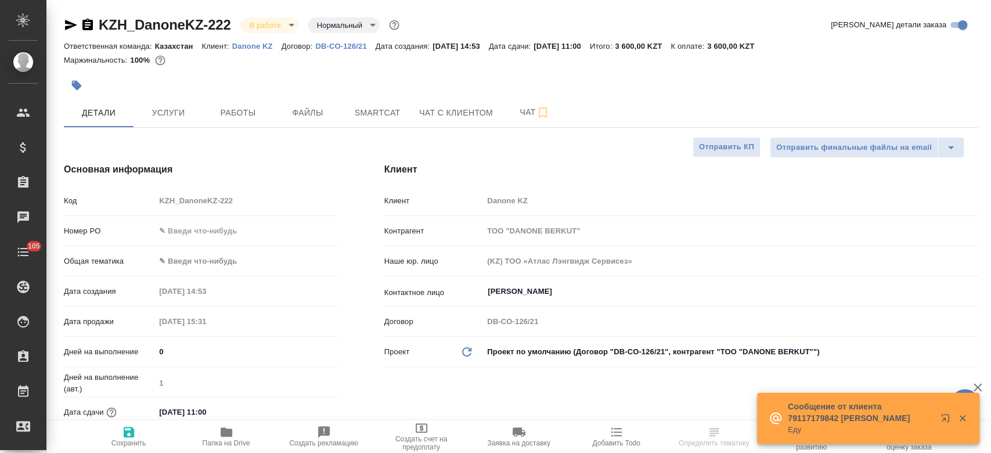
type textarea "x"
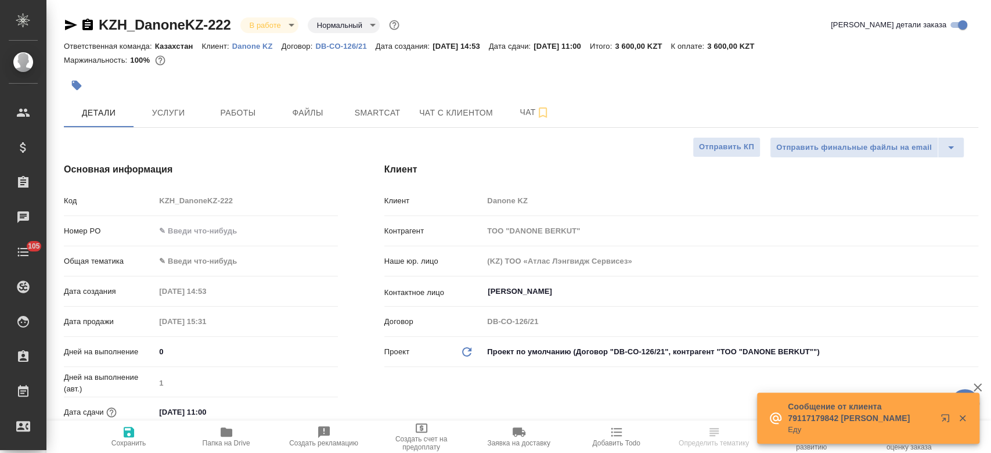
type textarea "x"
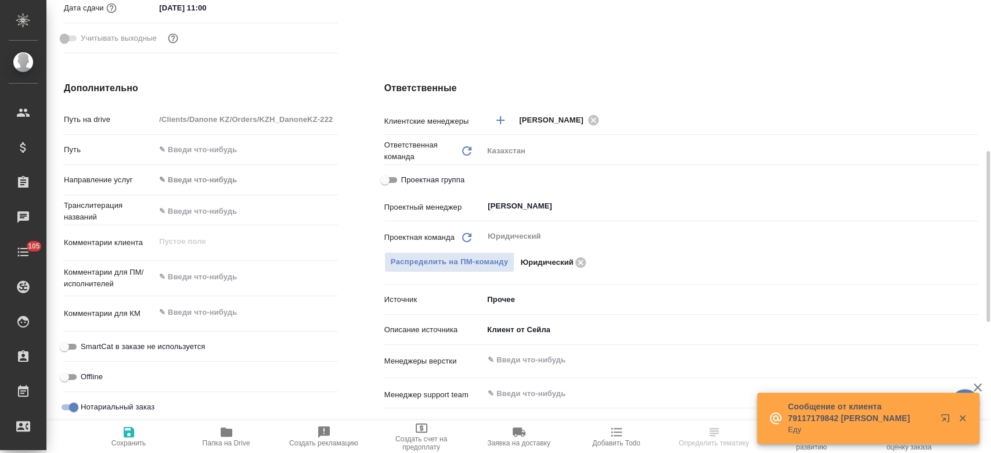
scroll to position [405, 0]
click at [185, 286] on div "x" at bounding box center [246, 278] width 182 height 26
type textarea "x"
type textarea "п"
type textarea "x"
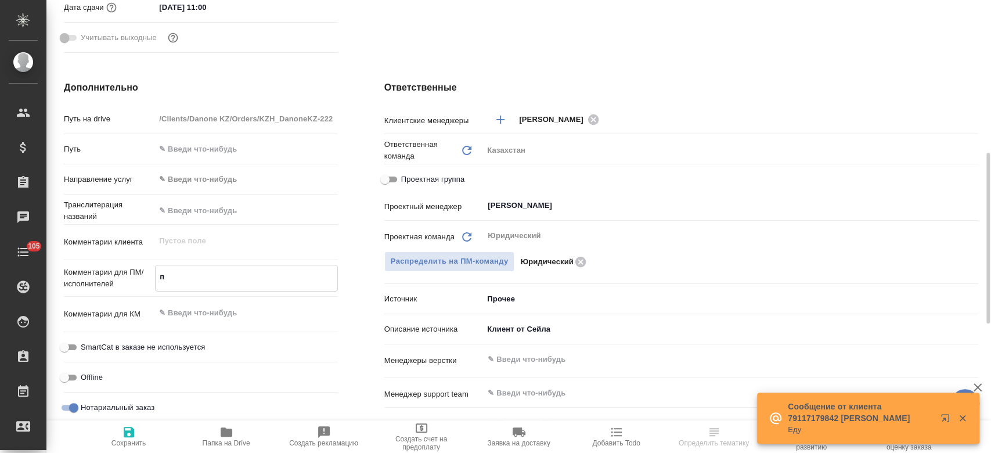
type textarea "пе"
type textarea "x"
type textarea "пере"
type textarea "x"
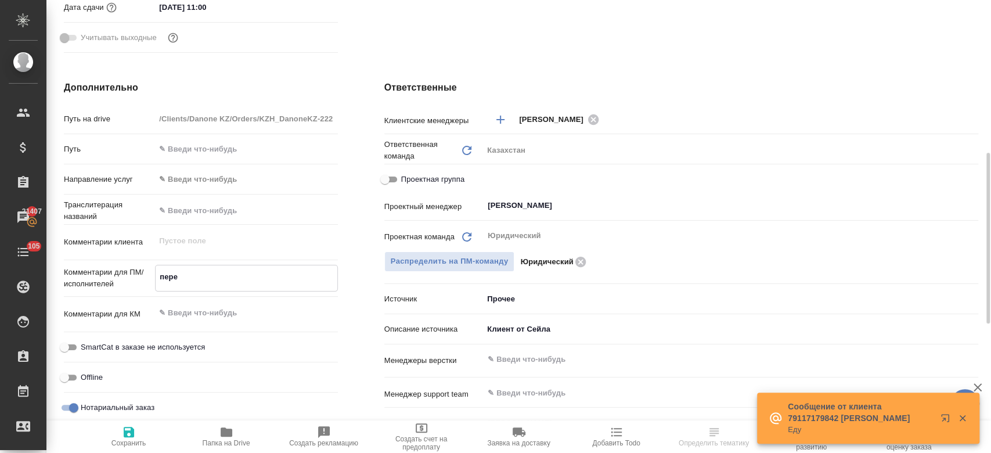
type textarea "x"
type textarea "перев"
type textarea "x"
type textarea "перево"
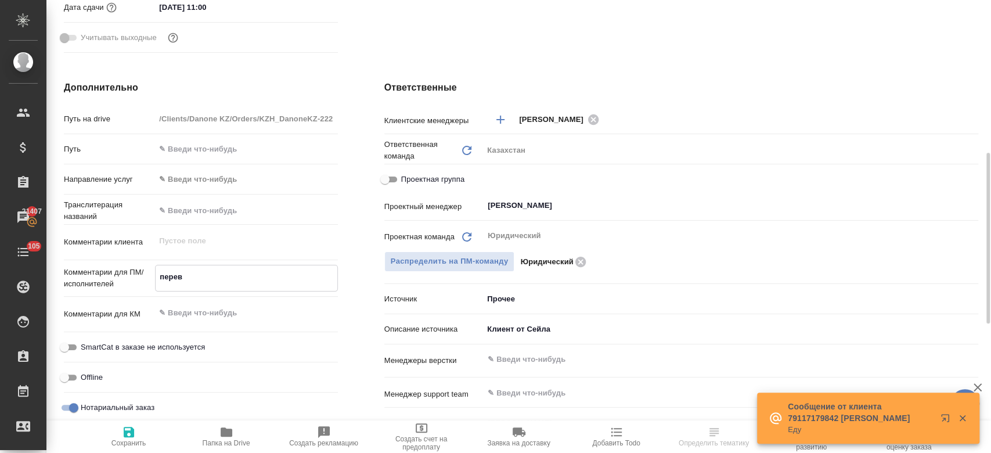
type textarea "x"
type textarea "перевод"
type textarea "x"
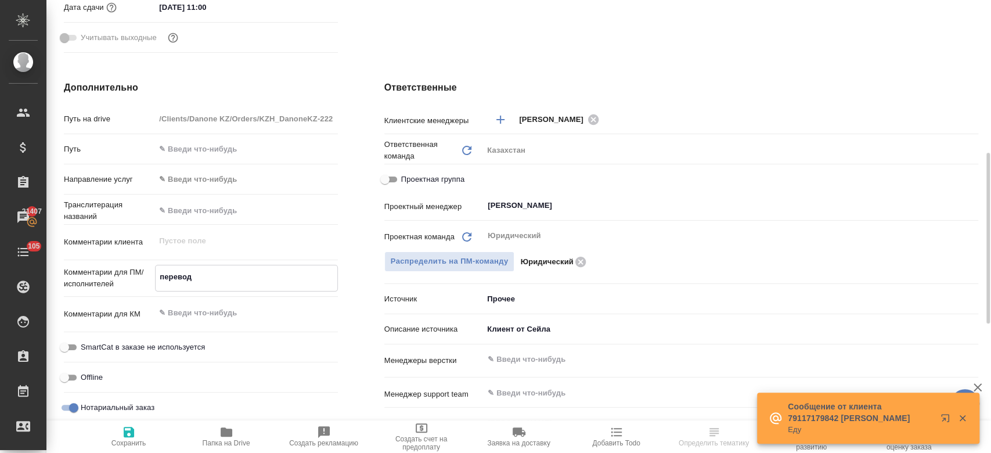
type textarea "x"
type textarea "перевод"
type textarea "x"
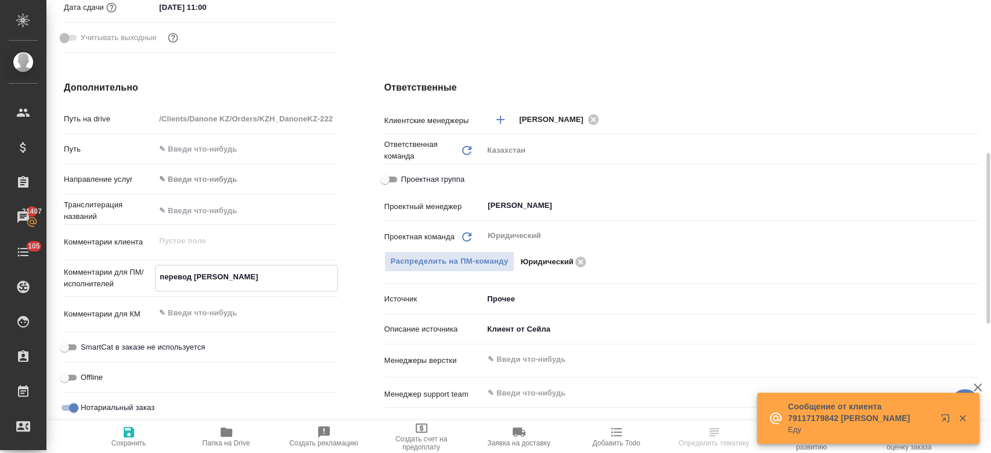
type textarea "перевод ру"
type textarea "x"
type textarea "перевод рус"
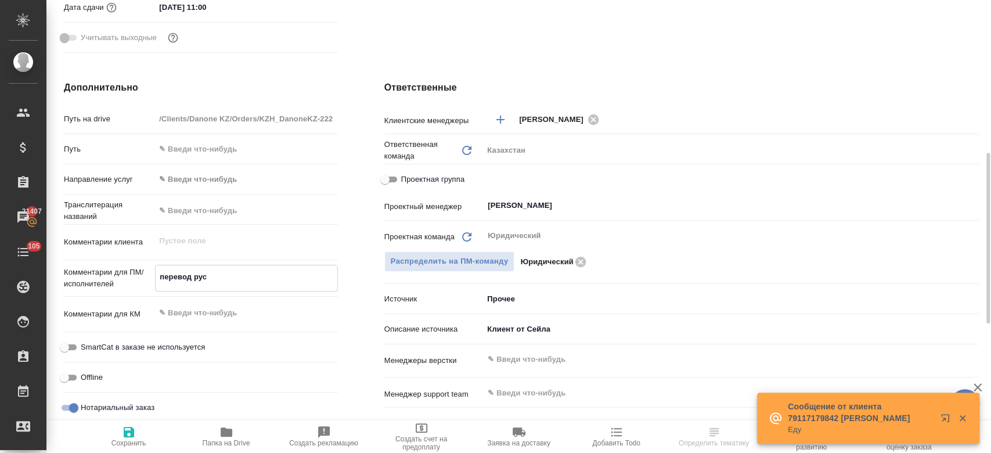
type textarea "x"
type textarea "перевод рус-"
type textarea "x"
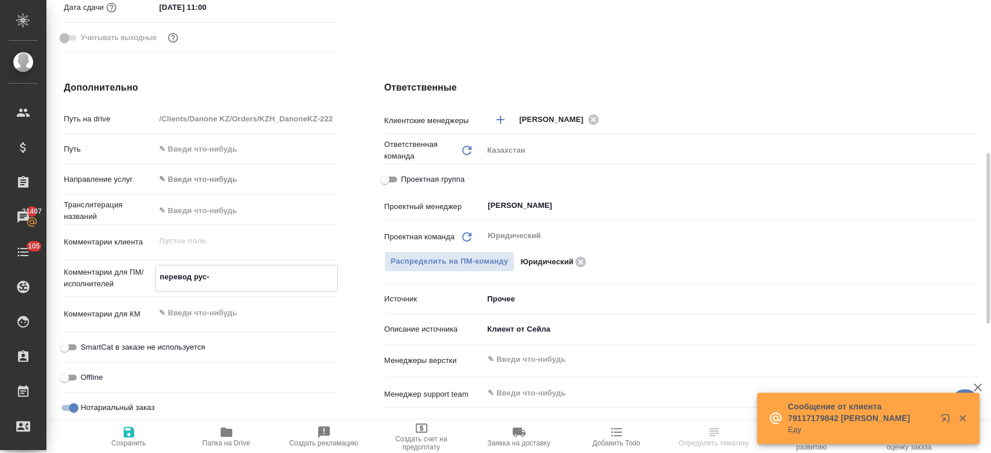
type textarea "перевод рус-[PERSON_NAME]"
type textarea "x"
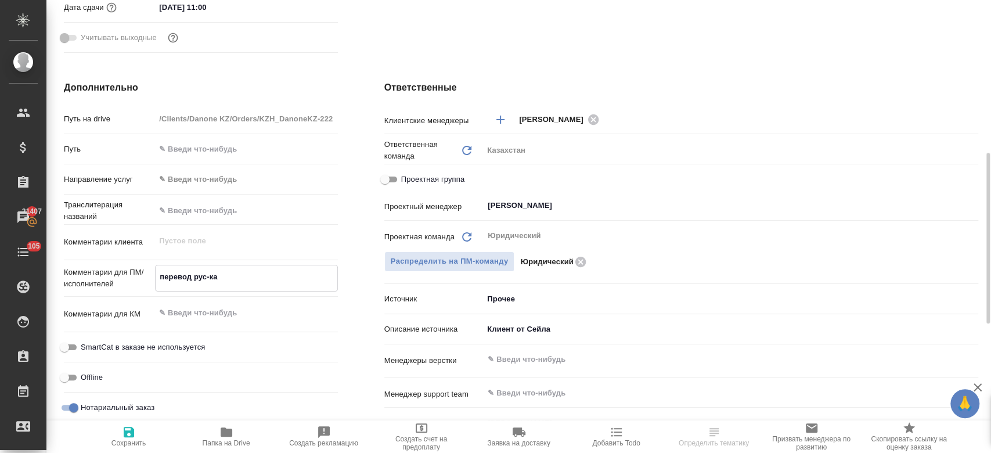
type textarea "перевод рус-каз"
type textarea "x"
type textarea "перевод рус-каз."
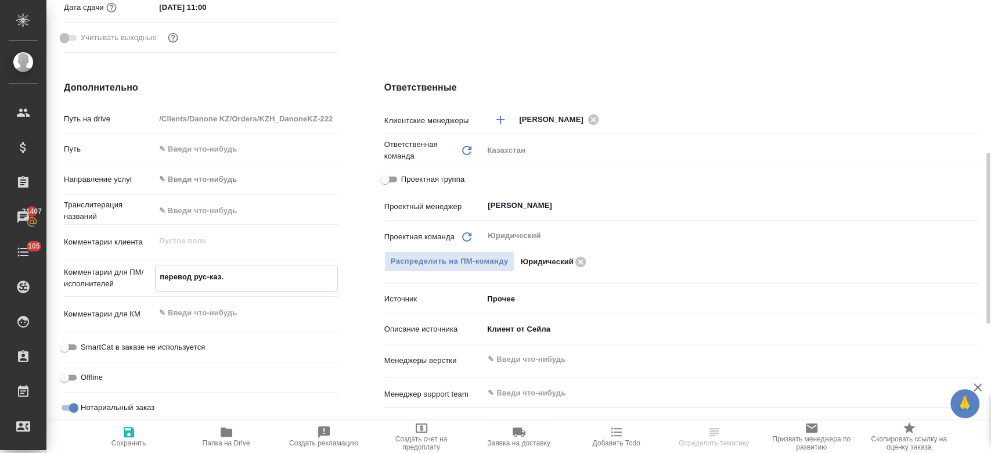
type textarea "x"
type textarea "перевод рус-каз."
type textarea "x"
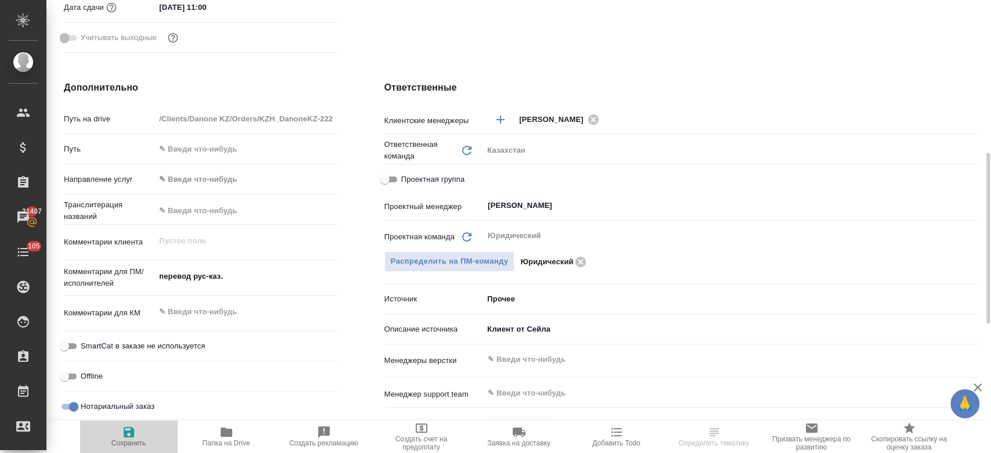
click at [143, 433] on span "Сохранить" at bounding box center [129, 436] width 84 height 22
type textarea "x"
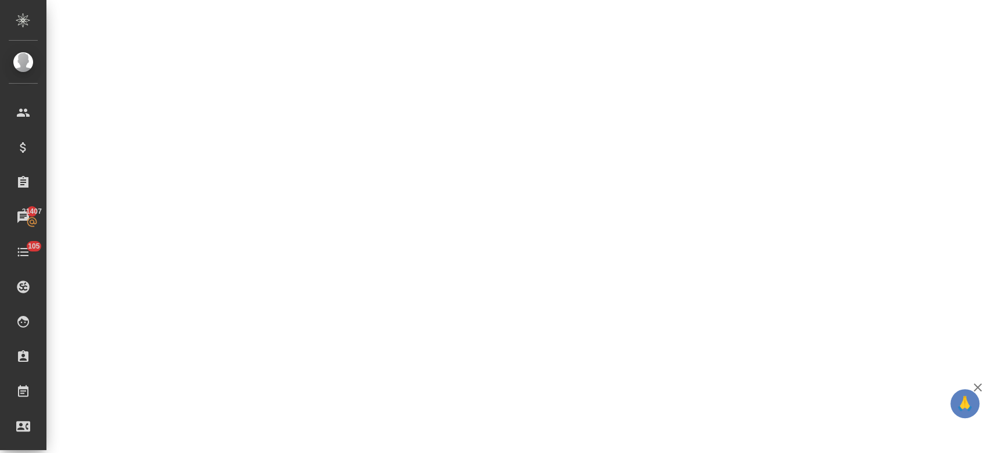
select select "RU"
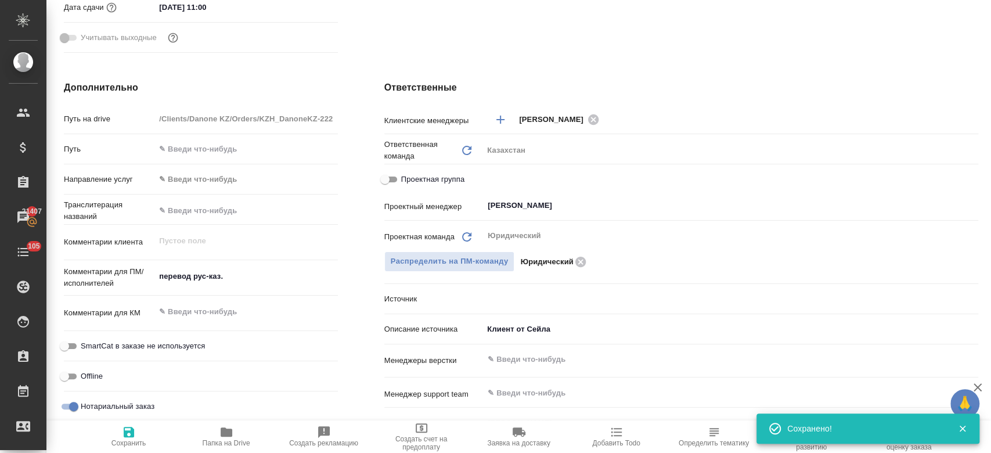
scroll to position [0, 0]
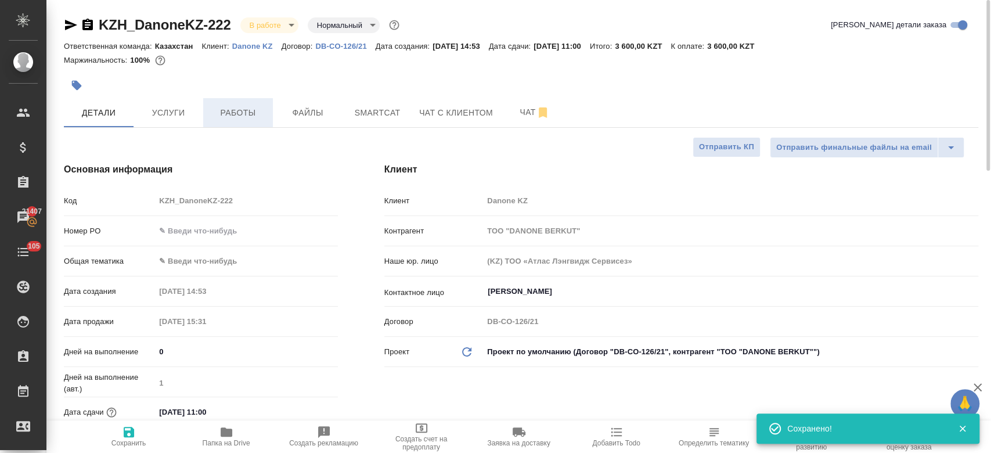
type textarea "x"
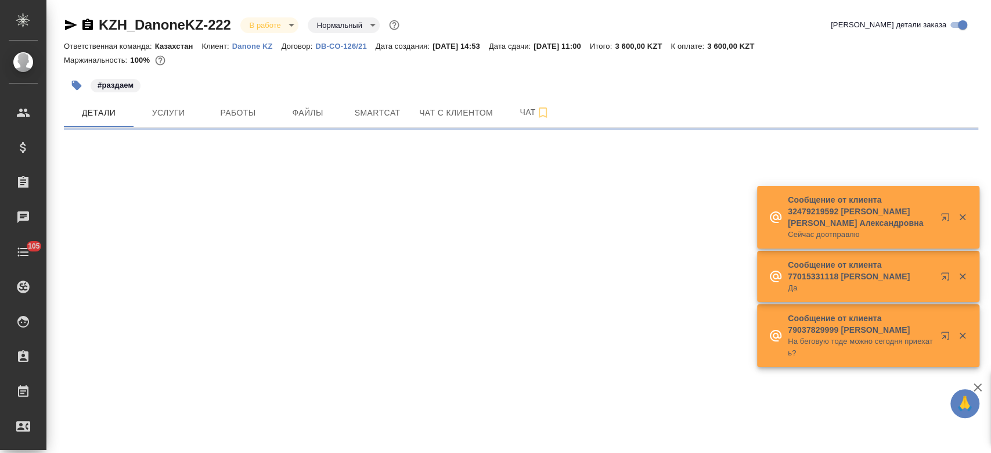
select select "RU"
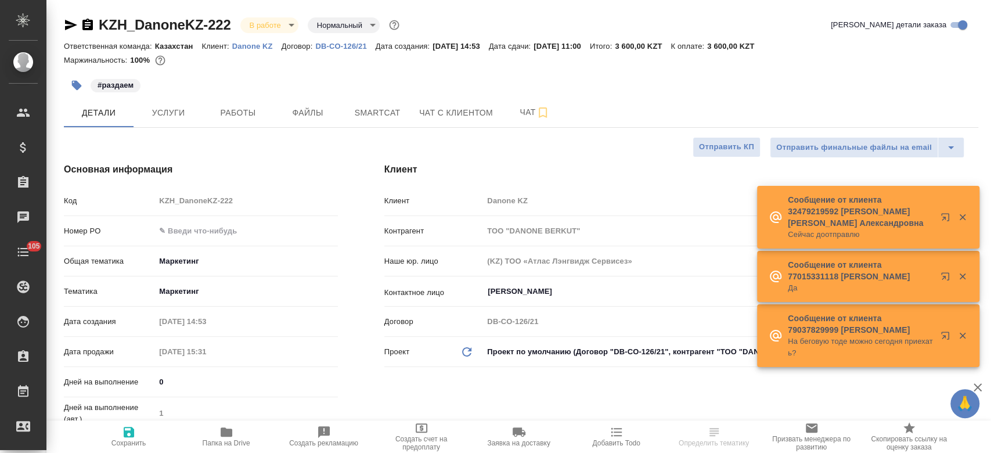
type textarea "x"
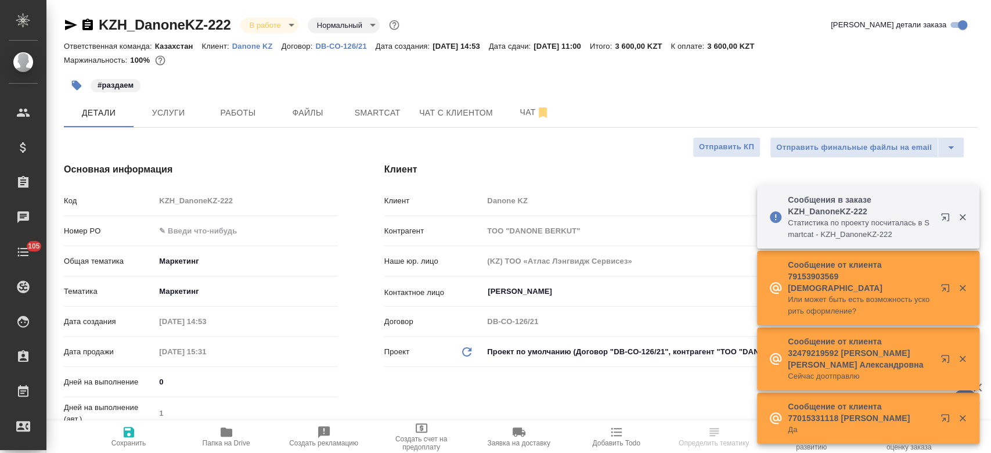
click at [353, 78] on div "#раздаем" at bounding box center [369, 86] width 610 height 26
